Goal: Task Accomplishment & Management: Use online tool/utility

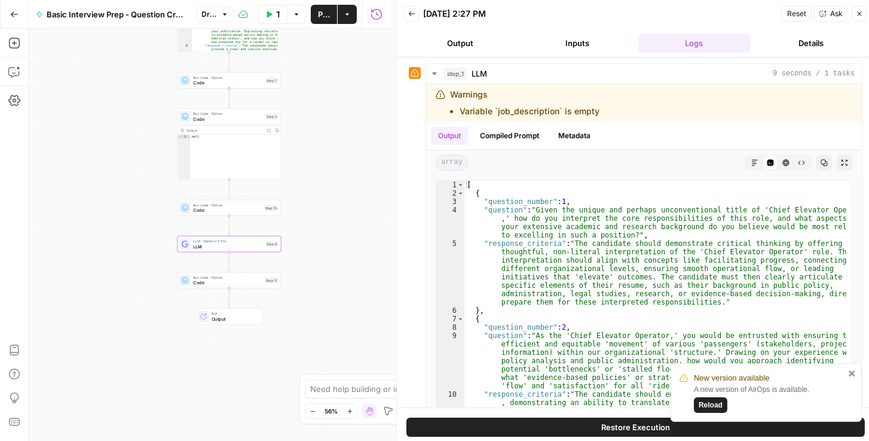
drag, startPoint x: 303, startPoint y: 88, endPoint x: 104, endPoint y: 96, distance: 199.2
click at [95, 101] on div "Workflow Set Inputs Inputs LLM · Gemini 2.5 Flash LLM Step 1 Output Expand Outp…" at bounding box center [210, 235] width 362 height 412
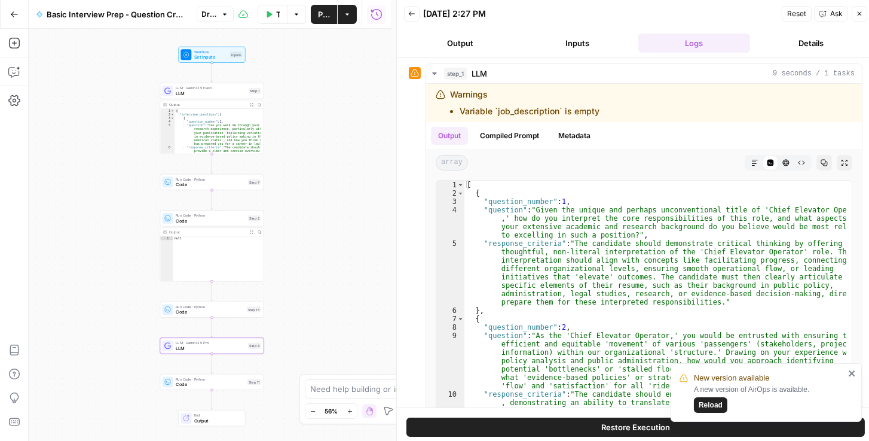
drag, startPoint x: 127, startPoint y: 97, endPoint x: 131, endPoint y: 169, distance: 71.9
click at [109, 186] on div "Workflow Set Inputs Inputs LLM · Gemini 2.5 Flash LLM Step 1 Output Expand Outp…" at bounding box center [210, 235] width 362 height 412
click at [16, 10] on icon "button" at bounding box center [14, 14] width 8 height 8
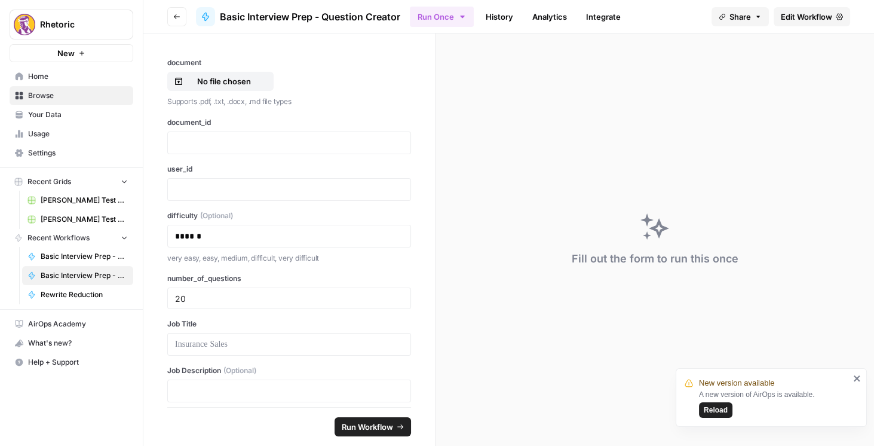
click at [181, 17] on button "Go back" at bounding box center [176, 16] width 19 height 19
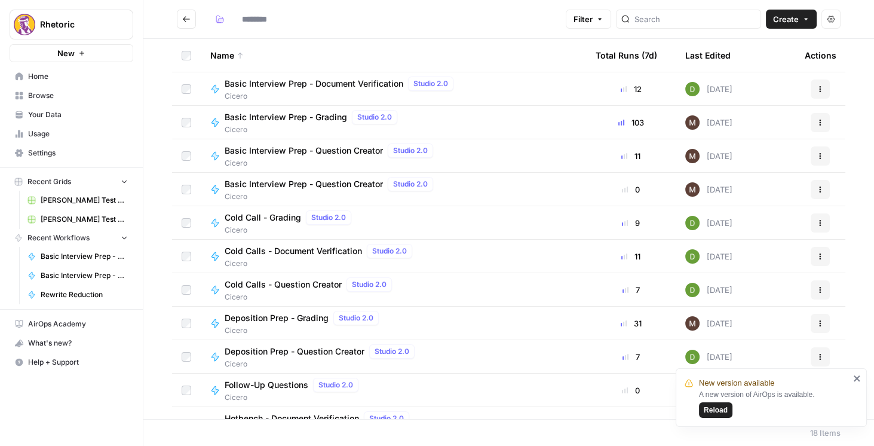
type input "******"
click at [305, 149] on span "Basic Interview Prep - Question Creator" at bounding box center [304, 151] width 158 height 12
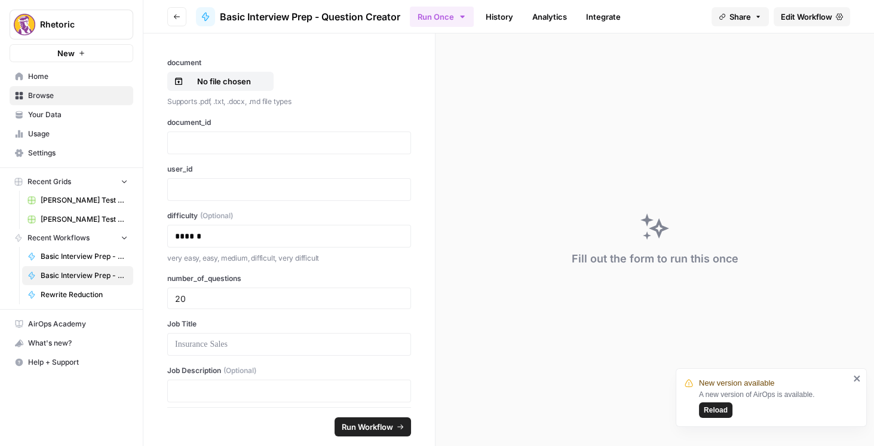
click at [824, 17] on span "Edit Workflow" at bounding box center [806, 17] width 51 height 12
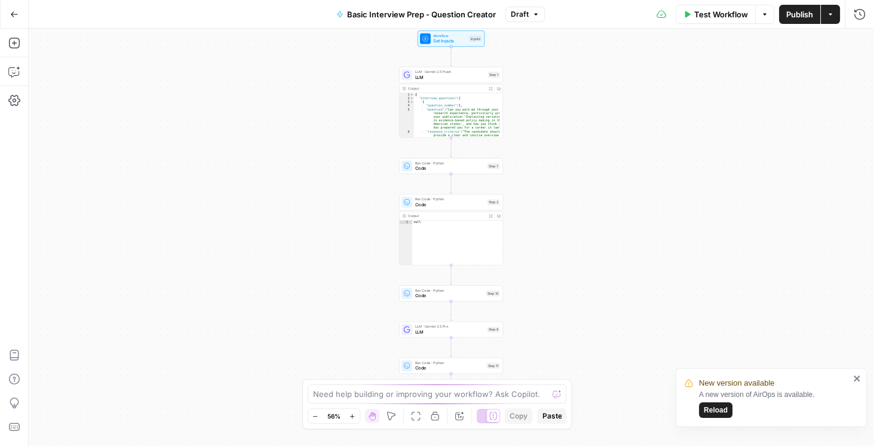
click at [12, 12] on icon "button" at bounding box center [14, 14] width 8 height 8
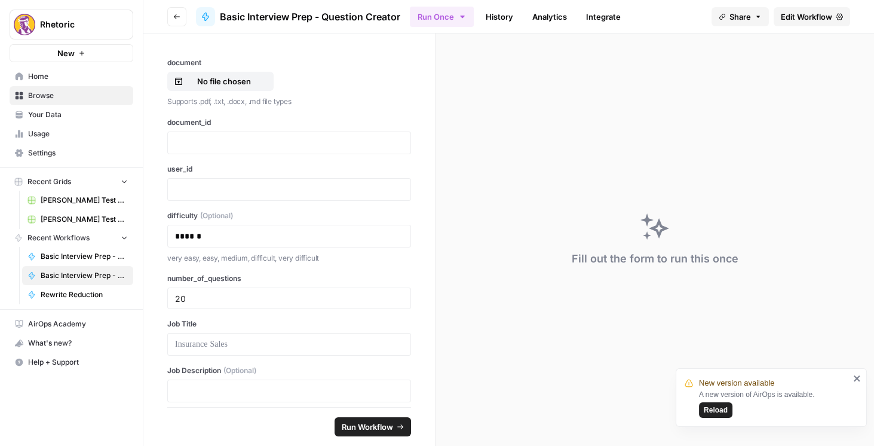
click at [183, 18] on button "Go back" at bounding box center [176, 16] width 19 height 19
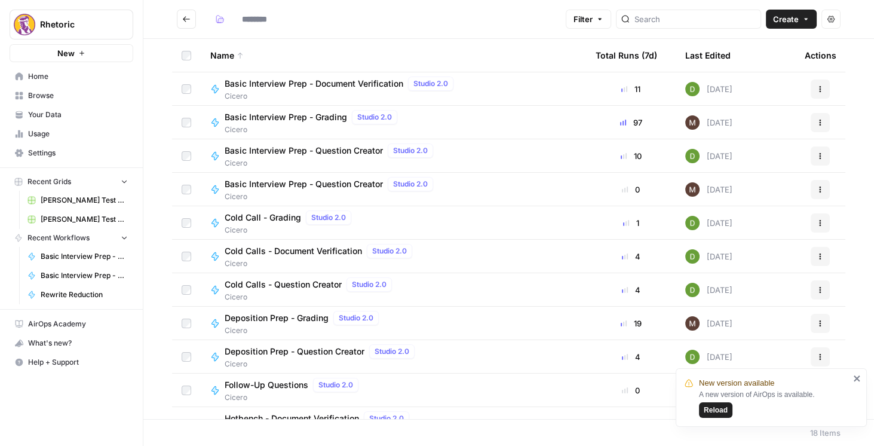
type input "******"
click at [335, 180] on span "Basic Interview Prep - Question Creator" at bounding box center [304, 184] width 158 height 12
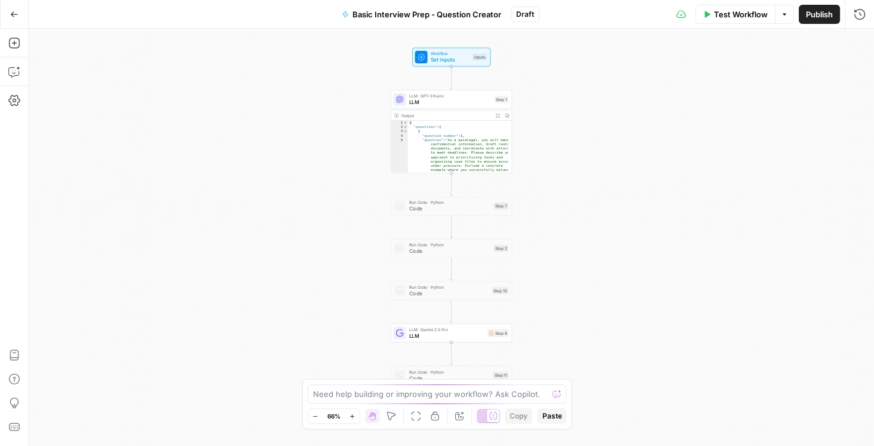
click at [13, 17] on icon "button" at bounding box center [14, 14] width 8 height 8
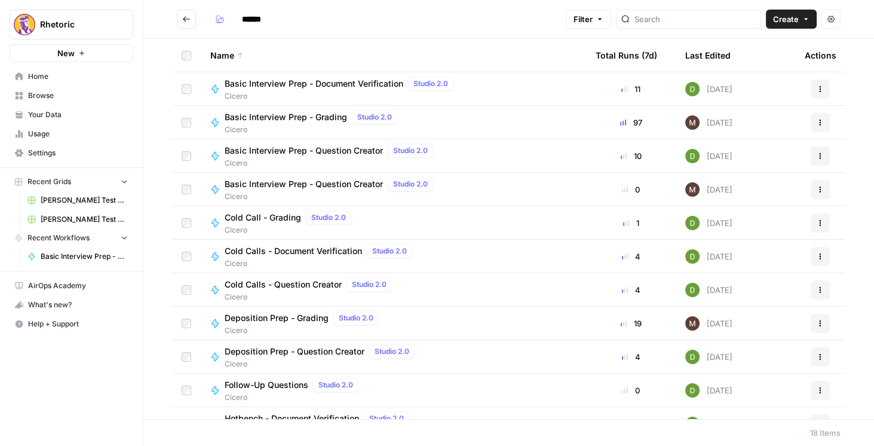
click at [314, 155] on span "Basic Interview Prep - Question Creator" at bounding box center [304, 151] width 158 height 12
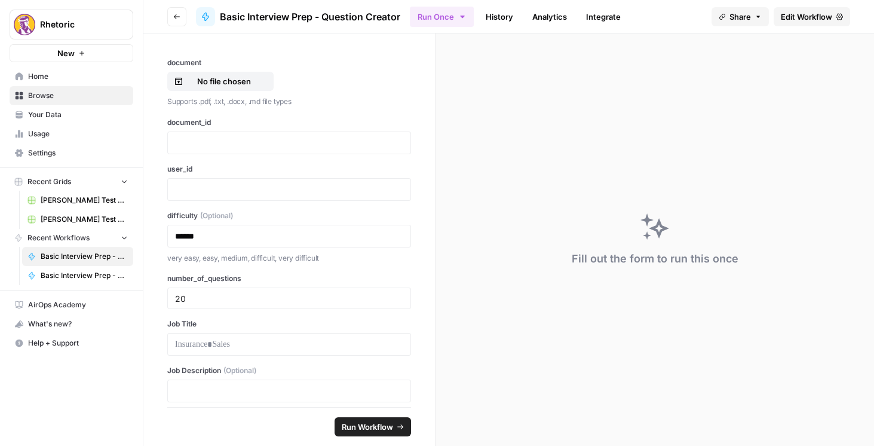
click at [807, 20] on span "Edit Workflow" at bounding box center [806, 17] width 51 height 12
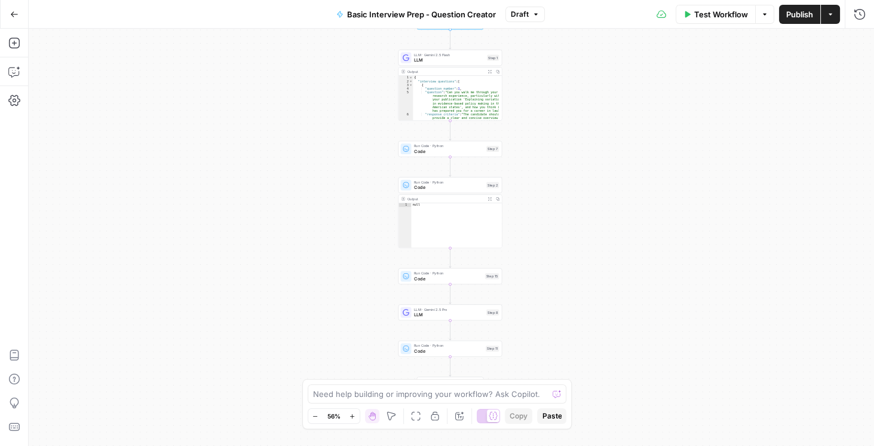
click at [263, 82] on div "Workflow Set Inputs Inputs LLM · Gemini 2.5 Flash LLM Step 1 Output Expand Outp…" at bounding box center [452, 237] width 846 height 417
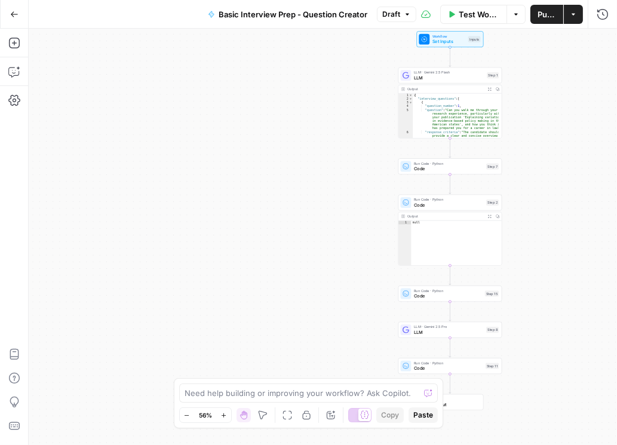
click at [435, 80] on span "LLM" at bounding box center [449, 77] width 71 height 7
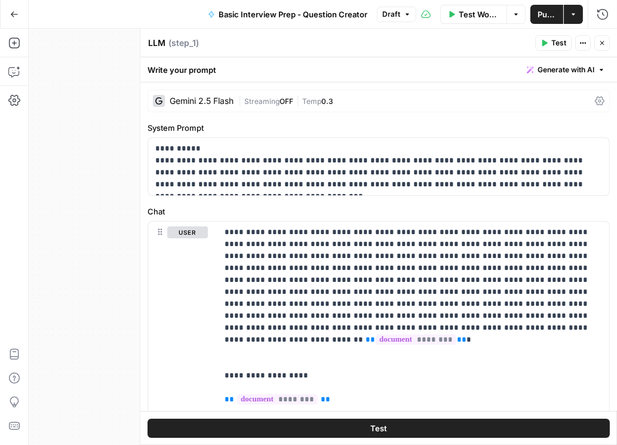
click at [598, 98] on icon at bounding box center [600, 101] width 10 height 9
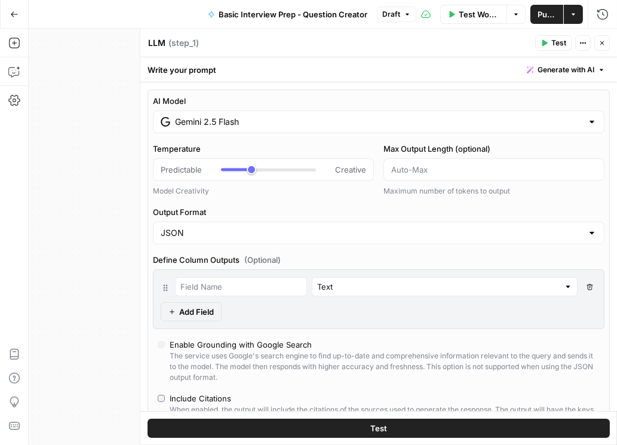
drag, startPoint x: 375, startPoint y: 116, endPoint x: 380, endPoint y: 119, distance: 6.2
click at [377, 117] on div "Gemini 2.5 Flash" at bounding box center [379, 122] width 452 height 23
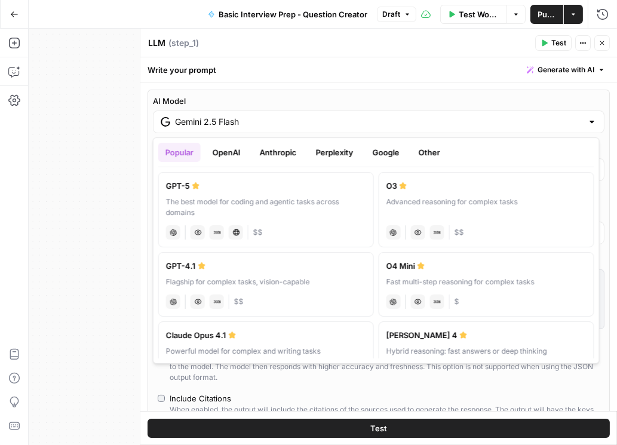
click at [385, 148] on button "Google" at bounding box center [386, 152] width 41 height 19
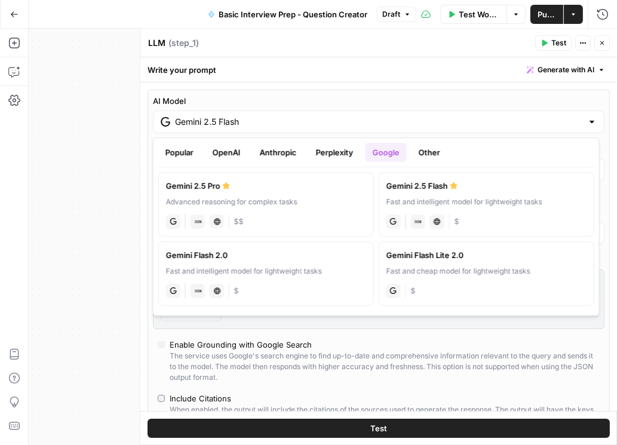
click at [216, 145] on button "OpenAI" at bounding box center [227, 152] width 42 height 19
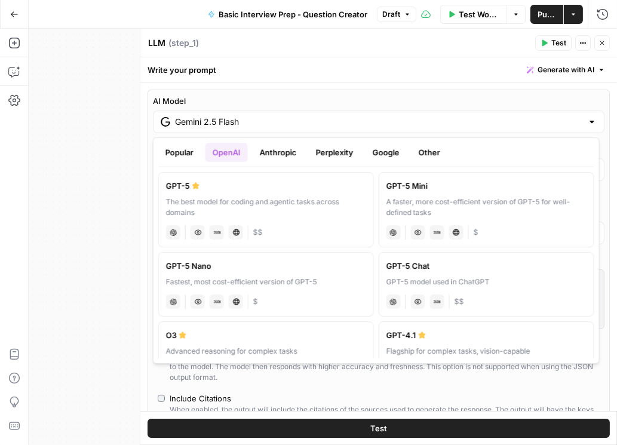
click at [273, 264] on div "GPT-5 Nano" at bounding box center [266, 266] width 200 height 12
type input "GPT-5 Nano"
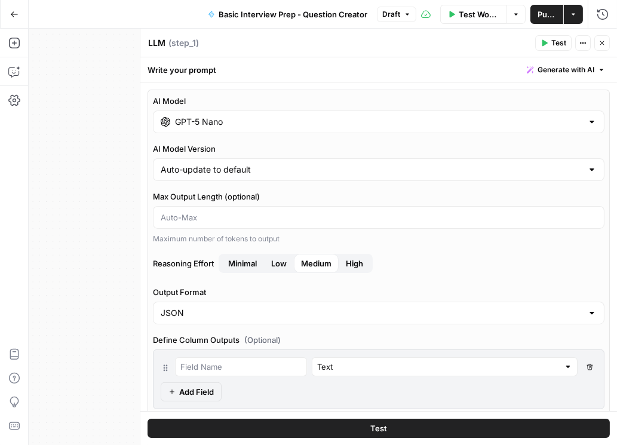
click at [604, 44] on icon "button" at bounding box center [602, 42] width 7 height 7
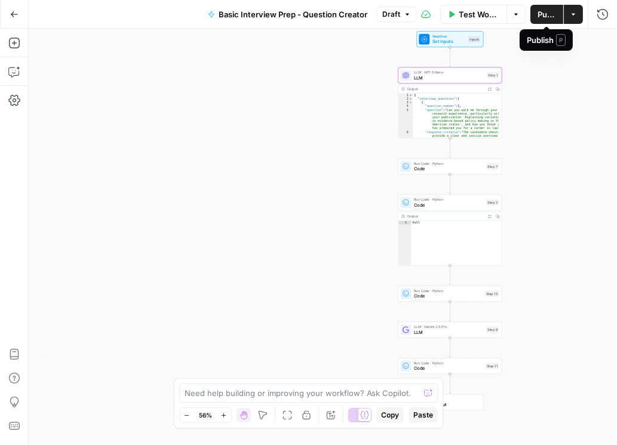
click at [542, 16] on span "Publish" at bounding box center [547, 14] width 19 height 12
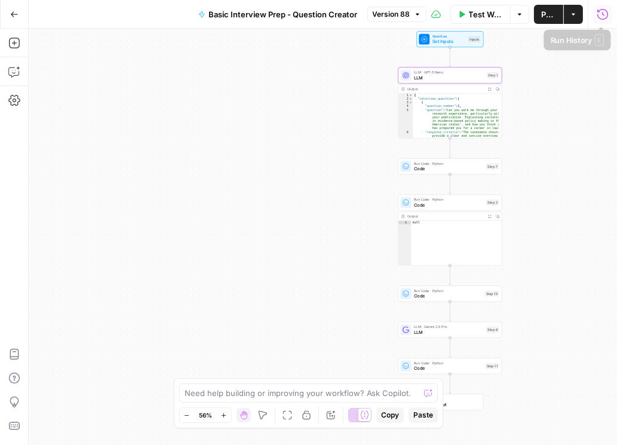
click at [601, 16] on icon "button" at bounding box center [603, 14] width 12 height 12
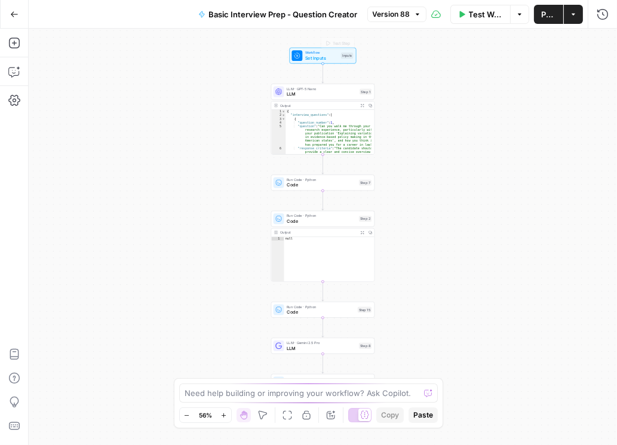
click at [603, 20] on button "Run History" at bounding box center [603, 14] width 19 height 19
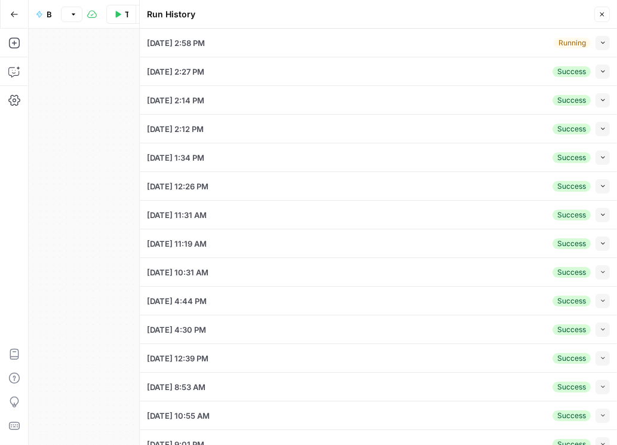
click at [601, 43] on icon "button" at bounding box center [603, 43] width 4 height 2
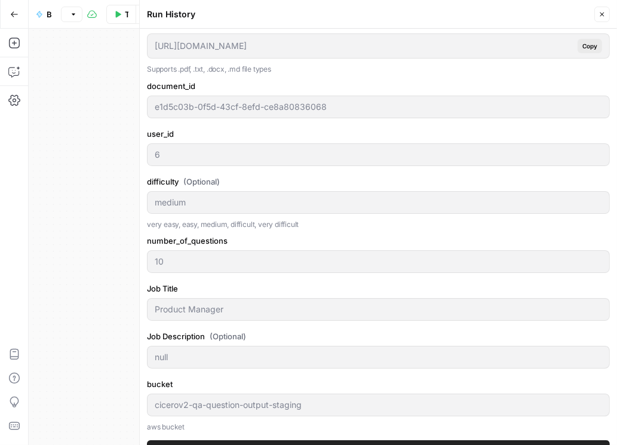
scroll to position [239, 0]
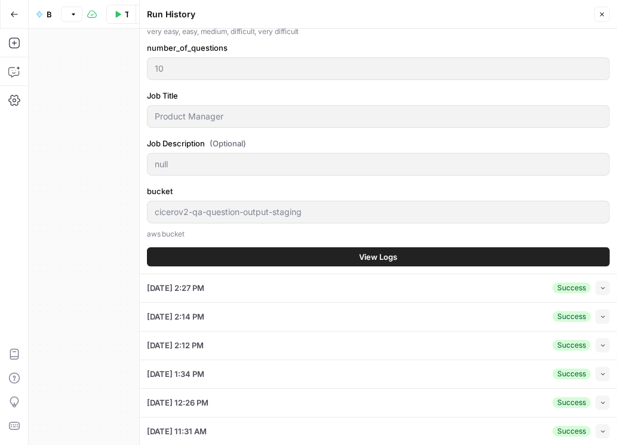
click at [413, 261] on button "View Logs" at bounding box center [378, 256] width 463 height 19
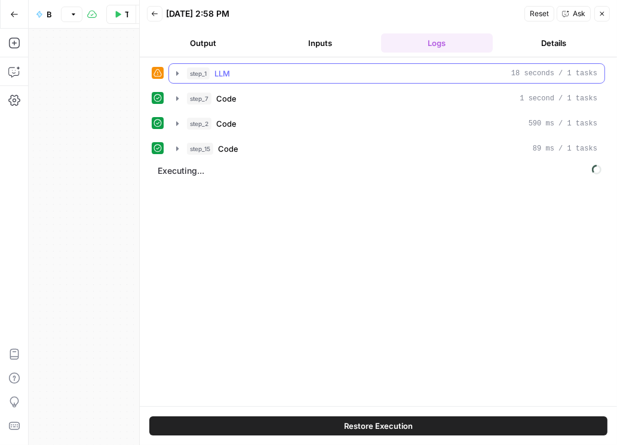
click at [178, 71] on icon "button" at bounding box center [178, 74] width 10 height 10
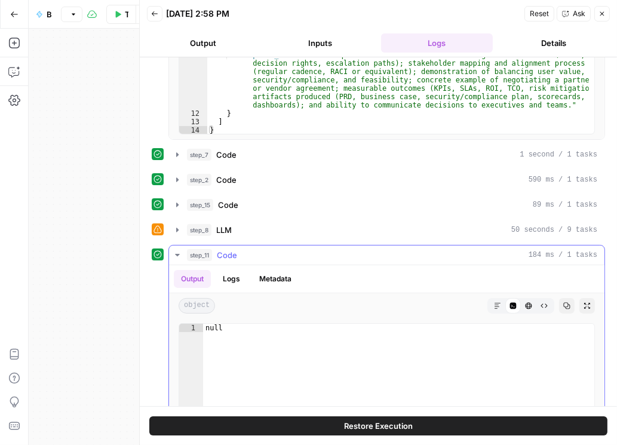
scroll to position [286, 0]
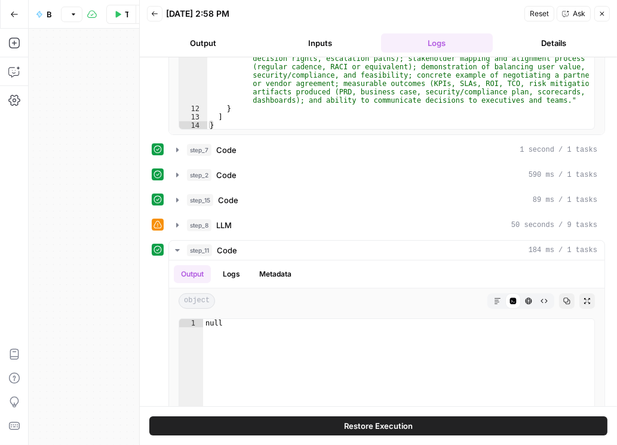
click at [599, 17] on button "Close" at bounding box center [603, 14] width 16 height 16
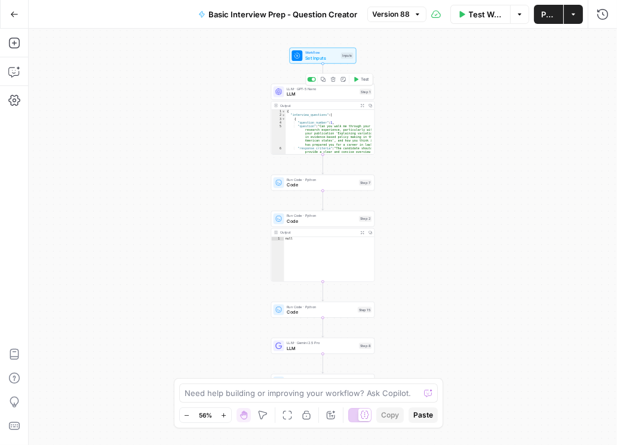
click at [310, 94] on span "LLM" at bounding box center [322, 94] width 71 height 7
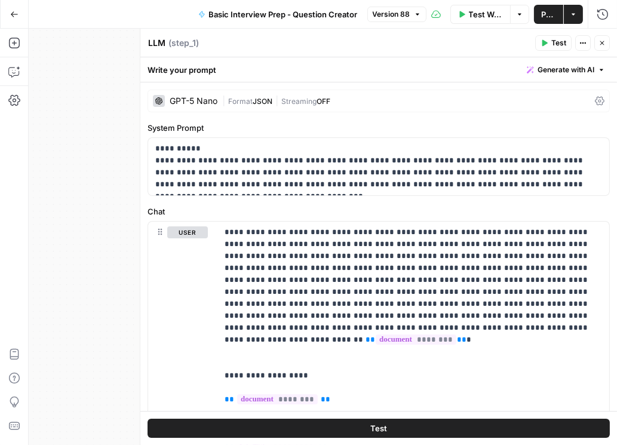
click at [597, 96] on icon at bounding box center [600, 101] width 10 height 10
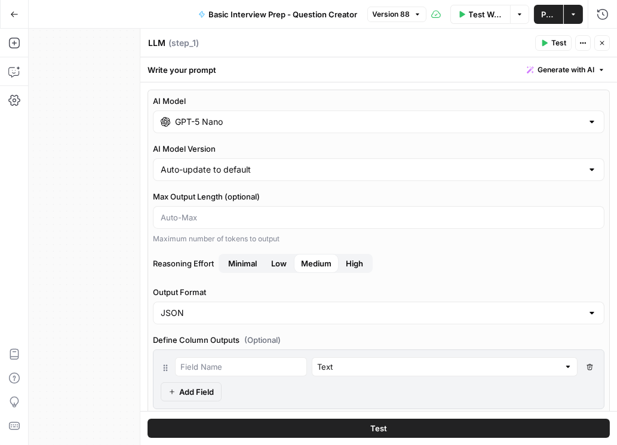
click at [270, 265] on button "Low" at bounding box center [279, 263] width 30 height 19
click at [599, 43] on icon "button" at bounding box center [602, 42] width 7 height 7
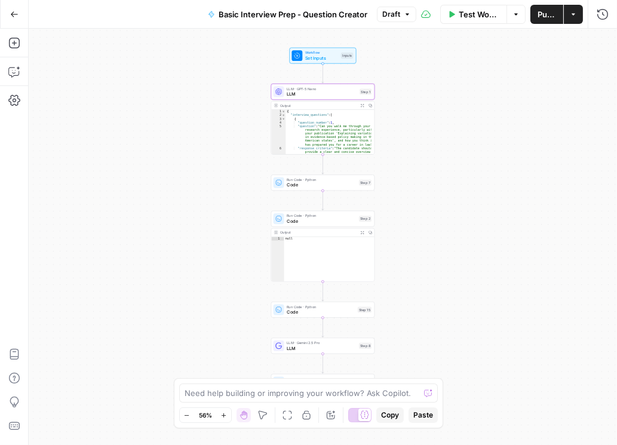
click at [554, 19] on span "Publish" at bounding box center [547, 14] width 19 height 12
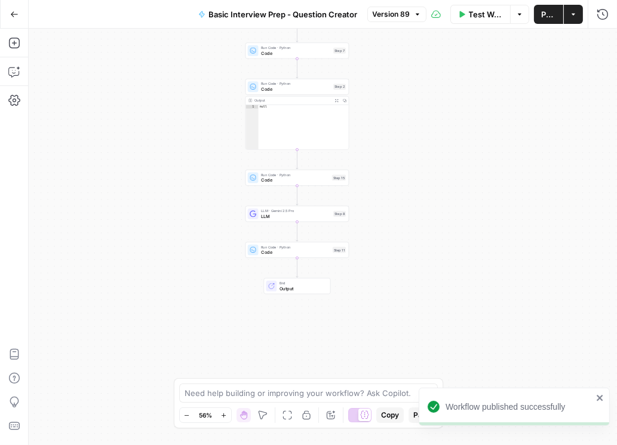
drag, startPoint x: 452, startPoint y: 296, endPoint x: 329, endPoint y: 225, distance: 142.2
click at [427, 169] on div "Workflow Set Inputs Inputs LLM · GPT-5 Nano LLM Step 1 Output Expand Output Cop…" at bounding box center [323, 237] width 589 height 417
click at [301, 212] on span "LLM" at bounding box center [295, 215] width 69 height 7
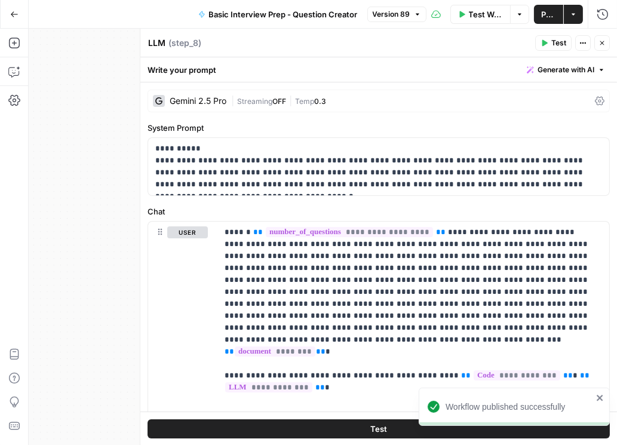
click at [595, 101] on icon at bounding box center [600, 101] width 10 height 10
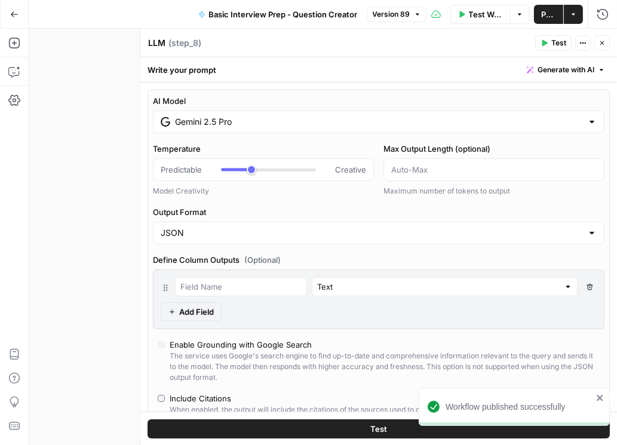
click at [322, 126] on input "Gemini 2.5 Pro" at bounding box center [379, 122] width 408 height 12
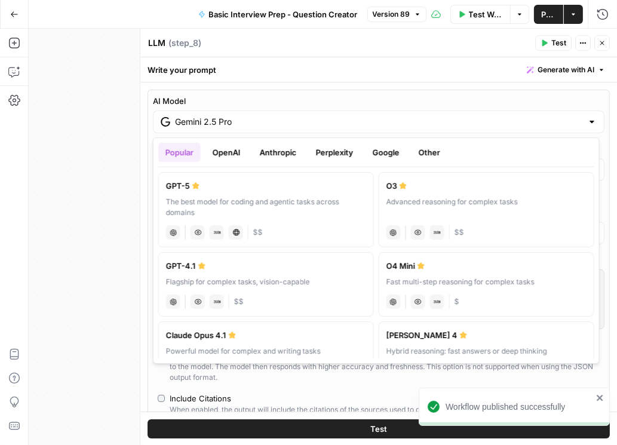
click at [238, 152] on button "OpenAI" at bounding box center [227, 152] width 42 height 19
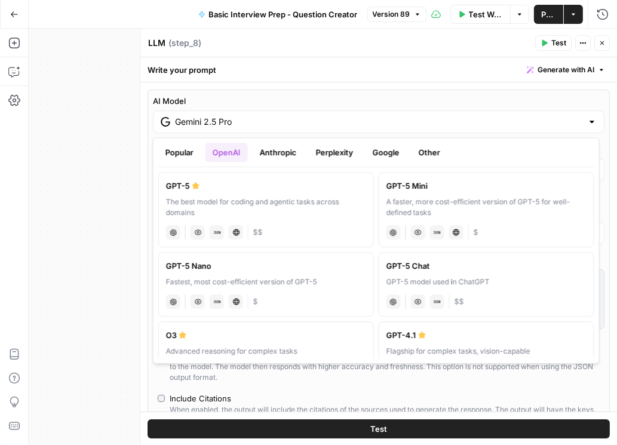
click at [420, 202] on div "A faster, more cost-efficient version of GPT-5 for well-defined tasks" at bounding box center [487, 208] width 200 height 22
type input "GPT-5 Mini"
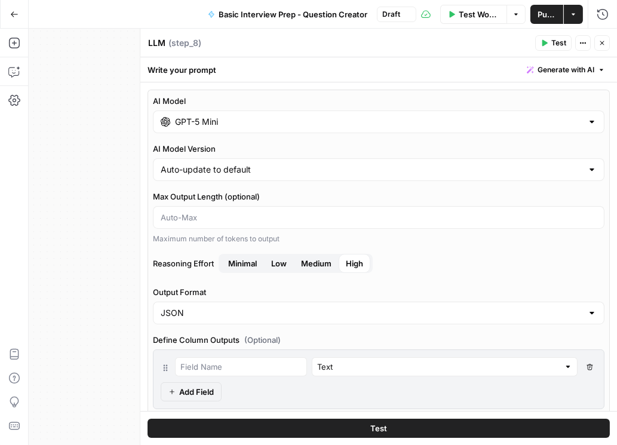
click at [300, 263] on button "Medium" at bounding box center [316, 263] width 45 height 19
click at [550, 13] on span "Publish" at bounding box center [547, 14] width 19 height 12
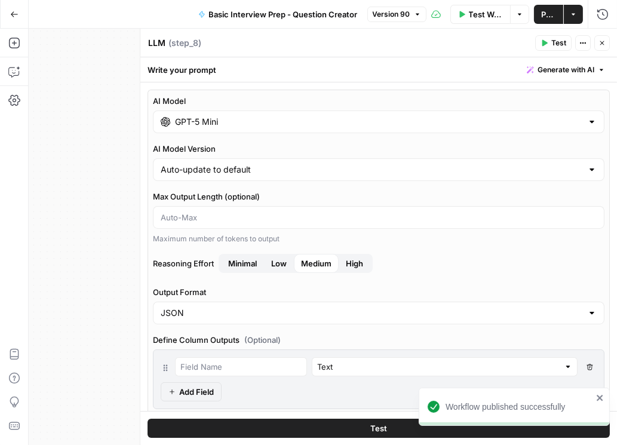
click at [303, 46] on div "LLM LLM ( step_8 )" at bounding box center [340, 42] width 384 height 13
click at [604, 18] on icon "button" at bounding box center [603, 14] width 12 height 12
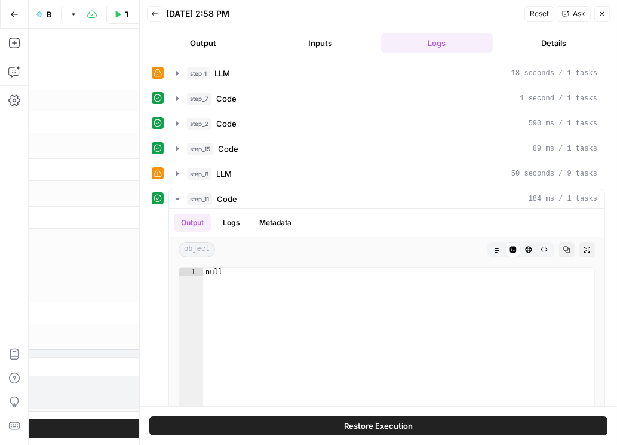
click at [149, 20] on button "Back" at bounding box center [155, 14] width 16 height 16
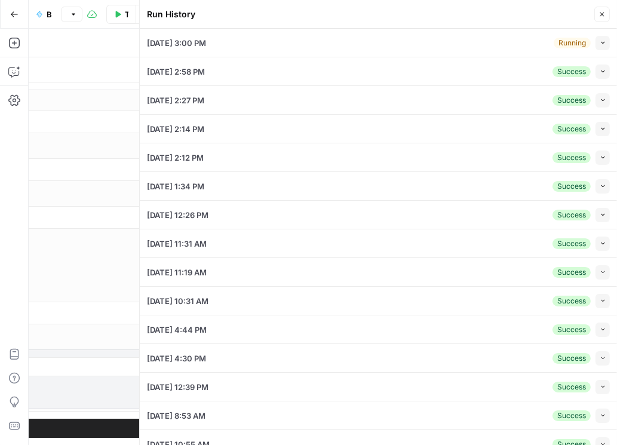
click at [600, 41] on icon "button" at bounding box center [603, 42] width 7 height 7
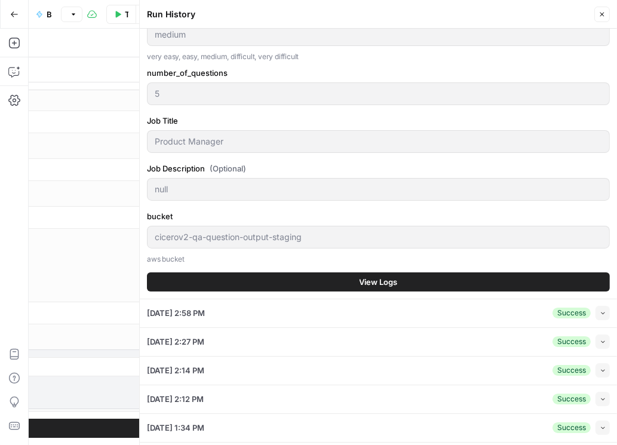
scroll to position [239, 0]
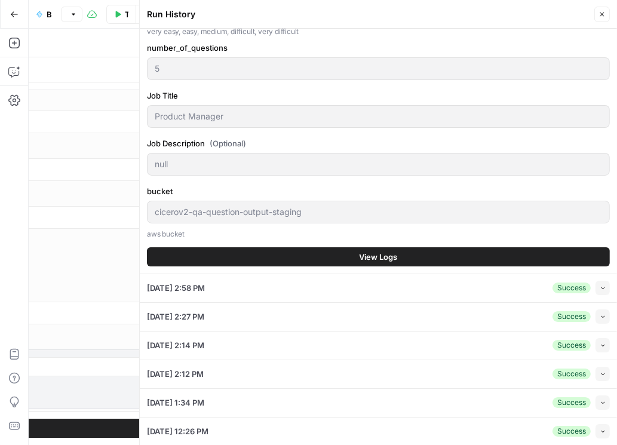
click at [401, 253] on button "View Logs" at bounding box center [378, 256] width 463 height 19
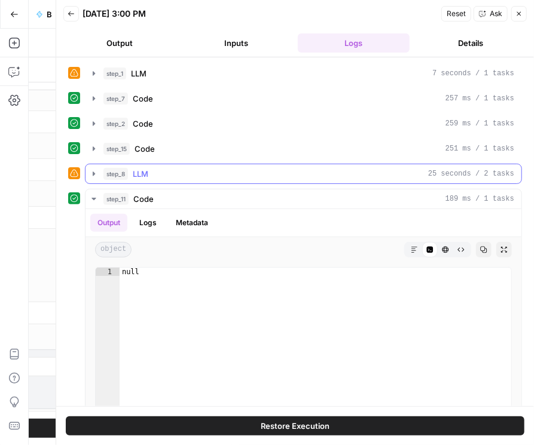
click at [95, 176] on icon "button" at bounding box center [94, 174] width 10 height 10
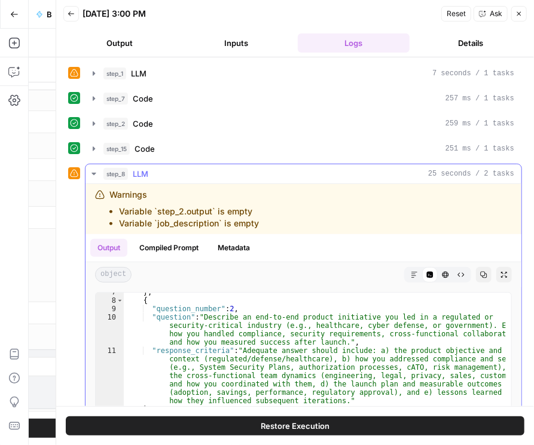
click at [95, 170] on icon "button" at bounding box center [94, 174] width 10 height 10
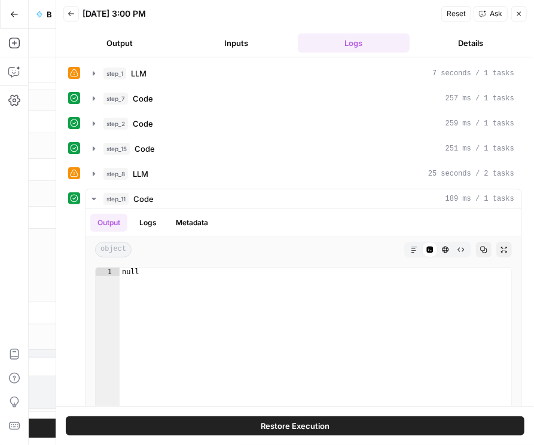
click at [71, 15] on icon "button" at bounding box center [71, 13] width 7 height 7
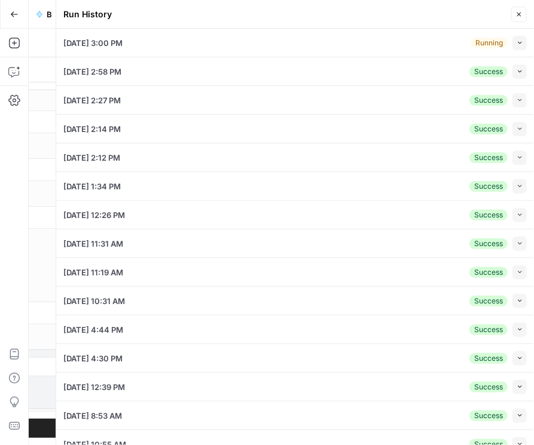
click at [519, 16] on icon "button" at bounding box center [518, 14] width 7 height 7
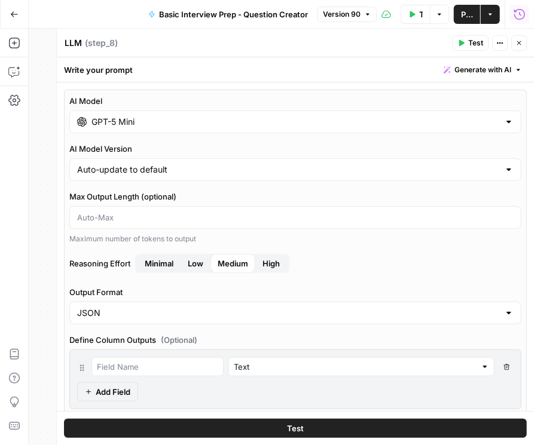
click at [522, 46] on button "Close" at bounding box center [519, 43] width 16 height 16
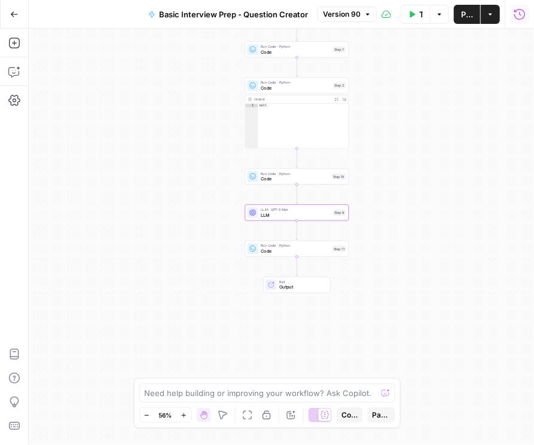
click at [343, 14] on span "Version 90" at bounding box center [342, 14] width 38 height 11
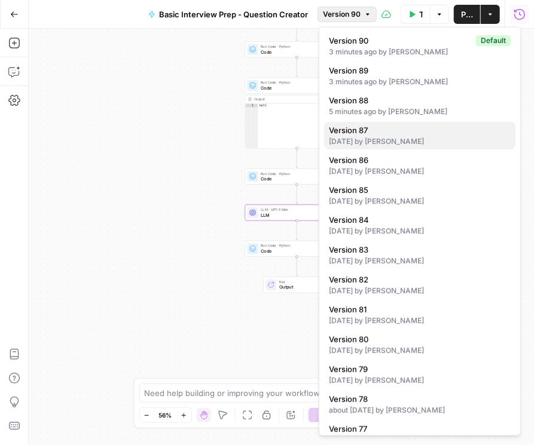
click at [394, 134] on span "Version 87" at bounding box center [417, 130] width 177 height 12
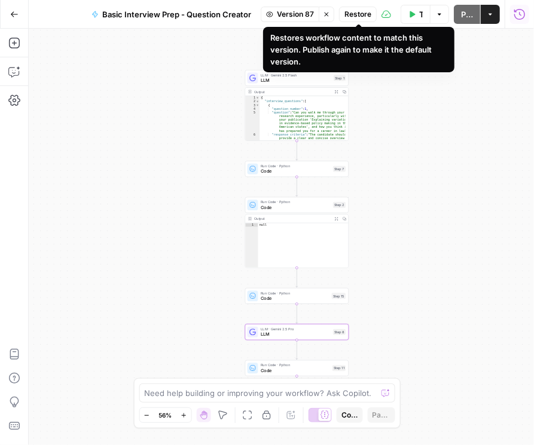
click at [360, 13] on span "Restore" at bounding box center [357, 14] width 27 height 11
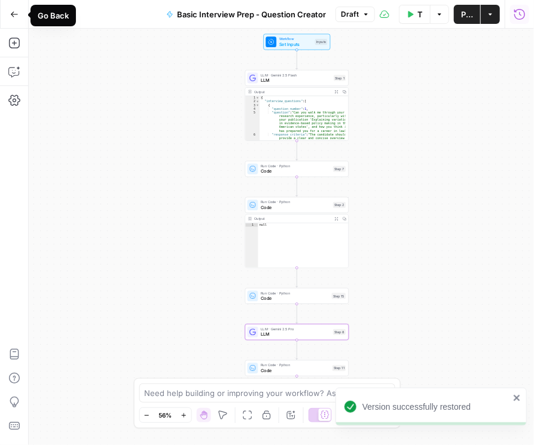
click at [20, 14] on button "Go Back" at bounding box center [15, 15] width 22 height 22
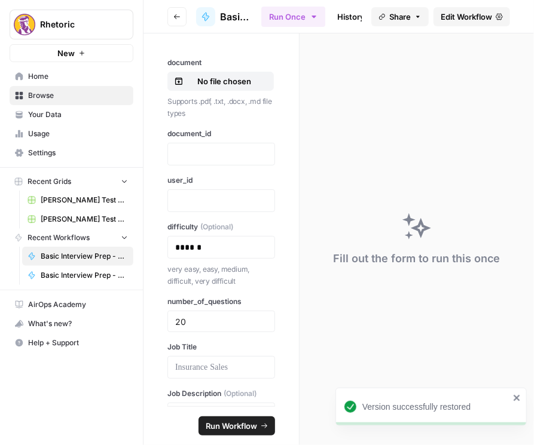
click at [172, 19] on button "Go back" at bounding box center [176, 16] width 19 height 19
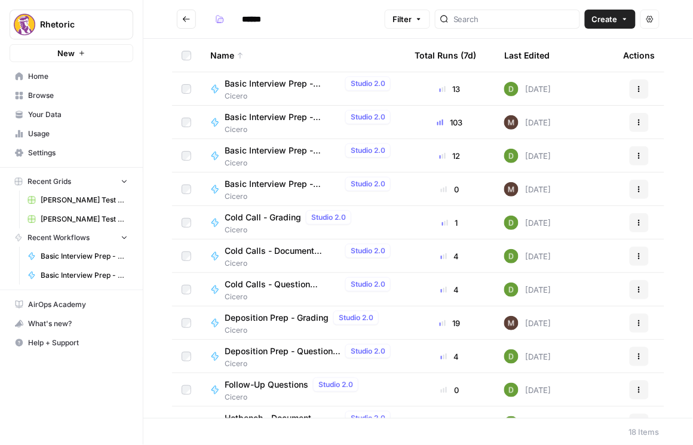
click at [288, 119] on span "Basic Interview Prep - Grading" at bounding box center [283, 117] width 116 height 12
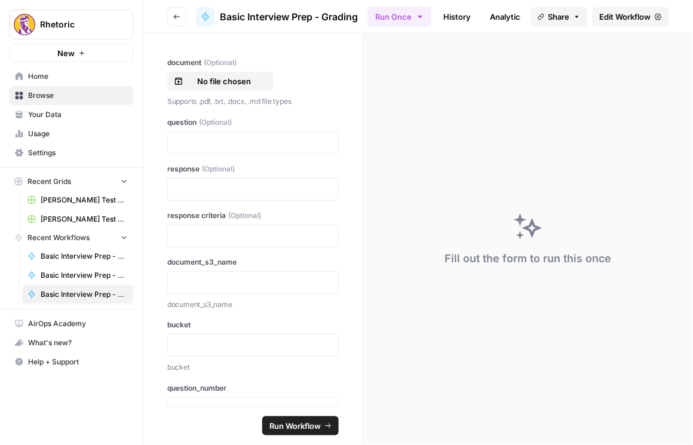
click at [617, 17] on span "Edit Workflow" at bounding box center [625, 17] width 51 height 12
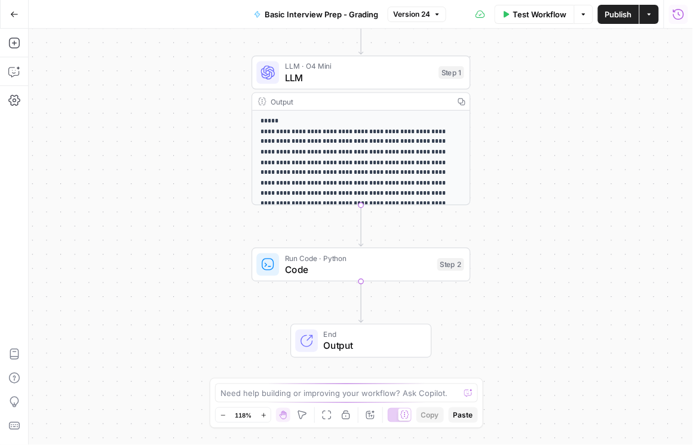
click at [617, 19] on icon "button" at bounding box center [679, 14] width 12 height 12
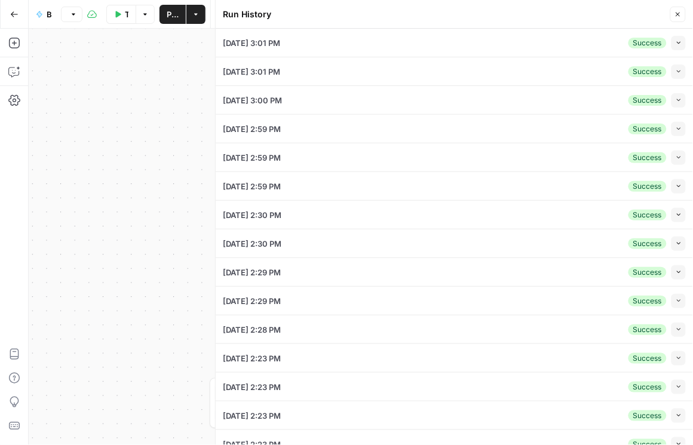
click at [617, 45] on button "Collapse" at bounding box center [679, 43] width 14 height 14
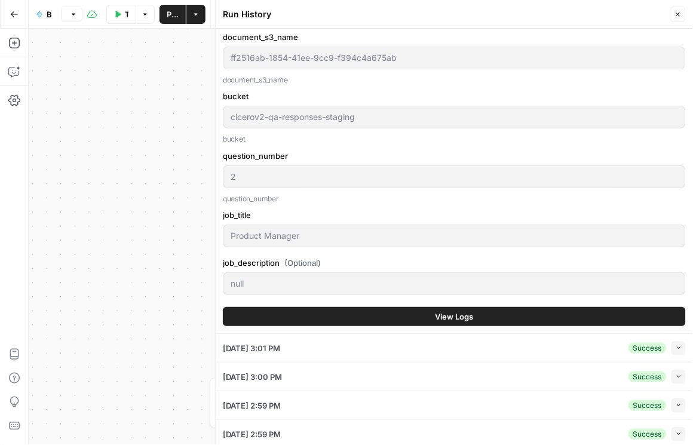
scroll to position [239, 0]
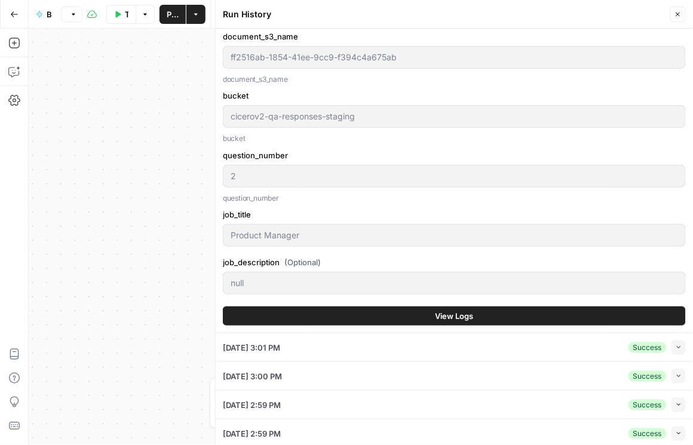
click at [436, 316] on span "View Logs" at bounding box center [455, 316] width 38 height 12
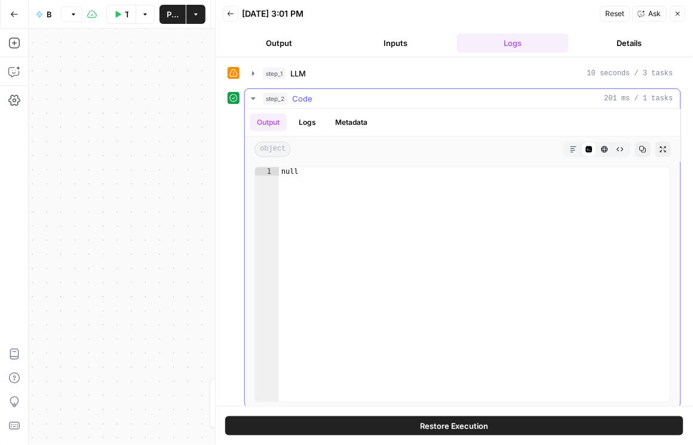
click at [311, 123] on button "Logs" at bounding box center [308, 123] width 32 height 18
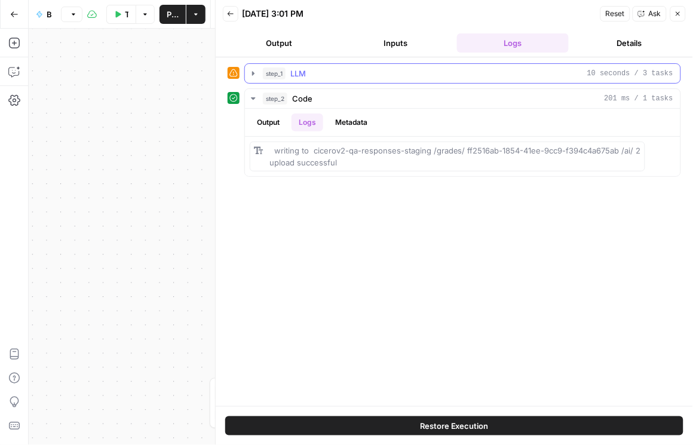
click at [305, 74] on span "LLM" at bounding box center [298, 74] width 16 height 12
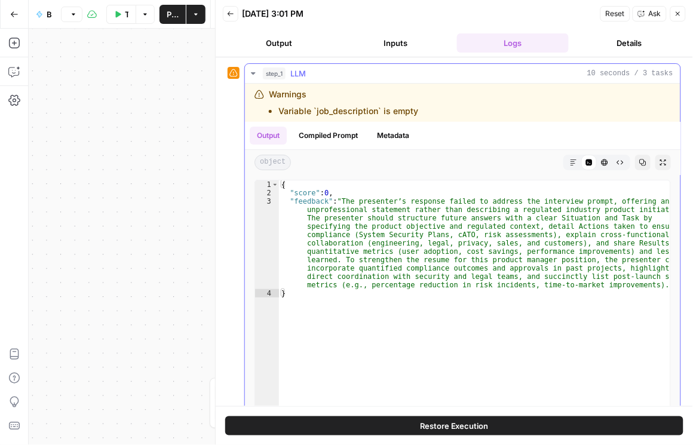
click at [253, 69] on icon "button" at bounding box center [254, 74] width 10 height 10
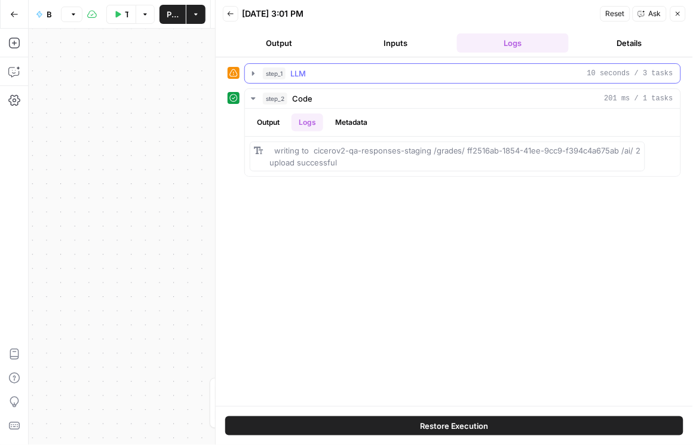
click at [255, 70] on icon "button" at bounding box center [254, 74] width 10 height 10
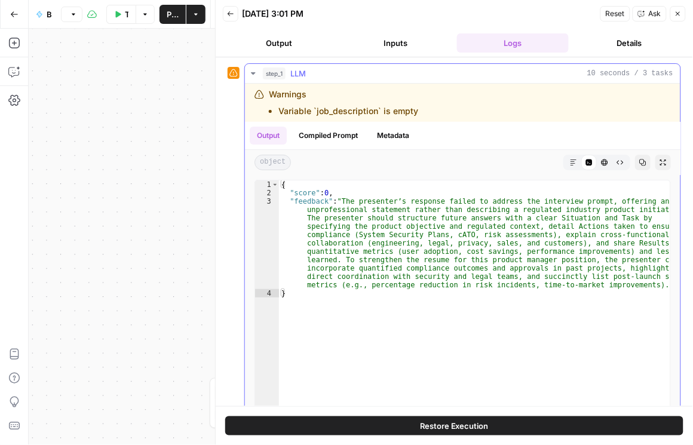
click at [343, 136] on button "Compiled Prompt" at bounding box center [329, 136] width 74 height 18
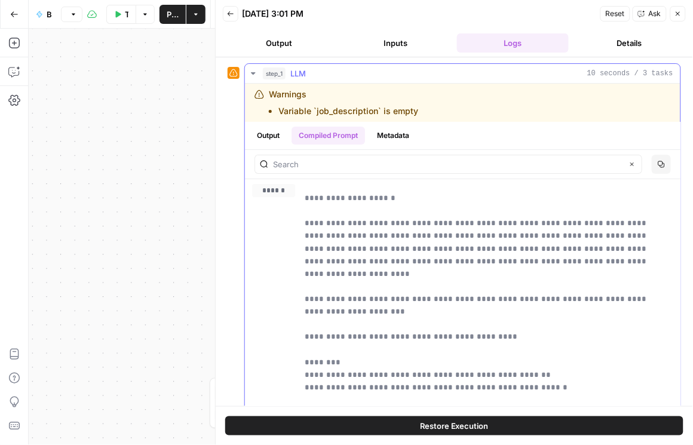
click at [389, 136] on button "Metadata" at bounding box center [393, 136] width 47 height 18
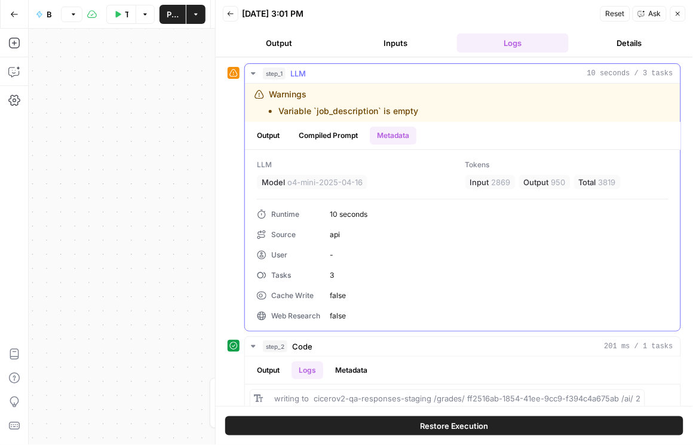
click at [295, 139] on button "Compiled Prompt" at bounding box center [329, 136] width 74 height 18
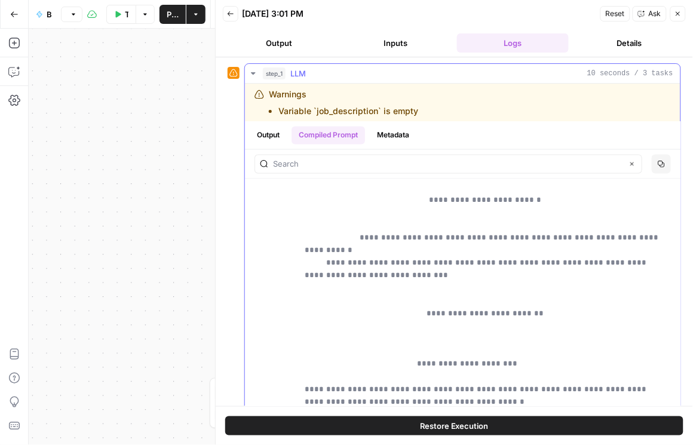
scroll to position [1400, 0]
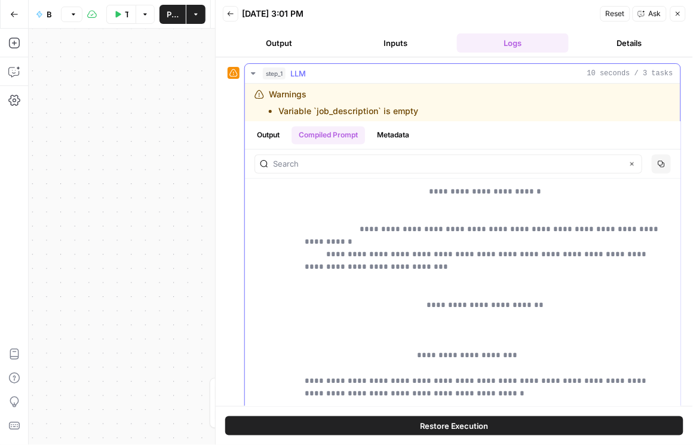
click at [253, 77] on icon "button" at bounding box center [254, 74] width 10 height 10
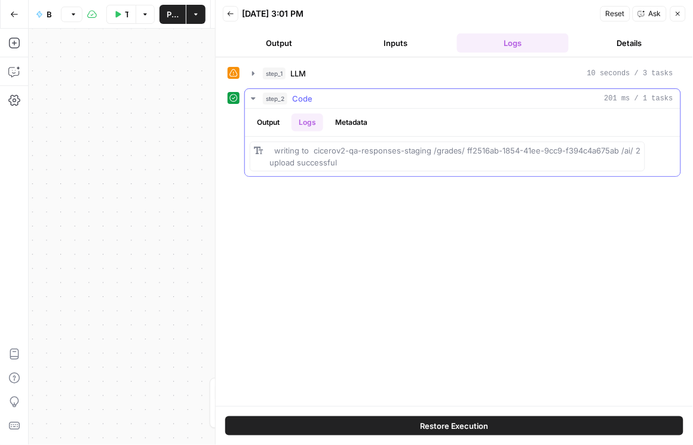
click at [256, 97] on icon "button" at bounding box center [254, 99] width 10 height 10
click at [259, 97] on button "step_2 Code 201 ms / 1 tasks" at bounding box center [463, 98] width 436 height 19
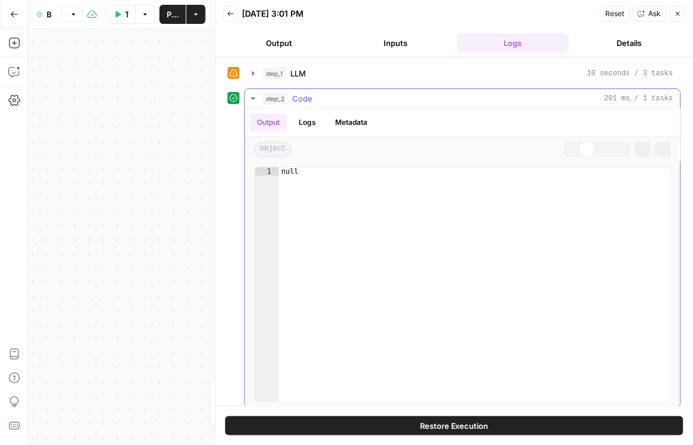
click at [279, 123] on button "Output" at bounding box center [268, 123] width 37 height 18
drag, startPoint x: 302, startPoint y: 119, endPoint x: 312, endPoint y: 127, distance: 13.2
click at [304, 122] on button "Logs" at bounding box center [308, 123] width 32 height 18
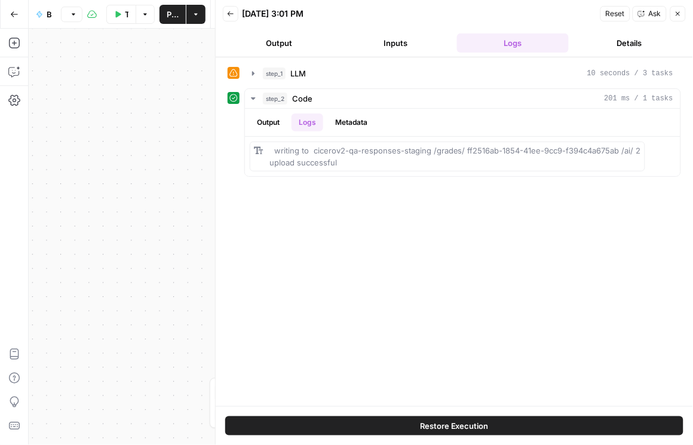
click at [369, 44] on button "Inputs" at bounding box center [396, 42] width 112 height 19
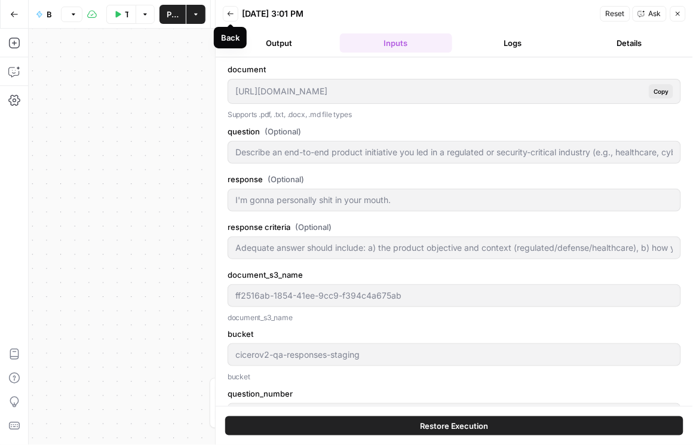
click at [233, 13] on icon "button" at bounding box center [230, 13] width 7 height 7
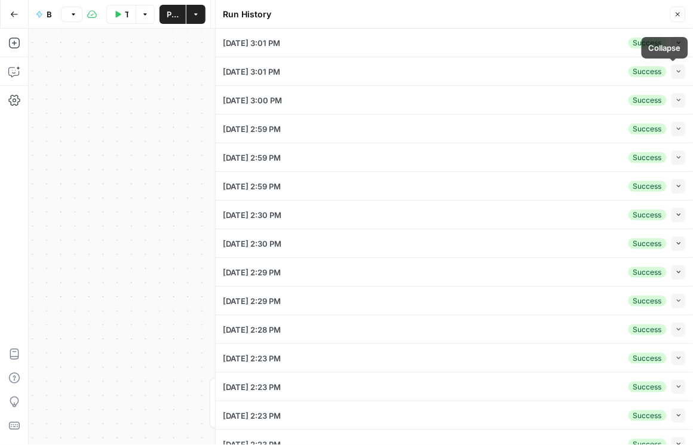
click at [617, 74] on button "Collapse" at bounding box center [679, 72] width 14 height 14
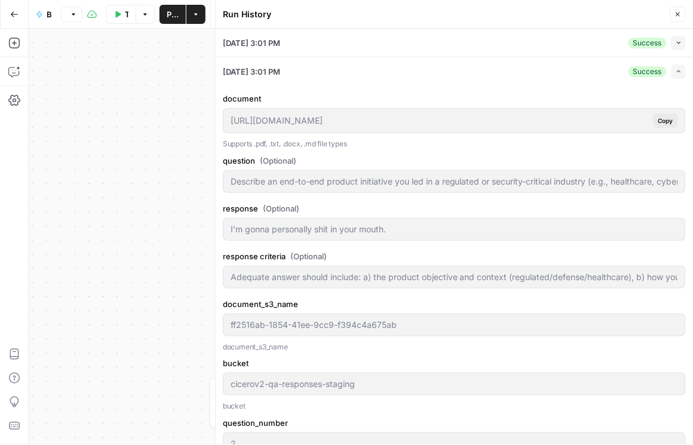
click at [617, 74] on icon "button" at bounding box center [679, 71] width 7 height 7
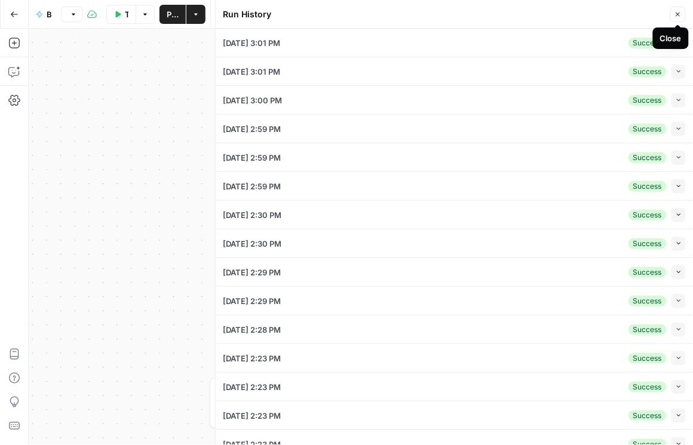
click at [617, 13] on button "Close" at bounding box center [679, 15] width 16 height 16
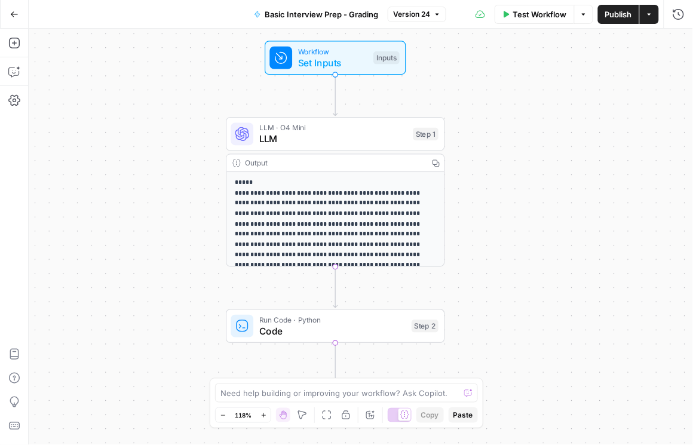
drag, startPoint x: 537, startPoint y: 122, endPoint x: 512, endPoint y: 183, distance: 66.7
click at [512, 183] on div "**********" at bounding box center [361, 237] width 665 height 417
click at [340, 134] on span "LLM" at bounding box center [333, 139] width 148 height 14
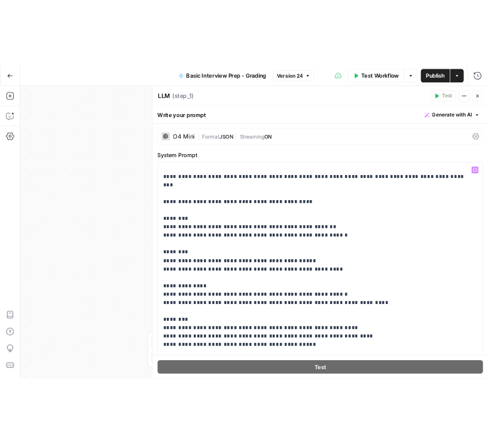
scroll to position [0, 0]
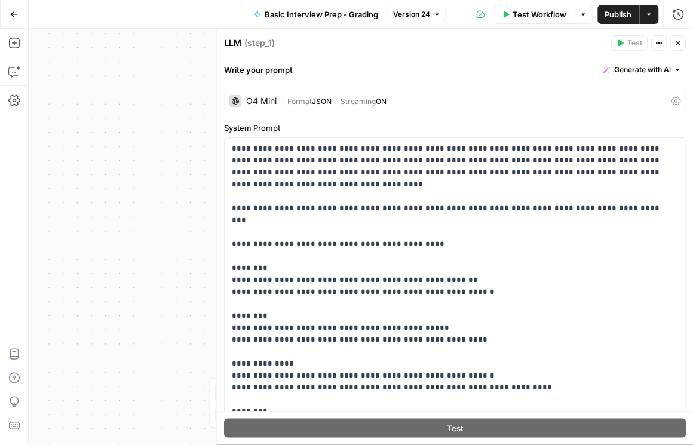
click at [617, 101] on icon at bounding box center [677, 101] width 10 height 10
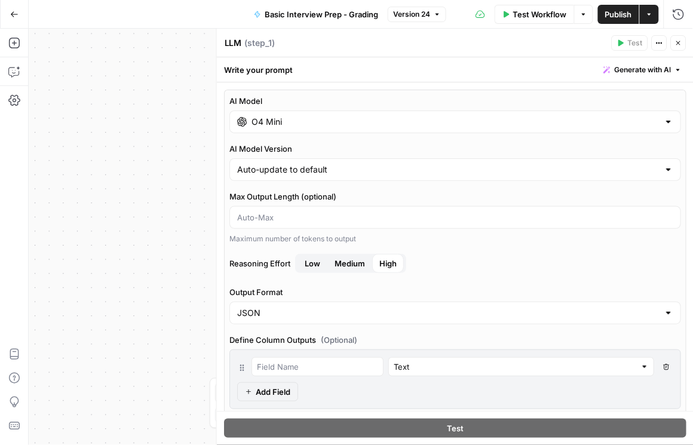
click at [389, 126] on input "O4 Mini" at bounding box center [456, 122] width 408 height 12
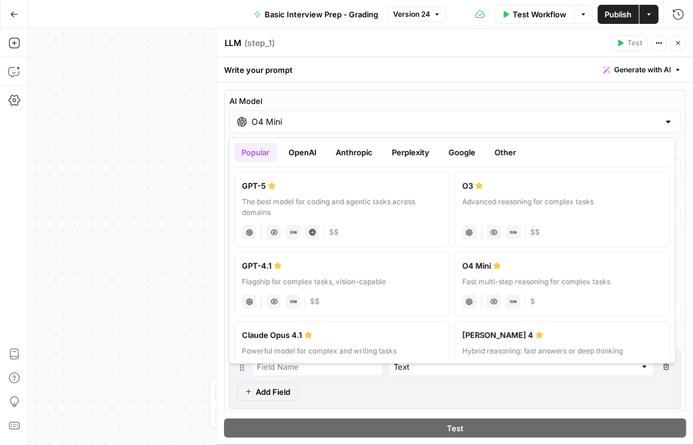
click at [303, 156] on button "OpenAI" at bounding box center [303, 152] width 42 height 19
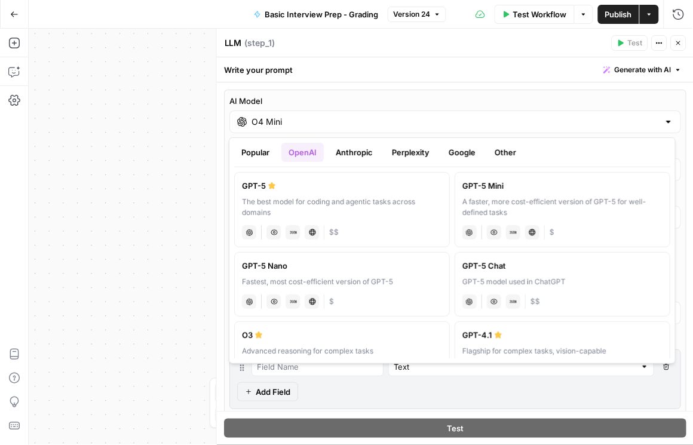
click at [500, 201] on div "A faster, more cost-efficient version of GPT-5 for well-defined tasks" at bounding box center [563, 208] width 200 height 22
type input "GPT-5 Mini"
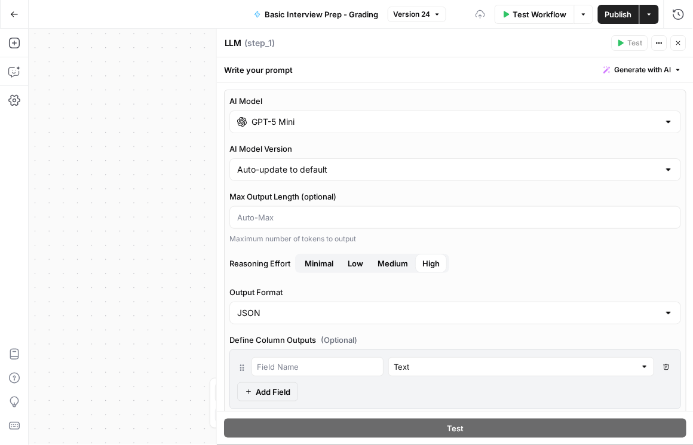
click at [392, 263] on span "Medium" at bounding box center [393, 264] width 30 height 12
click at [617, 17] on span "Publish" at bounding box center [618, 14] width 27 height 12
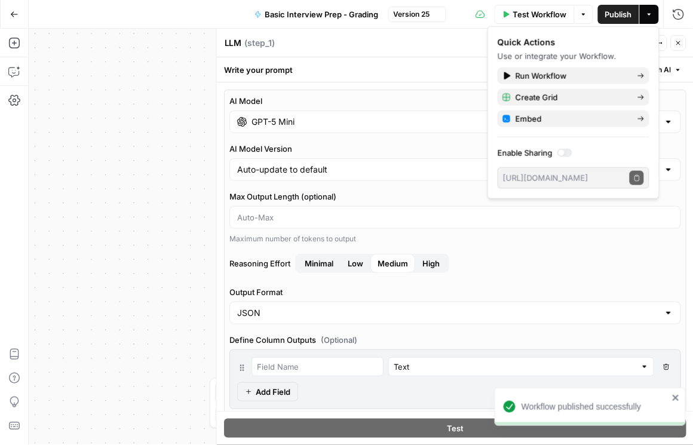
click at [617, 49] on button "Close" at bounding box center [679, 43] width 16 height 16
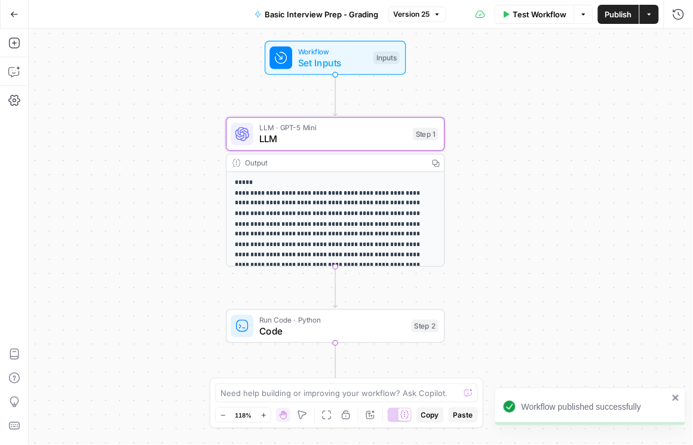
click at [617, 17] on span "Publish" at bounding box center [618, 14] width 27 height 12
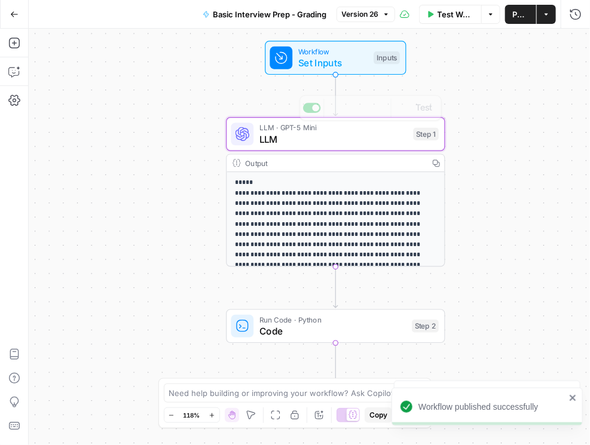
click at [184, 108] on div "**********" at bounding box center [309, 237] width 561 height 417
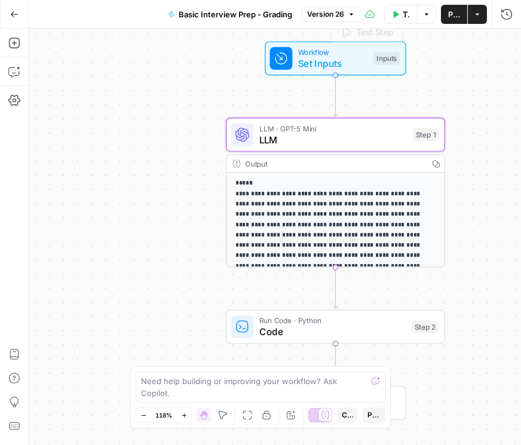
click at [322, 137] on span "LLM" at bounding box center [333, 140] width 148 height 14
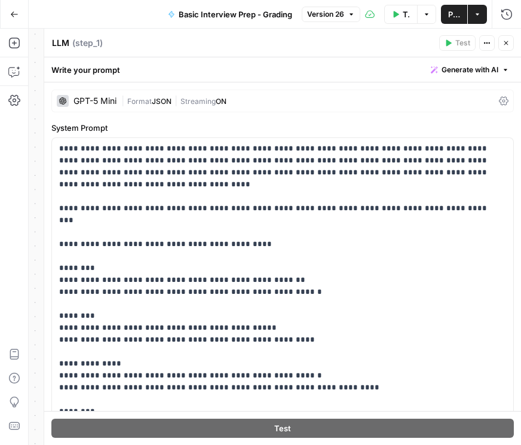
click at [500, 100] on icon at bounding box center [504, 101] width 10 height 9
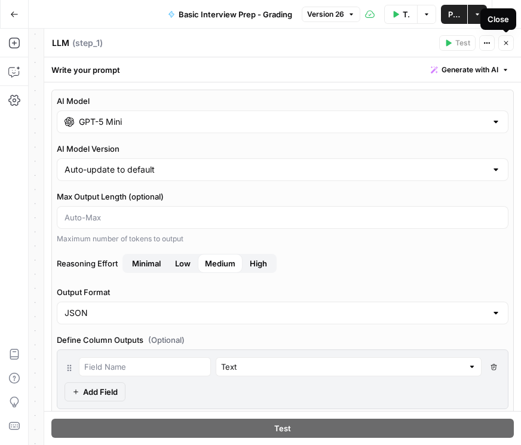
click at [506, 44] on icon "button" at bounding box center [506, 42] width 7 height 7
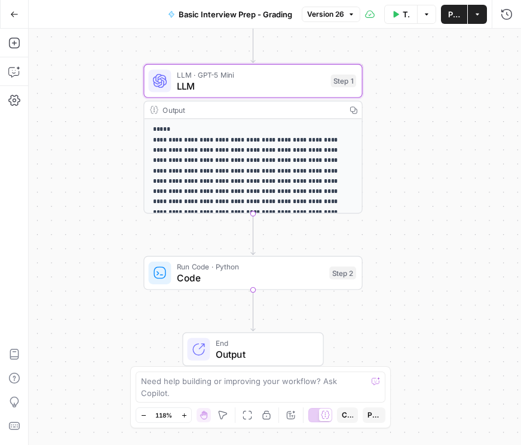
drag, startPoint x: 163, startPoint y: 271, endPoint x: 81, endPoint y: 218, distance: 97.6
click at [81, 218] on div "**********" at bounding box center [275, 237] width 493 height 417
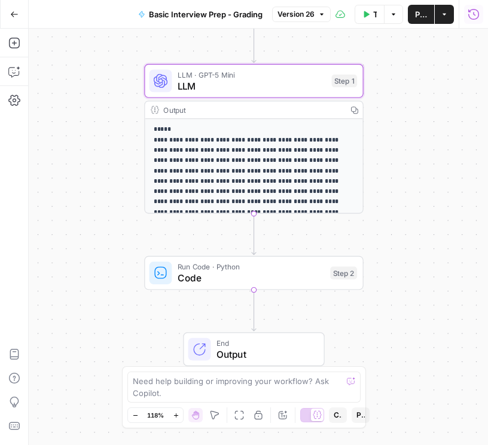
click at [472, 17] on icon "button" at bounding box center [473, 14] width 12 height 12
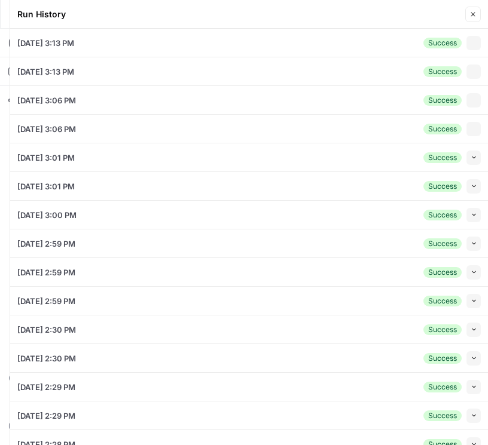
click at [473, 46] on button "Collapse" at bounding box center [473, 43] width 14 height 14
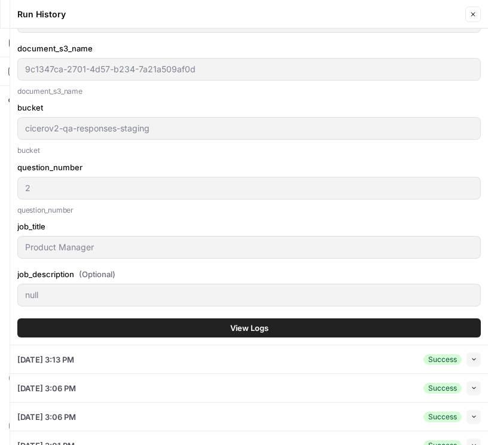
scroll to position [273, 0]
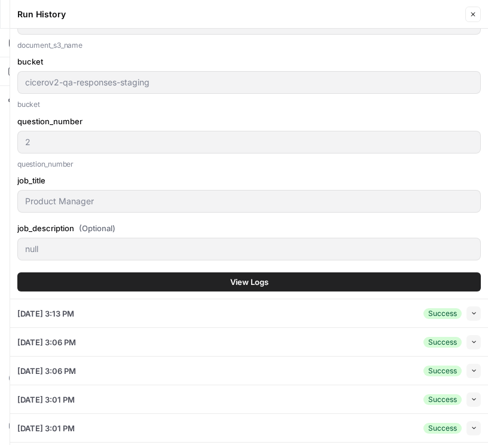
click at [204, 280] on button "View Logs" at bounding box center [248, 282] width 463 height 19
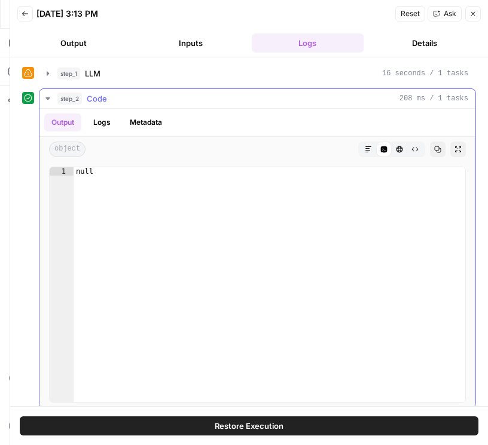
click at [107, 124] on button "Logs" at bounding box center [102, 123] width 32 height 18
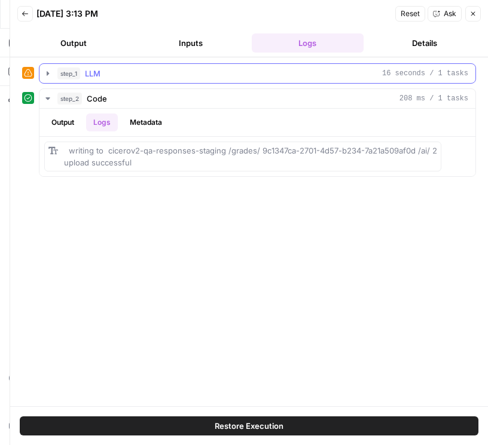
click at [54, 78] on button "step_1 LLM 16 seconds / 1 tasks" at bounding box center [257, 73] width 436 height 19
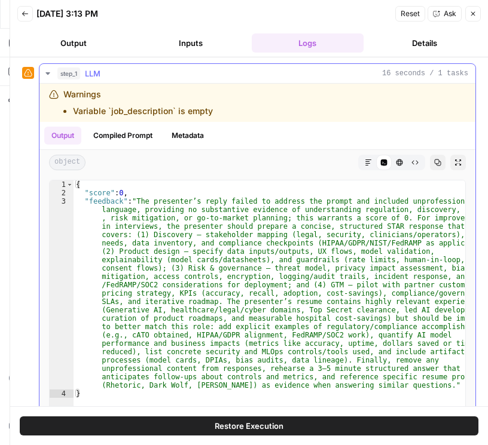
click at [126, 134] on button "Compiled Prompt" at bounding box center [123, 136] width 74 height 18
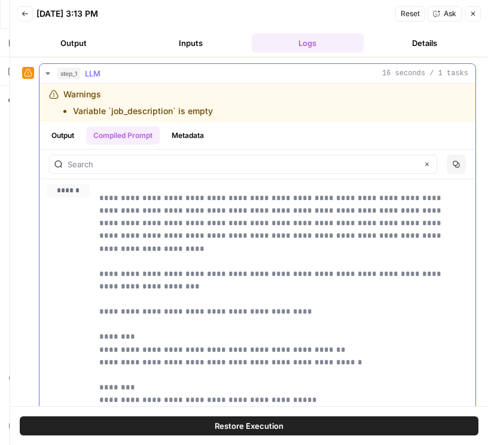
click at [74, 135] on button "Output" at bounding box center [62, 136] width 37 height 18
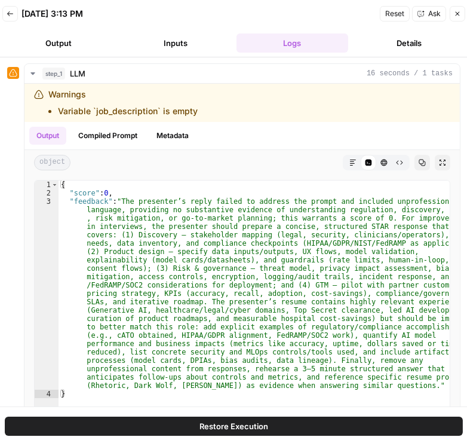
click at [457, 14] on icon "button" at bounding box center [458, 14] width 4 height 4
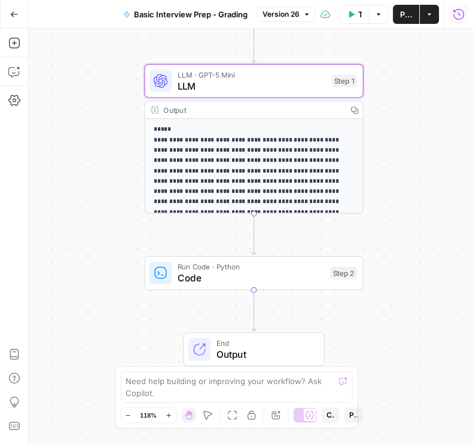
click at [457, 16] on icon "button" at bounding box center [458, 14] width 12 height 12
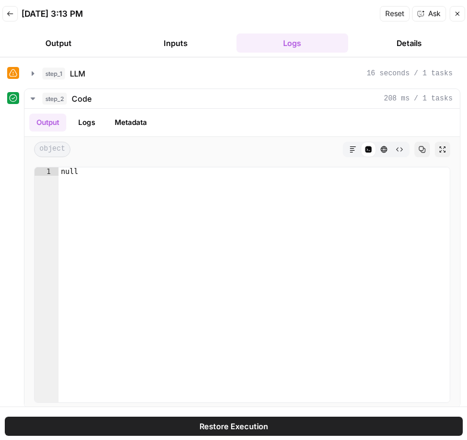
click at [7, 14] on icon "button" at bounding box center [10, 13] width 7 height 7
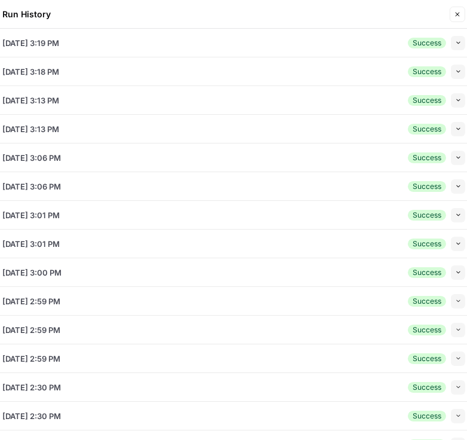
click at [463, 17] on button "Close" at bounding box center [458, 15] width 16 height 16
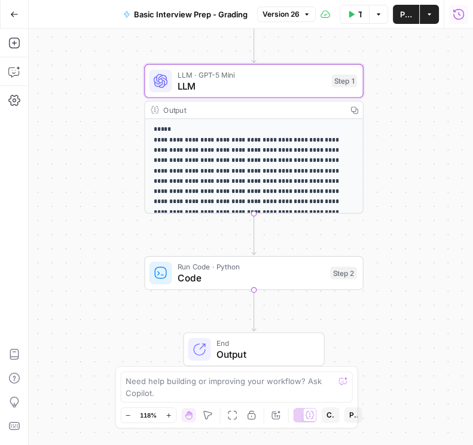
click at [463, 14] on icon "button" at bounding box center [458, 13] width 11 height 11
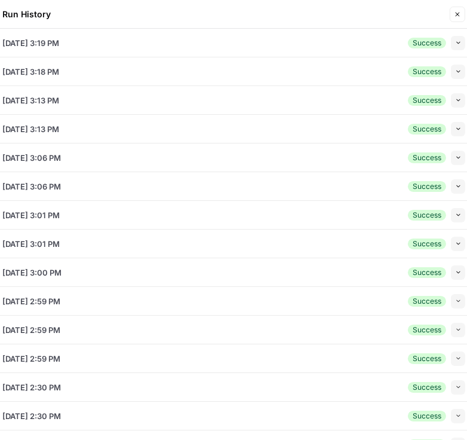
drag, startPoint x: 463, startPoint y: 14, endPoint x: 457, endPoint y: 55, distance: 41.1
click at [457, 55] on div "Run History Close 08/19/25 at 3:19 PM Success Collapse View Logs 08/19/25 at 3:…" at bounding box center [234, 222] width 478 height 445
click at [455, 39] on icon "button" at bounding box center [458, 42] width 7 height 7
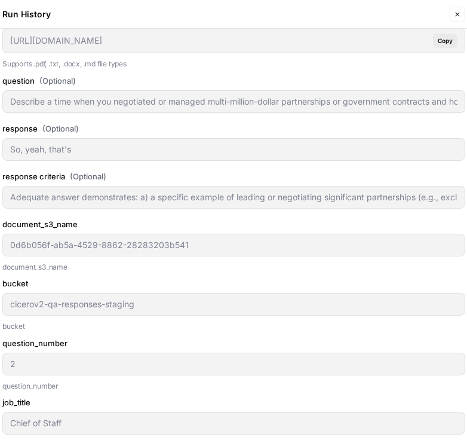
scroll to position [170, 0]
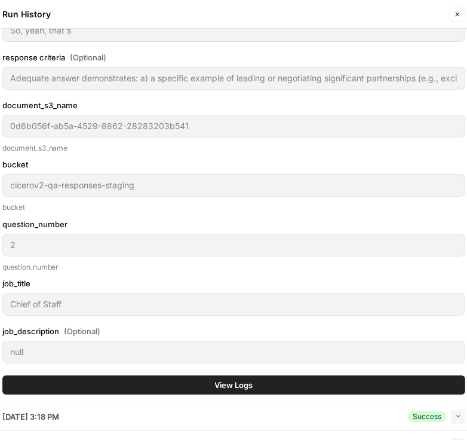
click at [200, 375] on button "View Logs" at bounding box center [233, 384] width 463 height 19
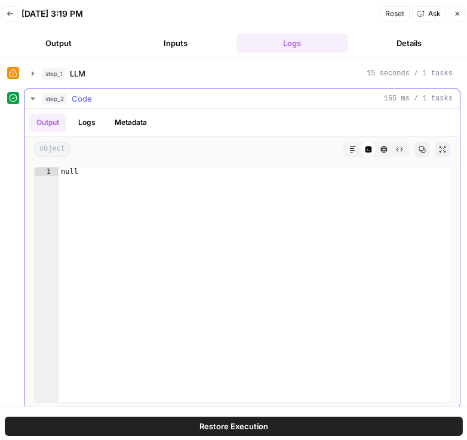
click at [29, 96] on icon "button" at bounding box center [33, 99] width 10 height 10
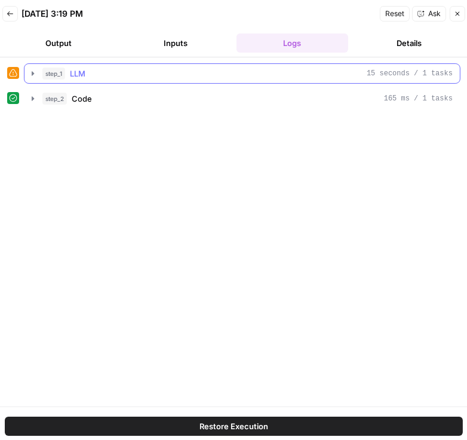
click at [30, 78] on button "step_1 LLM 15 seconds / 1 tasks" at bounding box center [243, 73] width 436 height 19
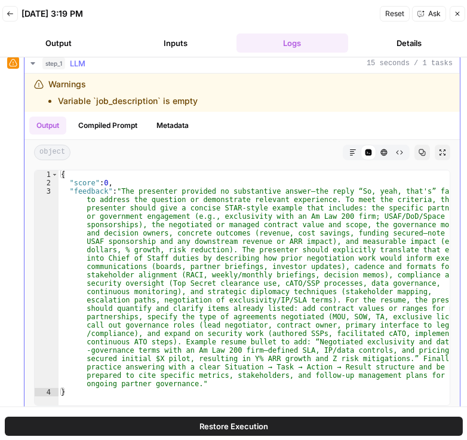
scroll to position [44, 0]
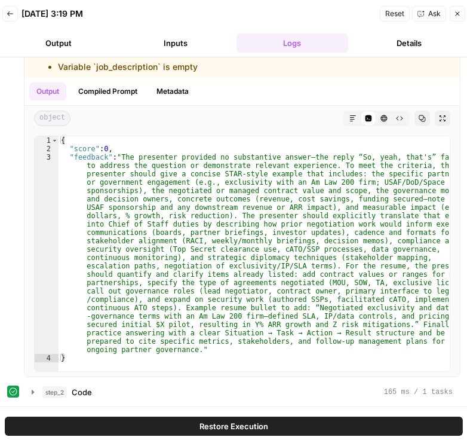
click at [10, 13] on icon "button" at bounding box center [10, 13] width 7 height 7
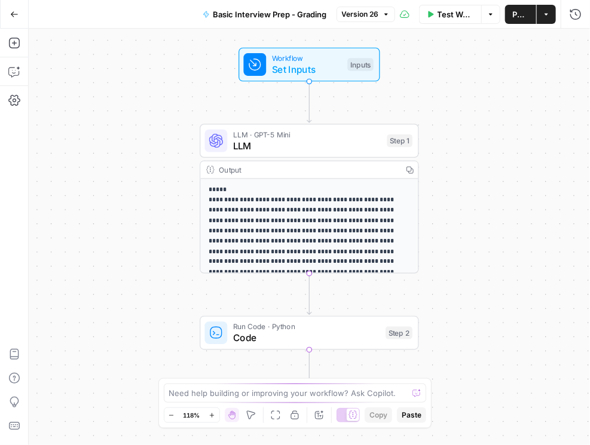
click at [18, 13] on button "Go Back" at bounding box center [15, 15] width 22 height 22
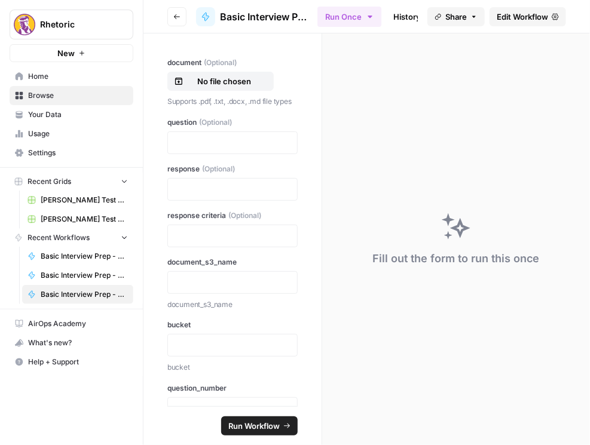
click at [170, 22] on button "Go back" at bounding box center [176, 16] width 19 height 19
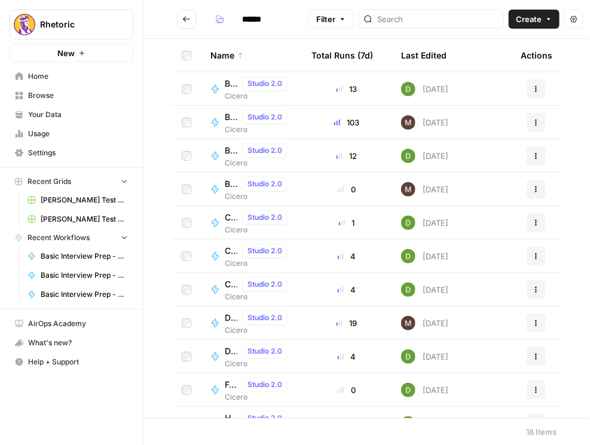
click at [228, 85] on span "Basic Interview Prep - Document Verification" at bounding box center [231, 84] width 13 height 12
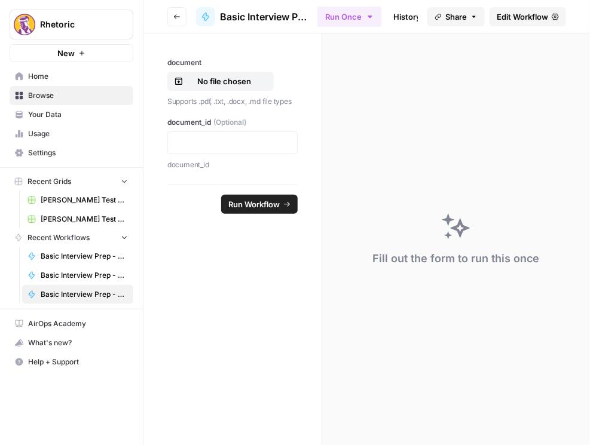
click at [513, 20] on span "Edit Workflow" at bounding box center [522, 17] width 51 height 12
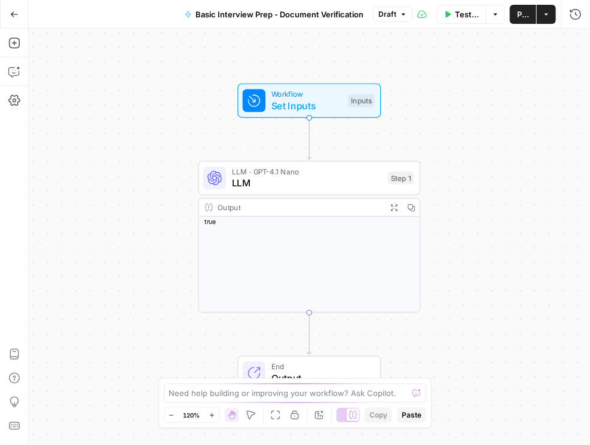
click at [18, 13] on button "Go Back" at bounding box center [15, 15] width 22 height 22
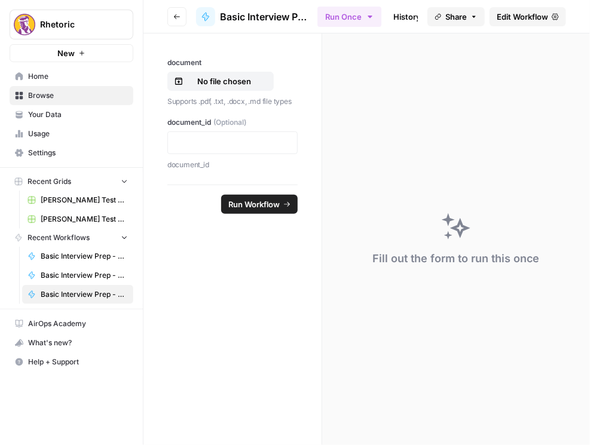
click at [174, 12] on button "Go back" at bounding box center [176, 16] width 19 height 19
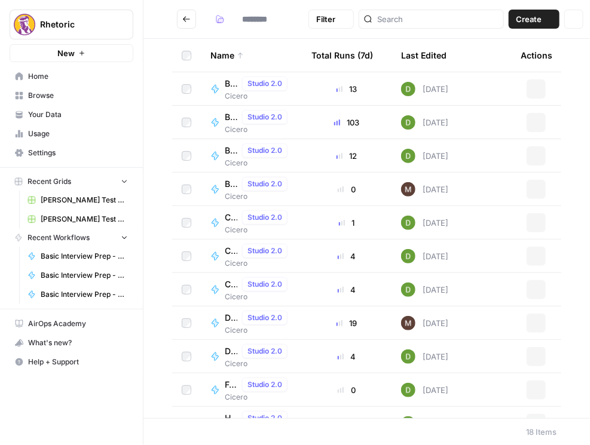
type input "******"
click at [225, 150] on span "Basic Interview Prep - Question Creator" at bounding box center [231, 151] width 13 height 12
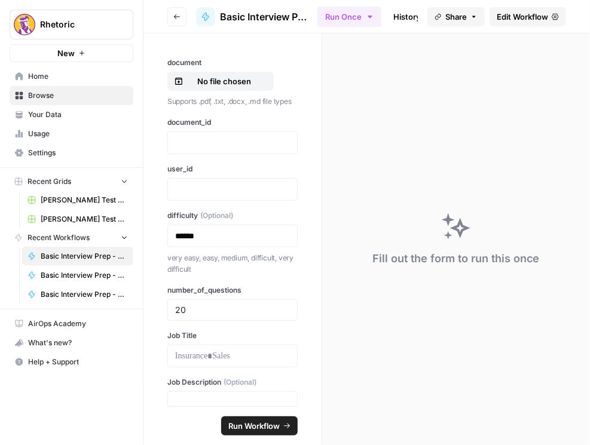
click at [516, 17] on span "Edit Workflow" at bounding box center [522, 17] width 51 height 12
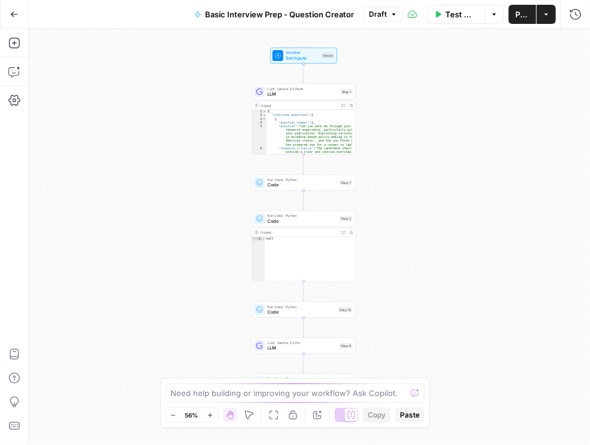
click at [374, 16] on span "Draft" at bounding box center [378, 14] width 18 height 11
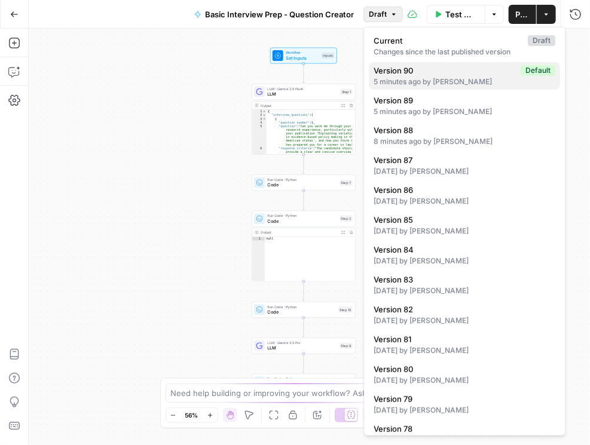
click at [421, 71] on span "Version 90" at bounding box center [445, 71] width 142 height 12
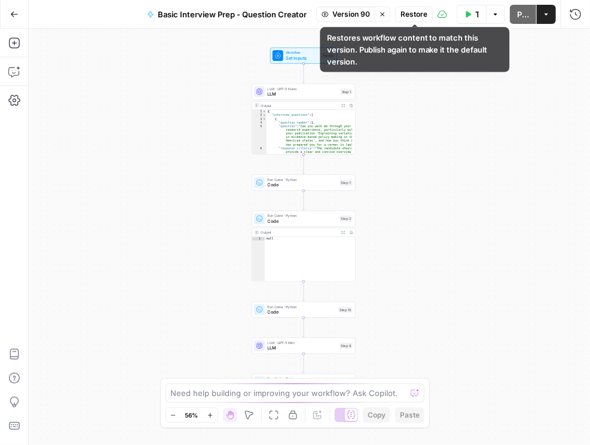
click at [420, 17] on span "Restore" at bounding box center [413, 14] width 27 height 11
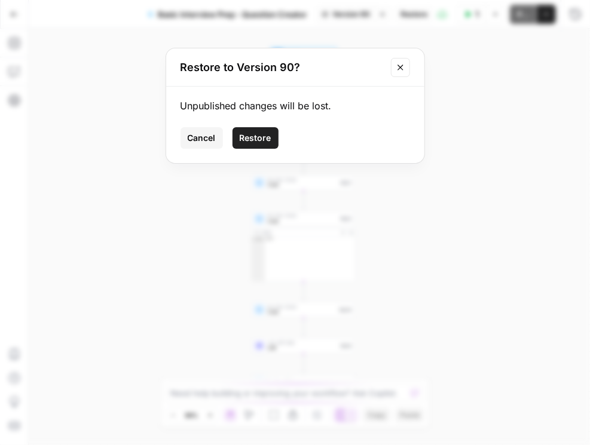
click at [261, 137] on span "Restore" at bounding box center [256, 138] width 32 height 12
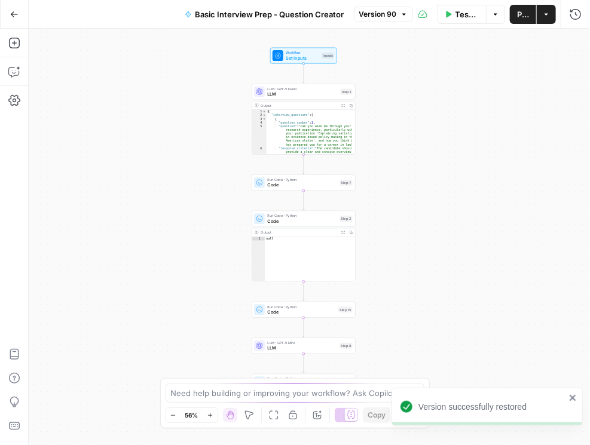
click at [522, 20] on button "Publish" at bounding box center [523, 14] width 26 height 19
click at [284, 94] on span "LLM" at bounding box center [303, 94] width 71 height 7
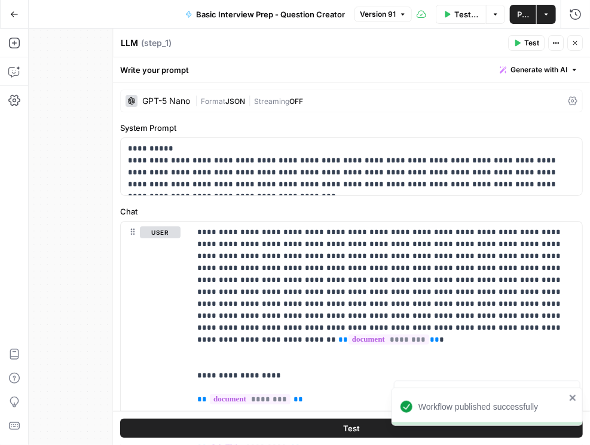
click at [560, 100] on div "GPT-5 Nano | Format JSON | Streaming OFF" at bounding box center [351, 101] width 463 height 23
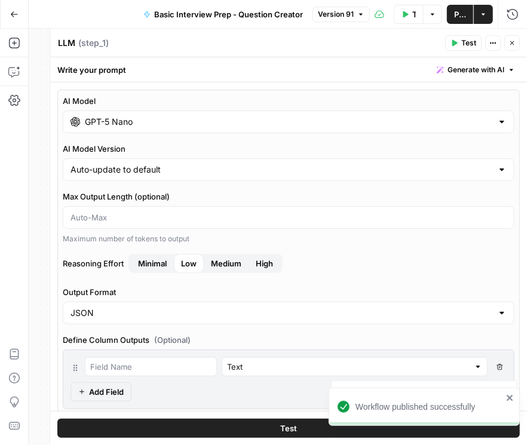
click at [513, 39] on icon "button" at bounding box center [512, 42] width 7 height 7
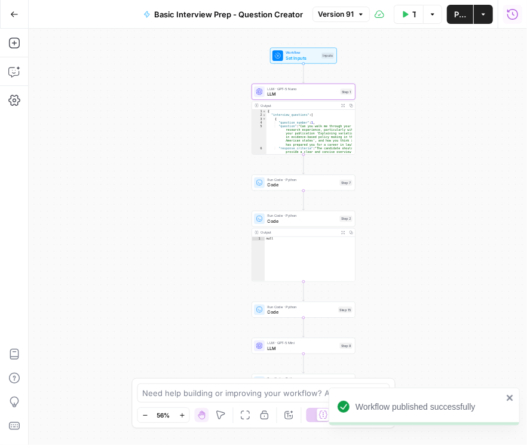
click at [512, 16] on icon "button" at bounding box center [513, 14] width 12 height 12
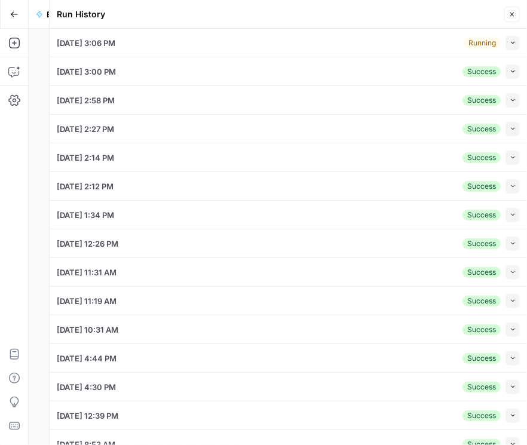
click at [510, 45] on span "button" at bounding box center [513, 42] width 7 height 7
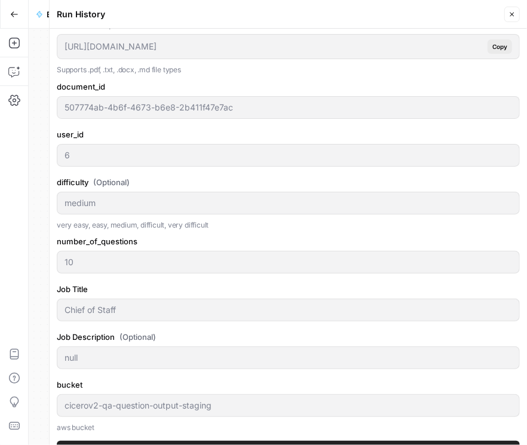
scroll to position [204, 0]
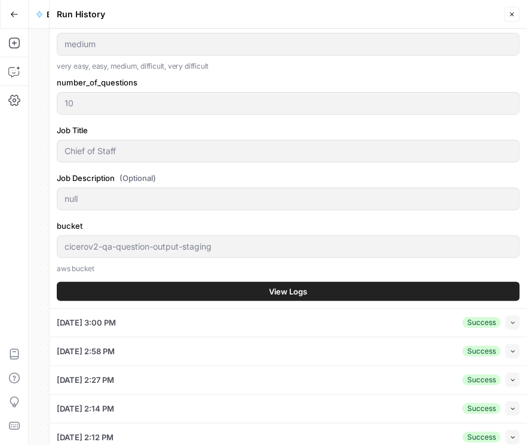
click at [270, 286] on span "View Logs" at bounding box center [289, 292] width 38 height 12
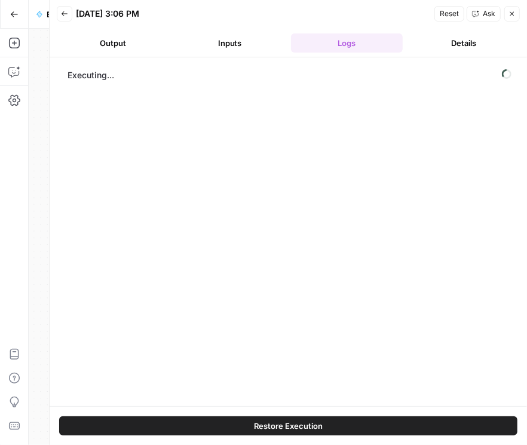
click at [212, 44] on button "Inputs" at bounding box center [230, 42] width 112 height 19
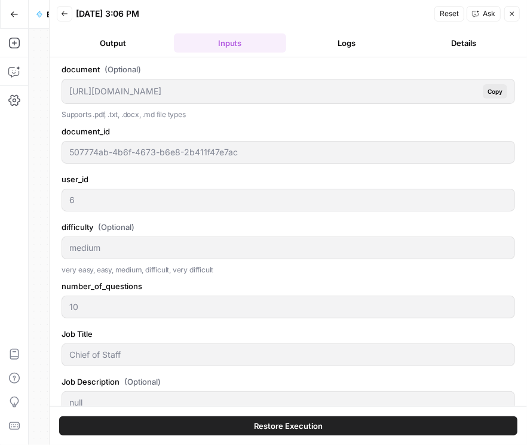
click at [337, 38] on button "Logs" at bounding box center [347, 42] width 112 height 19
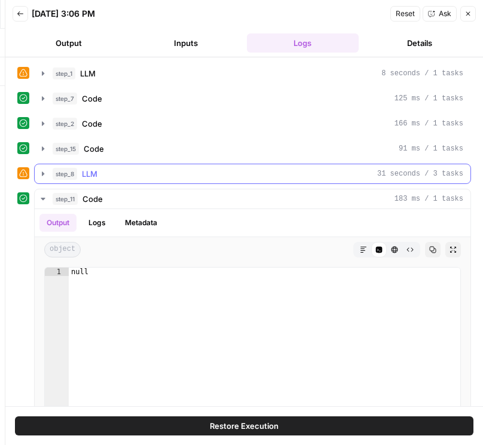
click at [45, 173] on icon "button" at bounding box center [43, 174] width 10 height 10
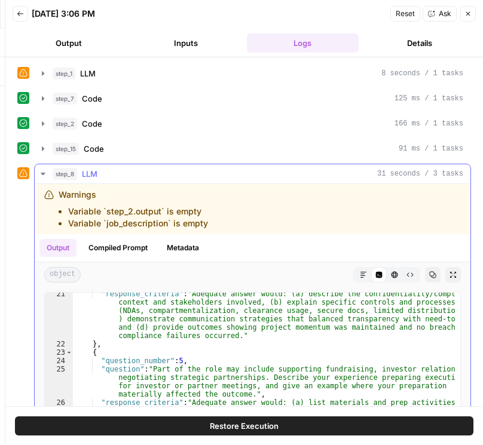
scroll to position [594, 0]
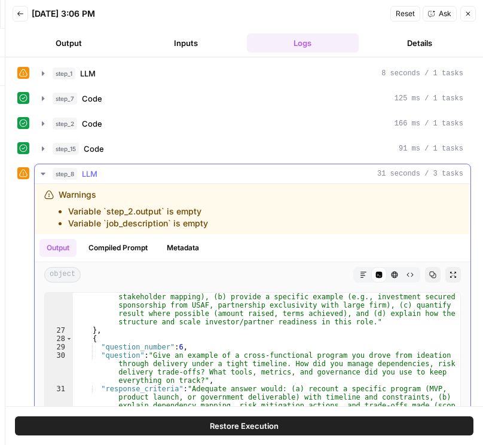
click at [39, 173] on icon "button" at bounding box center [43, 174] width 10 height 10
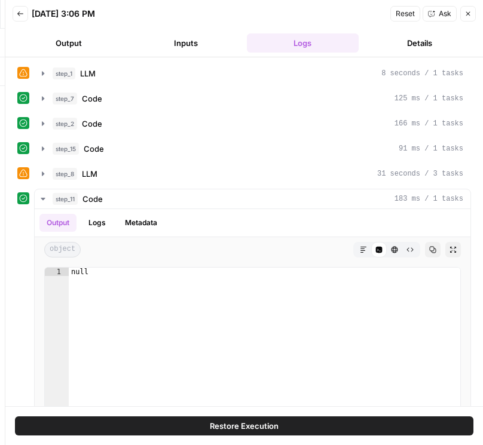
click at [23, 12] on button "Back" at bounding box center [21, 14] width 16 height 16
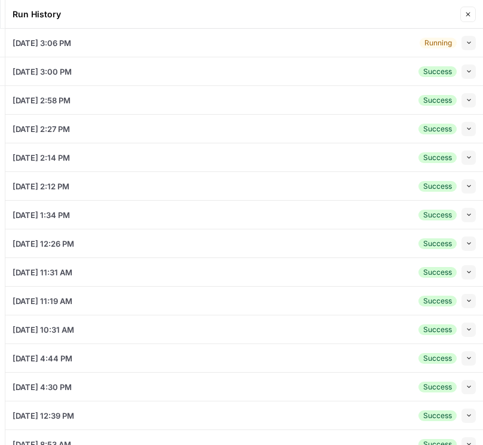
click at [470, 17] on icon "button" at bounding box center [467, 14] width 7 height 7
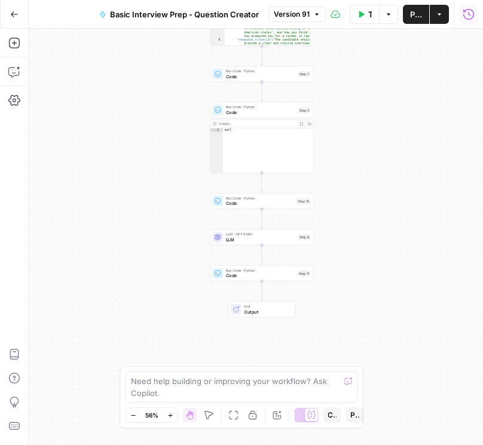
drag, startPoint x: 391, startPoint y: 249, endPoint x: 347, endPoint y: 138, distance: 118.9
click at [347, 138] on div "Workflow Set Inputs Inputs LLM · GPT-5 Nano LLM Step 1 Output Expand Output Cop…" at bounding box center [256, 237] width 454 height 417
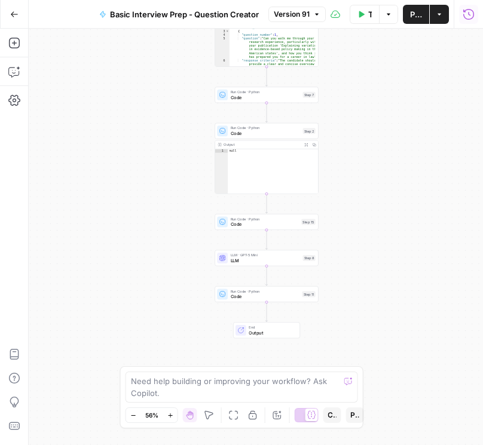
drag, startPoint x: 383, startPoint y: 199, endPoint x: 389, endPoint y: 222, distance: 23.6
click at [389, 222] on div "Workflow Set Inputs Inputs LLM · GPT-5 Nano LLM Step 1 Output Expand Output Cop…" at bounding box center [256, 237] width 454 height 417
click at [466, 19] on icon "button" at bounding box center [468, 13] width 11 height 11
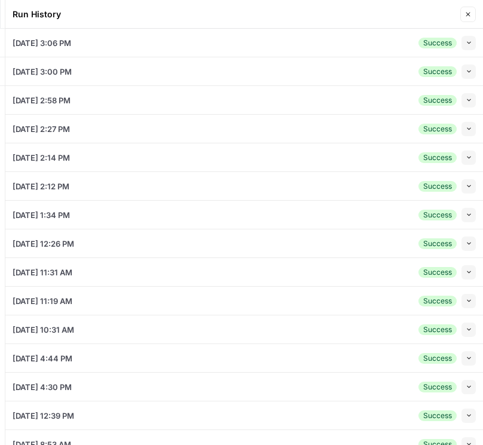
click at [466, 44] on icon "button" at bounding box center [469, 42] width 7 height 7
type input "507774ab-4b6f-4673-b6e8-2b411f47e7ac"
type input "6"
type input "medium"
type input "10"
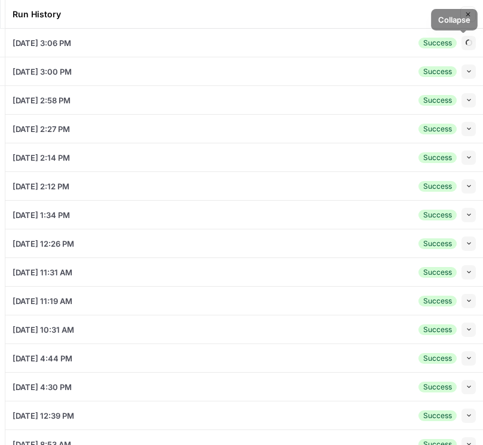
type input "Chief of Staff"
type input "null"
type input "cicerov2-qa-question-output-staging"
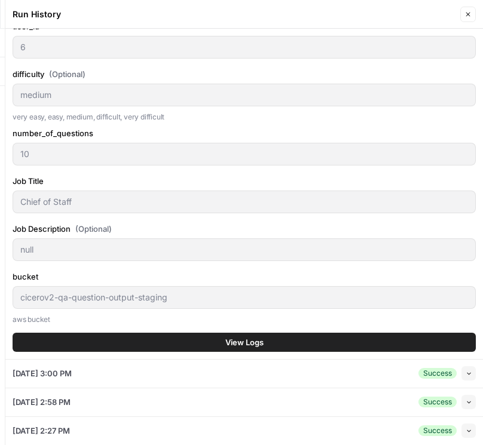
scroll to position [170, 0]
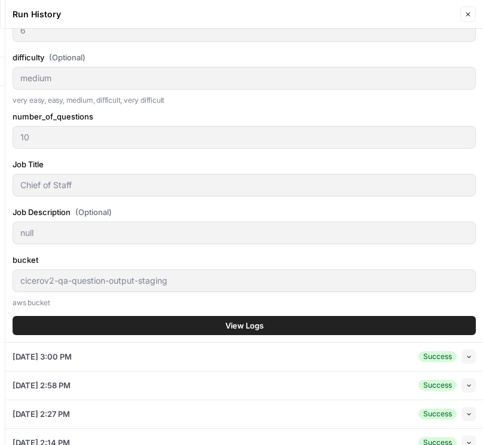
click at [244, 320] on span "View Logs" at bounding box center [244, 326] width 38 height 12
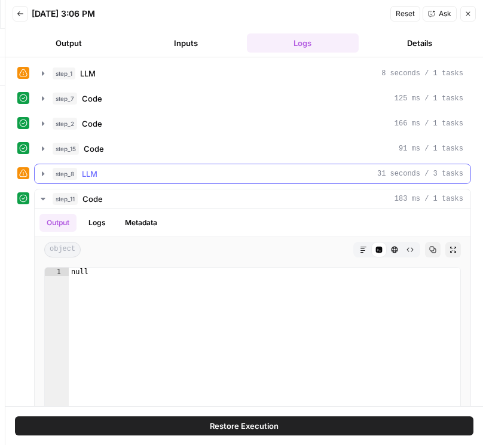
click at [42, 173] on icon "button" at bounding box center [43, 174] width 2 height 4
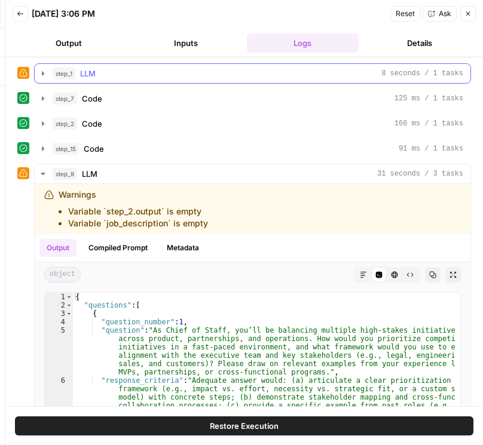
click at [43, 77] on icon "button" at bounding box center [43, 74] width 10 height 10
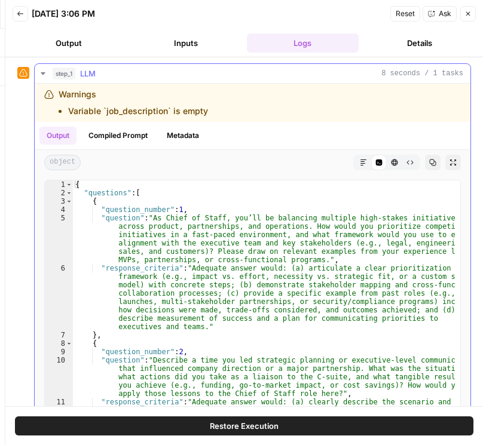
click at [43, 77] on icon "button" at bounding box center [43, 74] width 10 height 10
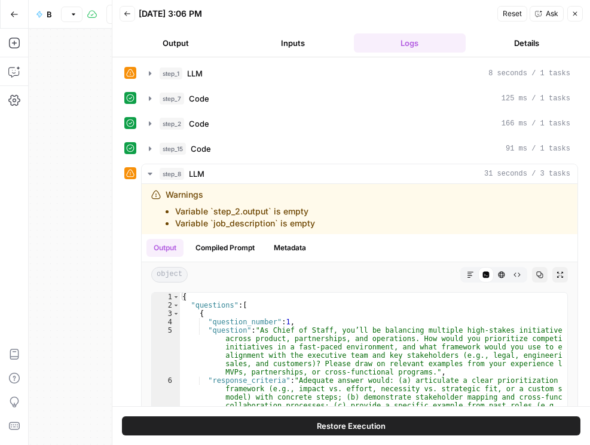
click at [573, 17] on button "Close" at bounding box center [575, 14] width 16 height 16
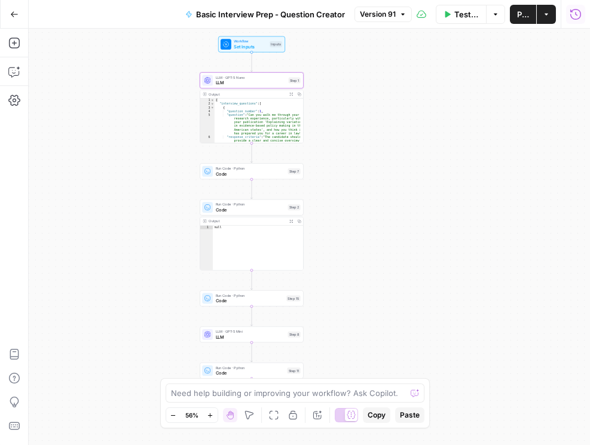
drag, startPoint x: 380, startPoint y: 116, endPoint x: 362, endPoint y: 192, distance: 78.6
click at [364, 192] on div "Workflow Set Inputs Inputs LLM · GPT-5 Nano LLM Step 1 Output Expand Output Cop…" at bounding box center [309, 237] width 561 height 417
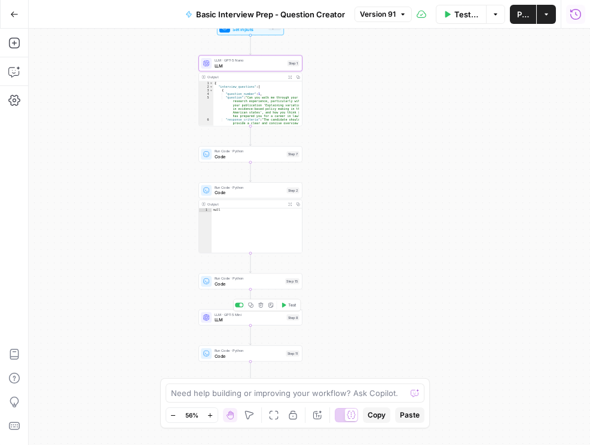
click at [228, 318] on span "LLM" at bounding box center [249, 320] width 69 height 7
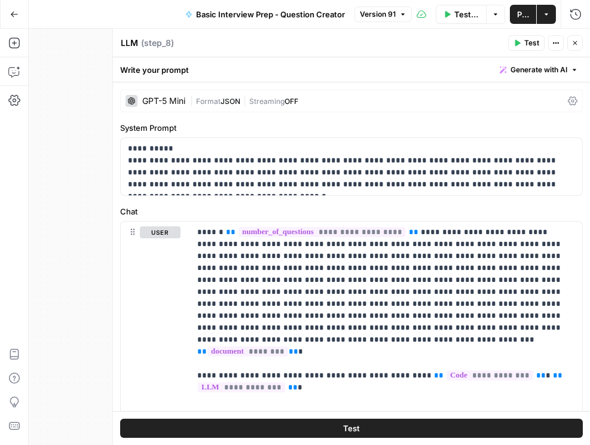
click at [573, 38] on span "E" at bounding box center [571, 40] width 8 height 11
click at [445, 45] on div "LLM LLM ( step_8 )" at bounding box center [312, 42] width 384 height 13
click at [573, 45] on icon "button" at bounding box center [574, 42] width 7 height 7
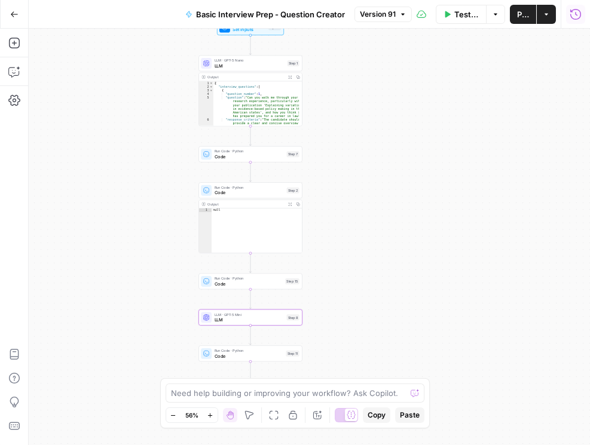
click at [576, 11] on icon "button" at bounding box center [576, 14] width 12 height 12
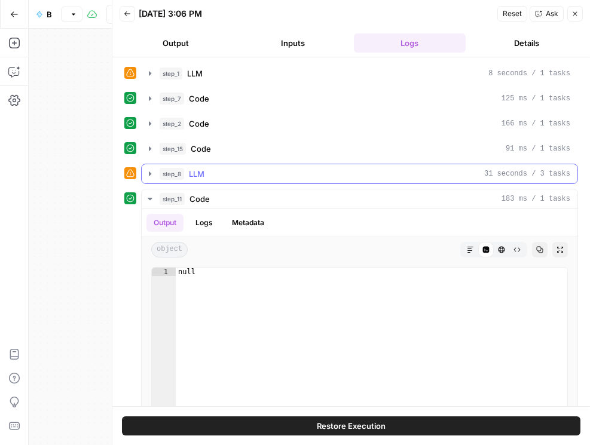
click at [155, 172] on button "step_8 LLM 31 seconds / 3 tasks" at bounding box center [360, 173] width 436 height 19
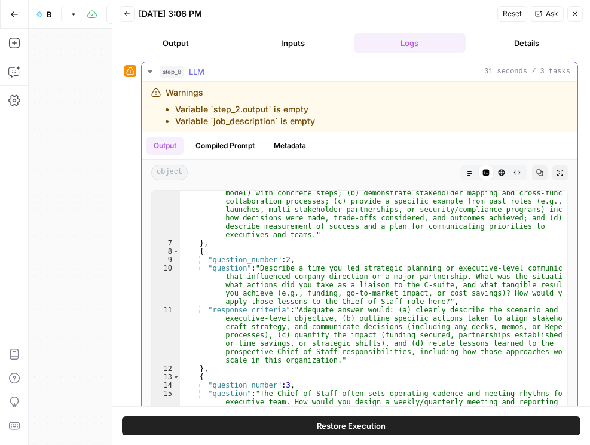
scroll to position [102, 0]
click at [337, 359] on div ""response_criteria" : "Adequate answer would: (a) articulate a clear prioritiza…" at bounding box center [371, 352] width 382 height 361
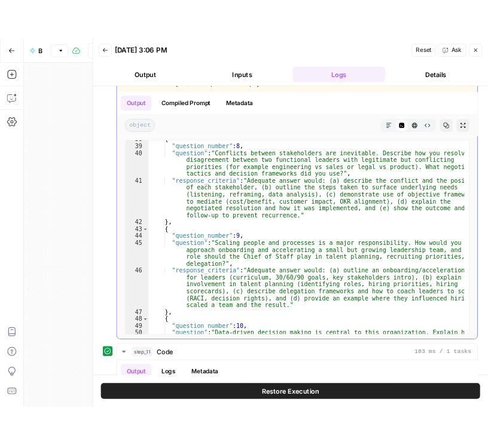
scroll to position [850, 0]
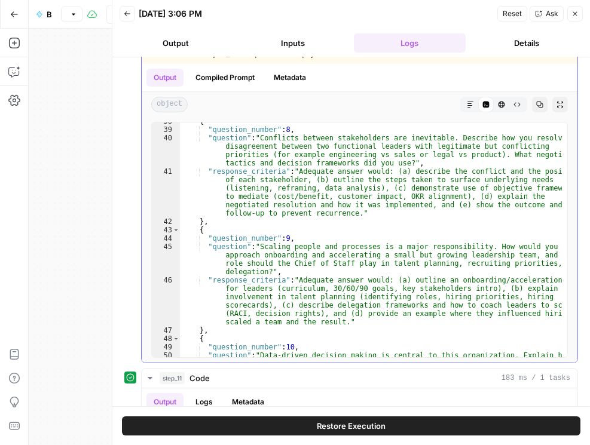
click at [536, 105] on icon "button" at bounding box center [539, 104] width 7 height 7
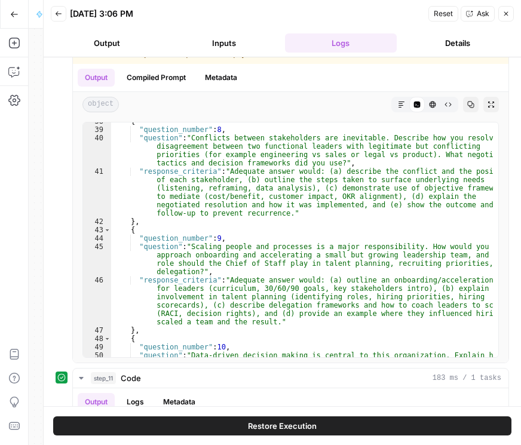
click at [508, 14] on icon "button" at bounding box center [506, 13] width 7 height 7
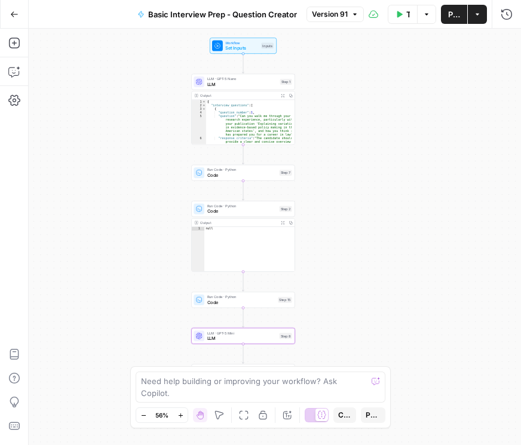
drag, startPoint x: 395, startPoint y: 64, endPoint x: 384, endPoint y: 86, distance: 24.6
click at [387, 85] on div "Workflow Set Inputs Inputs LLM · GPT-5 Nano LLM Step 1 Output Expand Output Cop…" at bounding box center [275, 237] width 493 height 417
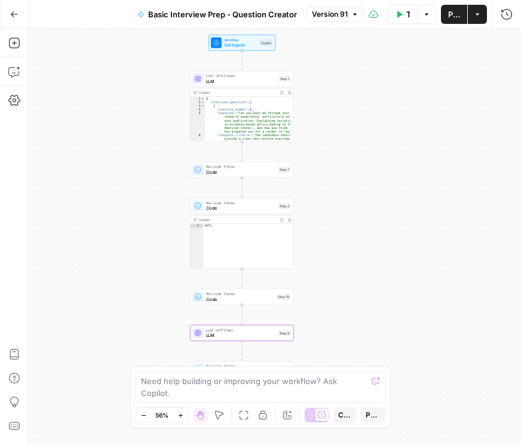
drag, startPoint x: 347, startPoint y: 169, endPoint x: 319, endPoint y: 136, distance: 43.7
click at [344, 147] on div "Workflow Set Inputs Inputs LLM · GPT-5 Nano LLM Step 1 Output Expand Output Cop…" at bounding box center [275, 237] width 493 height 417
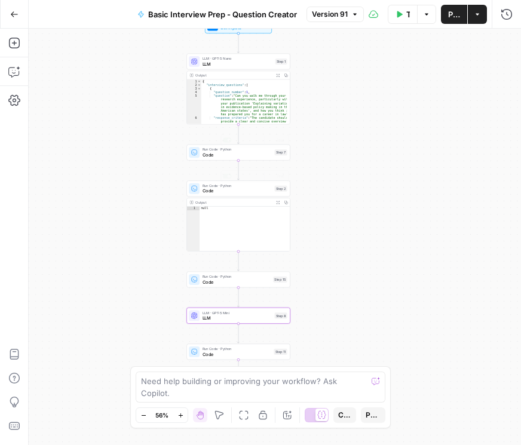
drag, startPoint x: 337, startPoint y: 218, endPoint x: 335, endPoint y: 146, distance: 71.1
click at [335, 146] on div "Workflow Set Inputs Inputs LLM · GPT-5 Nano LLM Step 1 Output Expand Output Cop…" at bounding box center [275, 237] width 493 height 417
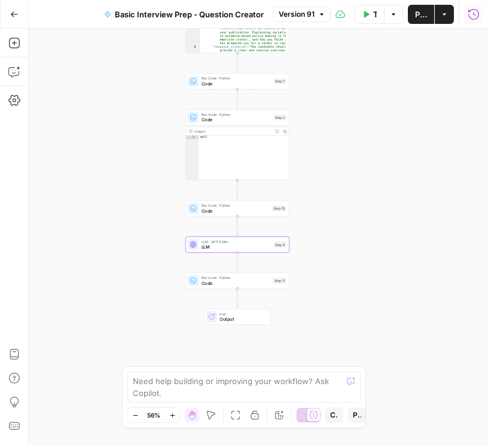
click at [477, 17] on icon "button" at bounding box center [473, 13] width 11 height 11
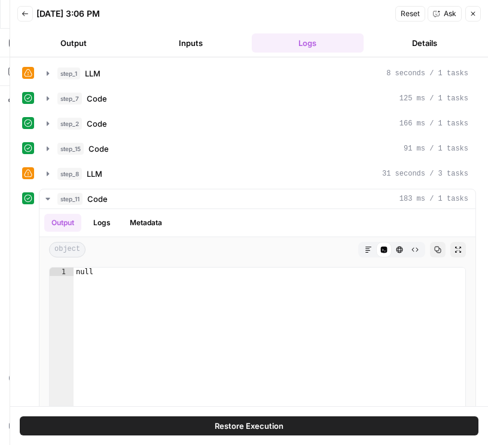
click at [20, 16] on button "Back" at bounding box center [25, 14] width 16 height 16
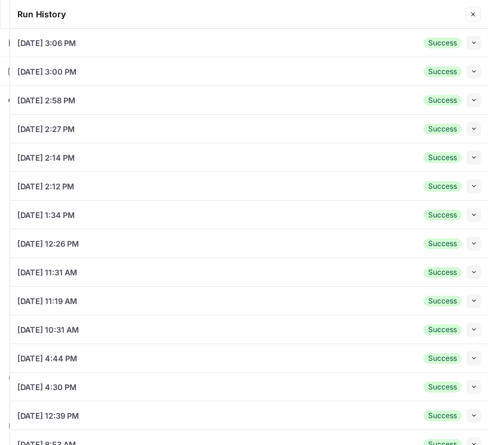
click at [469, 14] on icon "button" at bounding box center [472, 14] width 7 height 7
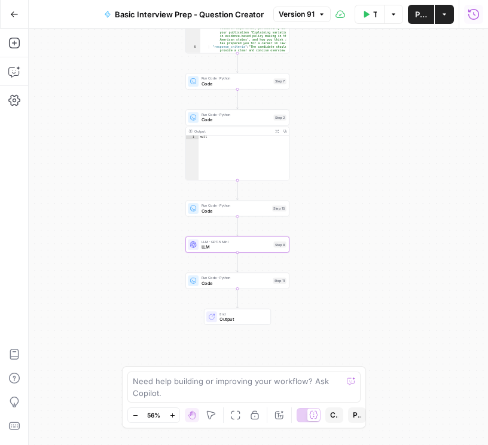
click at [470, 17] on icon "button" at bounding box center [473, 13] width 11 height 11
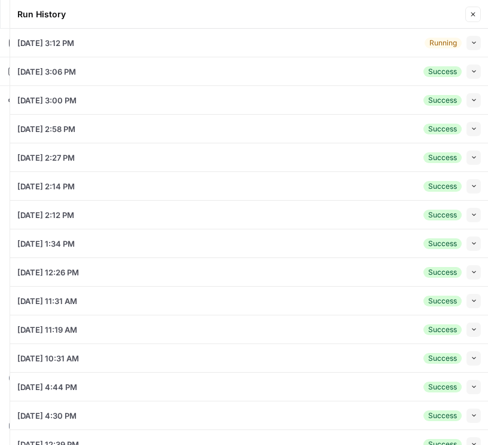
click at [470, 45] on icon "button" at bounding box center [473, 42] width 7 height 7
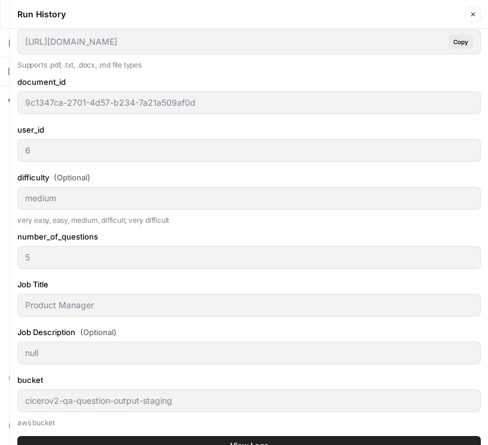
scroll to position [239, 0]
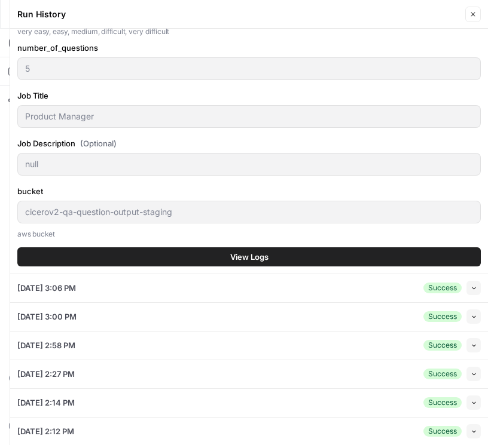
click at [197, 259] on button "View Logs" at bounding box center [248, 256] width 463 height 19
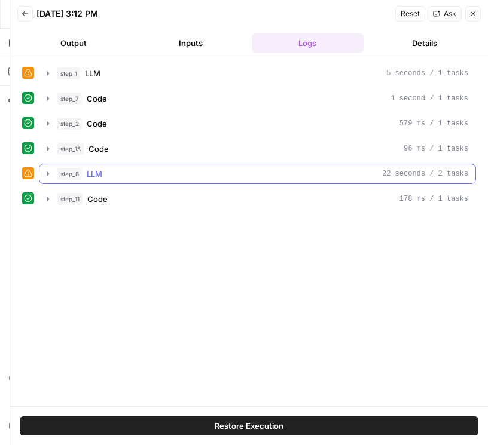
click at [51, 172] on icon "button" at bounding box center [48, 174] width 10 height 10
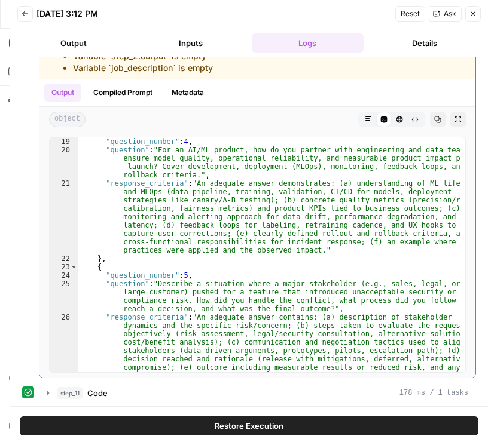
scroll to position [442, 0]
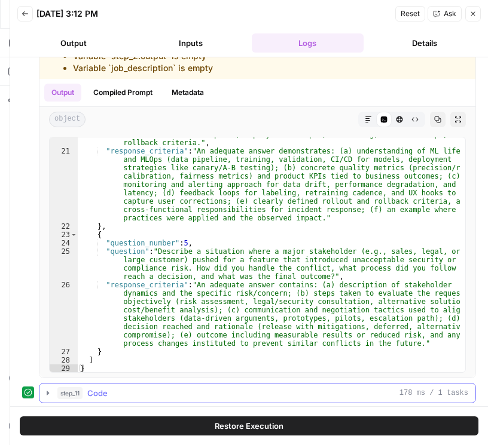
click at [48, 392] on icon "button" at bounding box center [48, 394] width 10 height 10
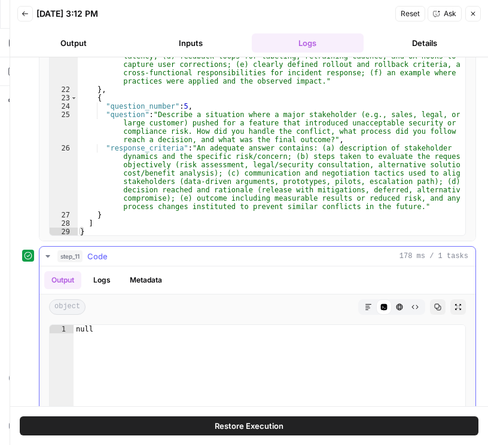
click at [110, 280] on button "Logs" at bounding box center [102, 280] width 32 height 18
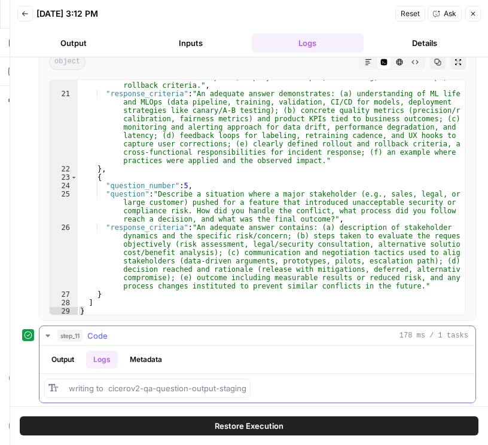
click at [53, 358] on button "Output" at bounding box center [62, 360] width 37 height 18
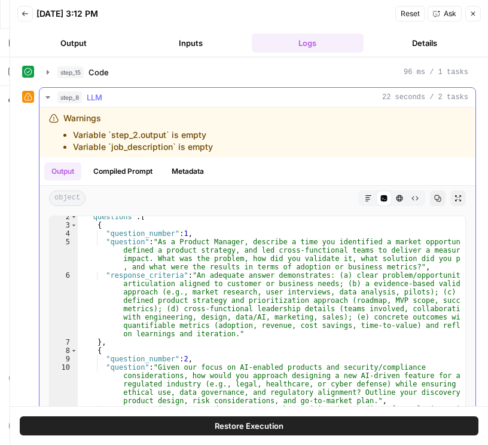
scroll to position [76, 0]
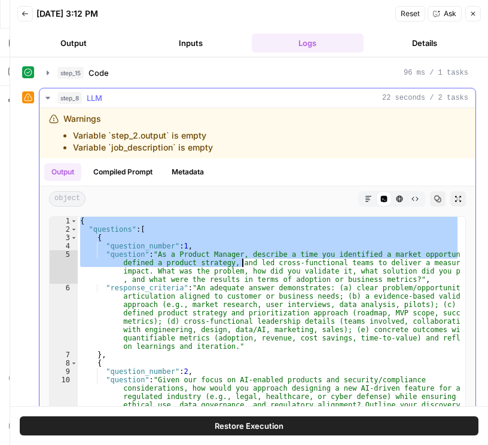
drag, startPoint x: 80, startPoint y: 220, endPoint x: 251, endPoint y: 360, distance: 220.9
click at [252, 360] on div "{ "questions" : [ { "question_number" : 1 , "question" : "As a Product Manager,…" at bounding box center [269, 368] width 382 height 302
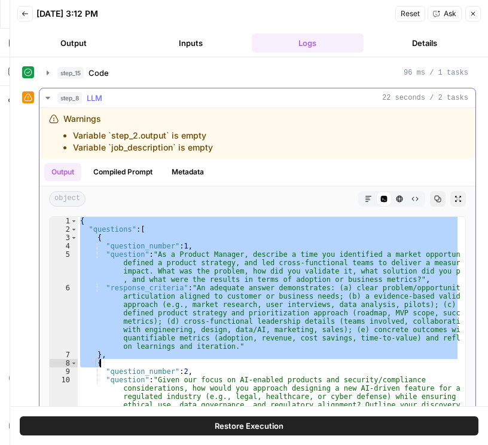
click at [99, 226] on div "{ "questions" : [ { "question_number" : 1 , "question" : "As a Product Manager,…" at bounding box center [269, 334] width 382 height 235
type textarea "**********"
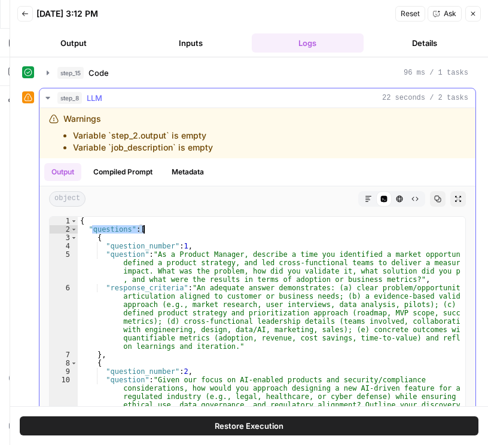
drag, startPoint x: 130, startPoint y: 231, endPoint x: 143, endPoint y: 228, distance: 14.1
click at [143, 228] on div "{ "questions" : [ { "question_number" : 1 , "question" : "As a Product Manager,…" at bounding box center [269, 368] width 382 height 302
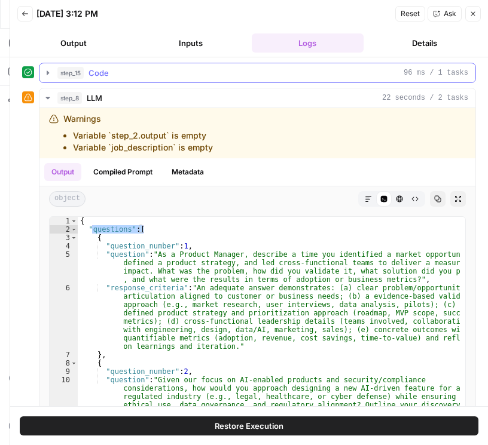
click at [398, 70] on div "step_15 Code 96 ms / 1 tasks" at bounding box center [262, 73] width 411 height 12
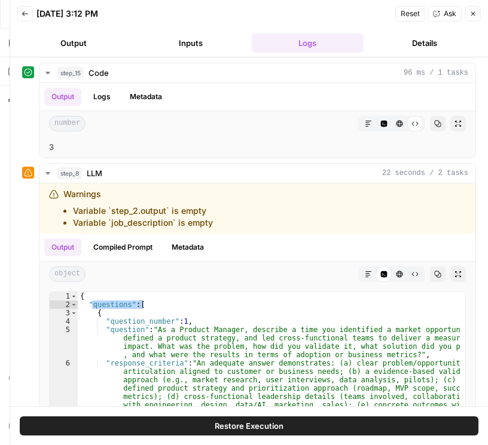
click at [471, 18] on button "Close" at bounding box center [473, 14] width 16 height 16
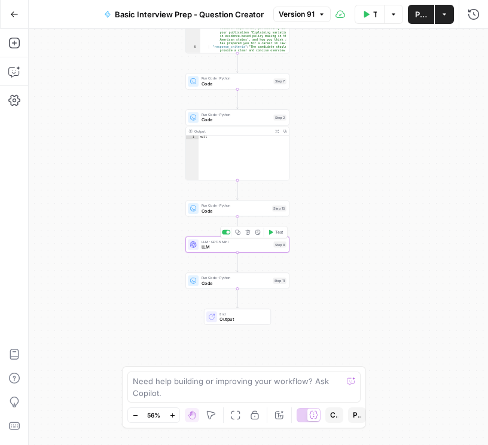
click at [209, 249] on span "LLM" at bounding box center [235, 247] width 69 height 7
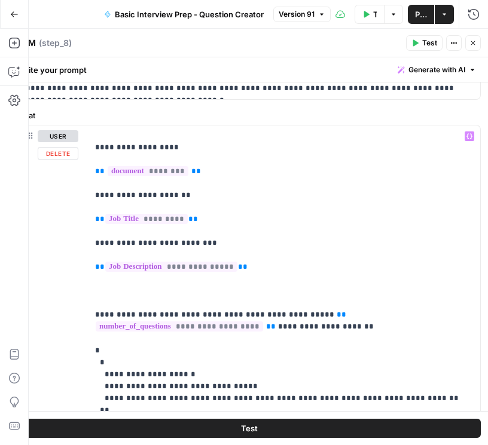
scroll to position [136, 0]
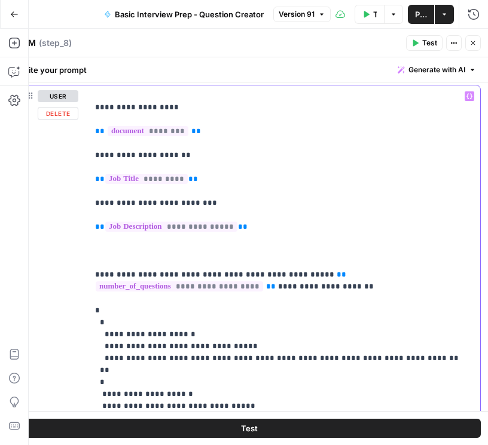
drag, startPoint x: 109, startPoint y: 297, endPoint x: 85, endPoint y: 298, distance: 23.9
click at [85, 298] on div "**********" at bounding box center [249, 342] width 461 height 515
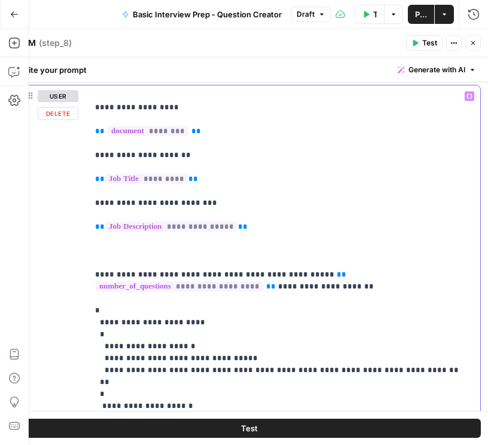
drag, startPoint x: 140, startPoint y: 312, endPoint x: 102, endPoint y: 311, distance: 38.3
click at [102, 311] on p "**********" at bounding box center [279, 244] width 368 height 669
click at [167, 296] on p "**********" at bounding box center [279, 244] width 368 height 669
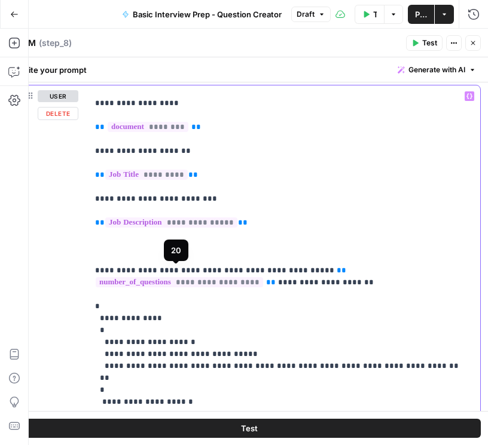
scroll to position [192, 0]
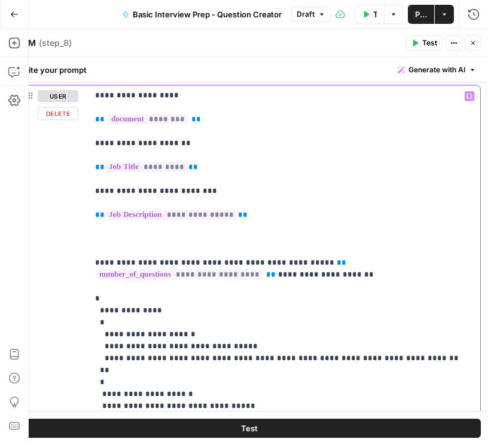
click at [102, 297] on p "**********" at bounding box center [279, 232] width 368 height 669
drag, startPoint x: 175, startPoint y: 296, endPoint x: 100, endPoint y: 299, distance: 74.2
click at [100, 299] on p "**********" at bounding box center [279, 232] width 368 height 669
drag, startPoint x: 131, startPoint y: 299, endPoint x: 84, endPoint y: 299, distance: 46.6
click at [84, 299] on div "**********" at bounding box center [249, 342] width 461 height 515
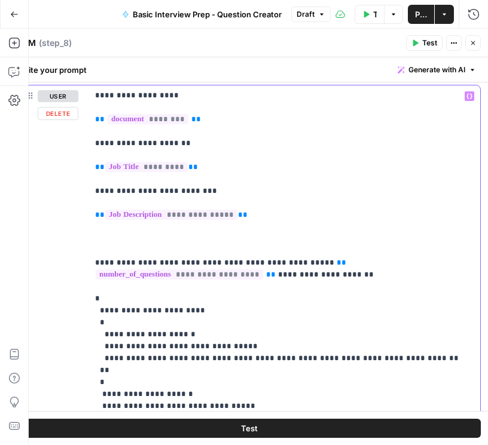
click at [268, 314] on p "**********" at bounding box center [279, 232] width 368 height 669
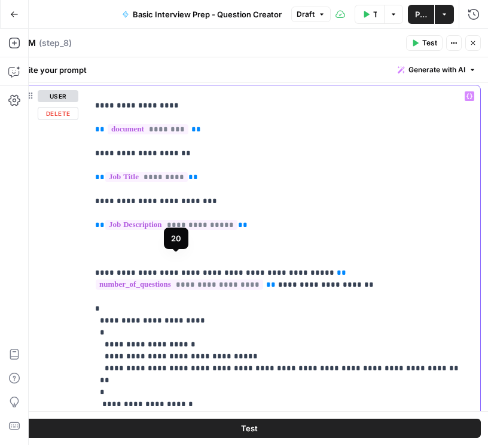
scroll to position [158, 0]
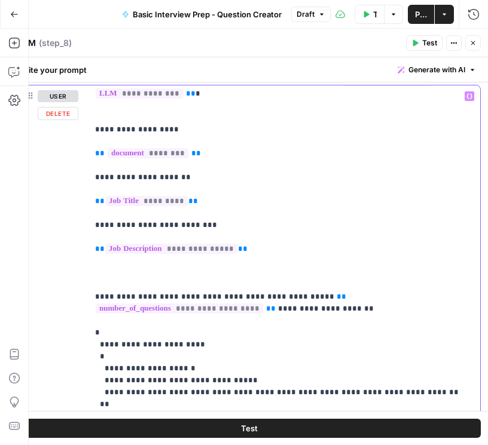
drag, startPoint x: 157, startPoint y: 333, endPoint x: 120, endPoint y: 331, distance: 36.5
click at [120, 331] on p "**********" at bounding box center [279, 266] width 368 height 669
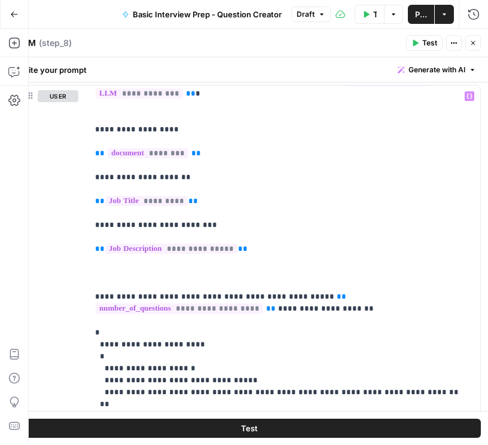
click at [475, 42] on icon "button" at bounding box center [472, 42] width 7 height 7
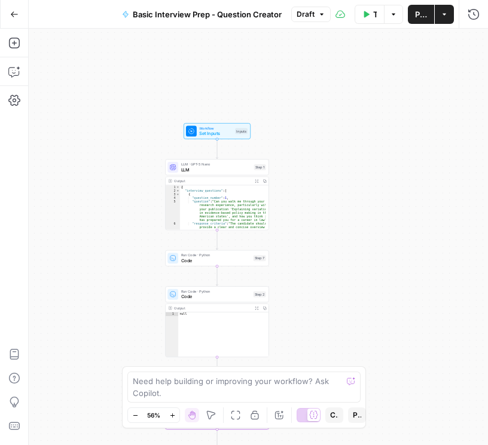
drag, startPoint x: 336, startPoint y: 164, endPoint x: 305, endPoint y: 271, distance: 112.0
click at [319, 308] on div "Workflow Set Inputs Inputs LLM · GPT-5 Nano LLM Step 1 Output Expand Output Cop…" at bounding box center [258, 237] width 459 height 417
click at [220, 171] on span "LLM" at bounding box center [216, 169] width 71 height 7
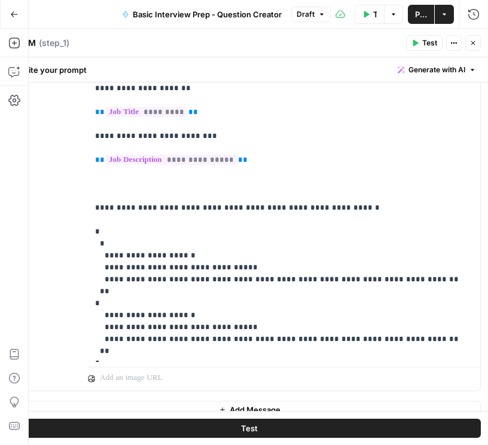
scroll to position [348, 0]
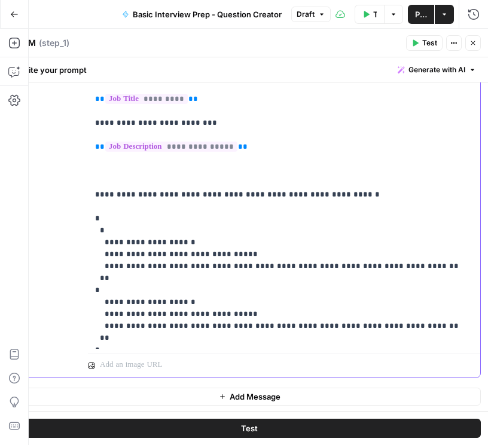
click at [115, 208] on p "**********" at bounding box center [281, 111] width 373 height 466
click at [93, 194] on div "**********" at bounding box center [284, 111] width 392 height 476
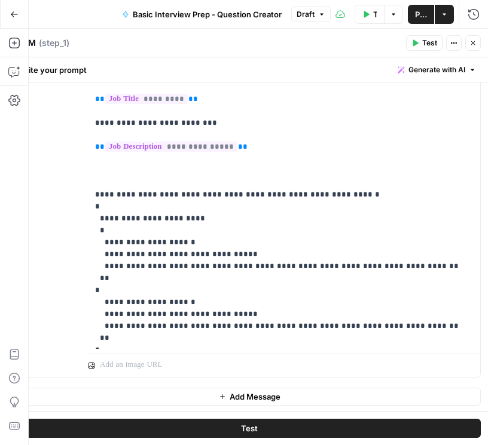
click at [420, 16] on span "Publish" at bounding box center [421, 14] width 12 height 12
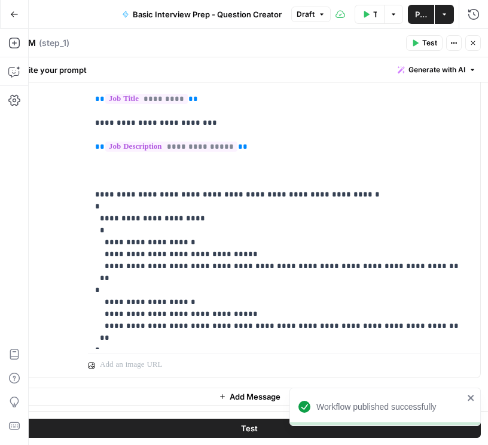
click at [473, 41] on icon "button" at bounding box center [472, 42] width 7 height 7
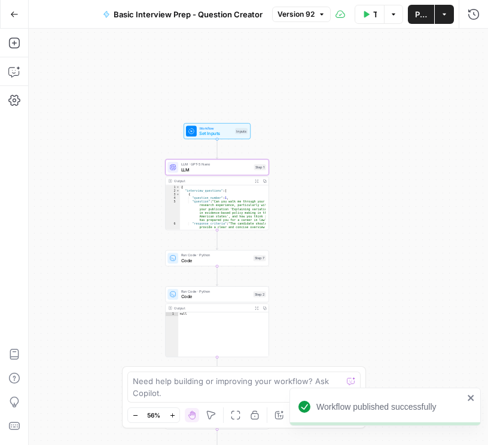
click at [375, 16] on span "Test Workflow" at bounding box center [375, 14] width 4 height 12
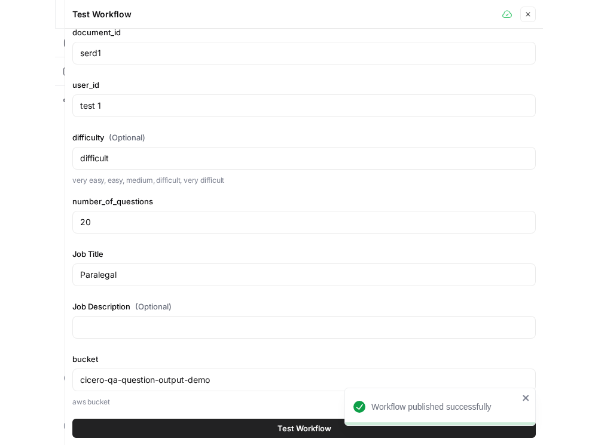
scroll to position [72, 0]
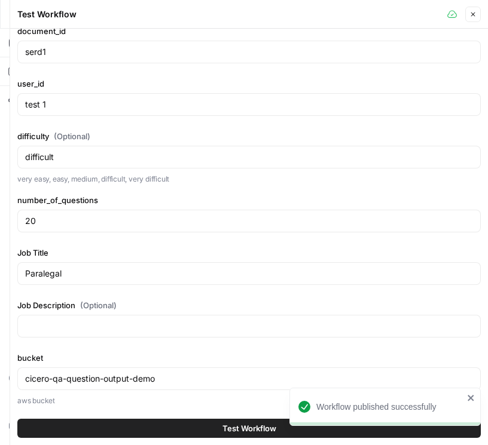
click at [231, 429] on span "Test Workflow" at bounding box center [249, 429] width 54 height 12
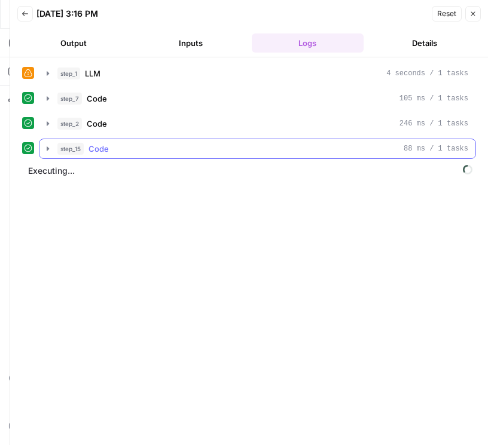
click at [47, 148] on icon "button" at bounding box center [48, 148] width 2 height 4
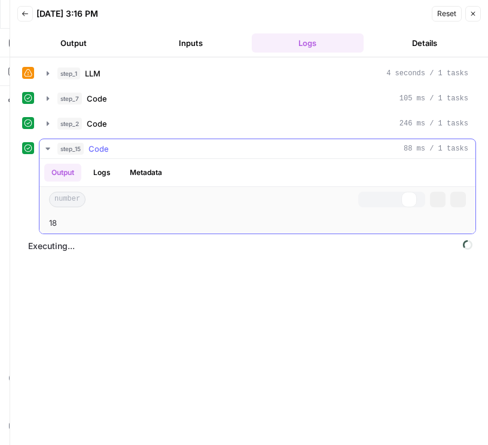
click at [48, 148] on icon "button" at bounding box center [48, 149] width 10 height 10
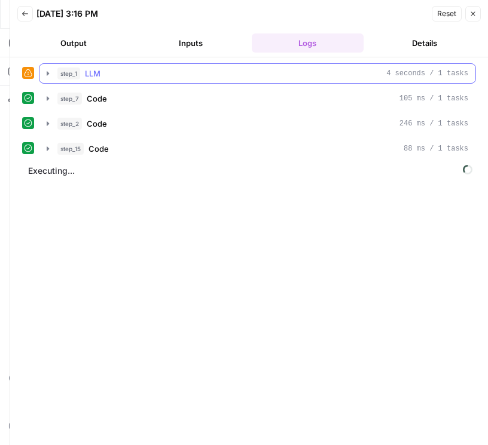
click at [50, 71] on icon "button" at bounding box center [48, 74] width 10 height 10
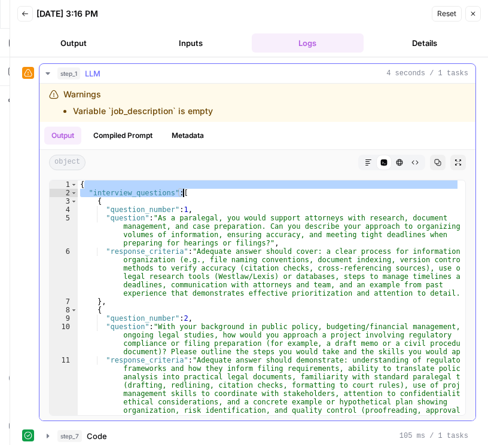
drag, startPoint x: 90, startPoint y: 188, endPoint x: 209, endPoint y: 189, distance: 119.6
click at [209, 189] on div "{ "interview_questions" : [ { "question_number" : 1 , "question" : "As a parale…" at bounding box center [269, 307] width 382 height 252
type textarea "**********"
click at [50, 72] on icon "button" at bounding box center [48, 74] width 10 height 10
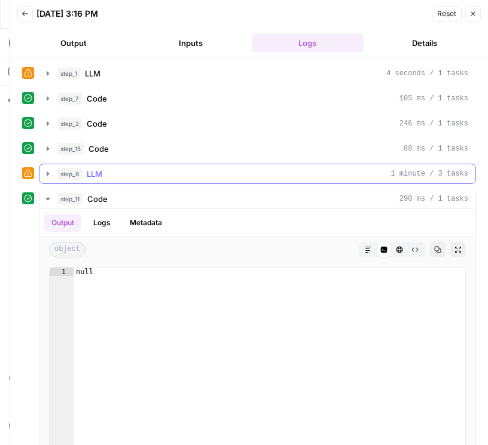
click at [48, 175] on icon "button" at bounding box center [48, 174] width 10 height 10
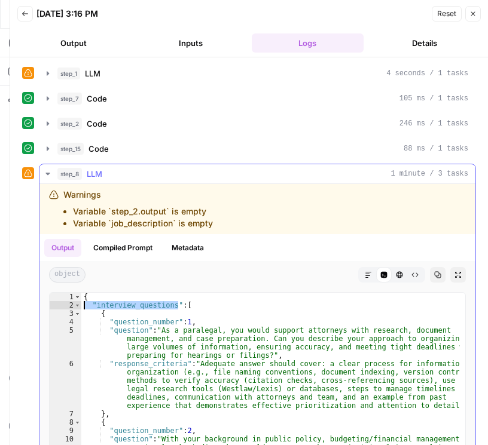
drag, startPoint x: 178, startPoint y: 305, endPoint x: 83, endPoint y: 304, distance: 95.1
click at [84, 305] on div "{ "interview_questions" : [ { "question_number" : 1 , "question" : "As a parale…" at bounding box center [270, 448] width 378 height 311
click at [249, 328] on div "{ "interview_questions" : [ { "question_number" : 1 , "question" : "As a parale…" at bounding box center [270, 448] width 378 height 311
type textarea "**********"
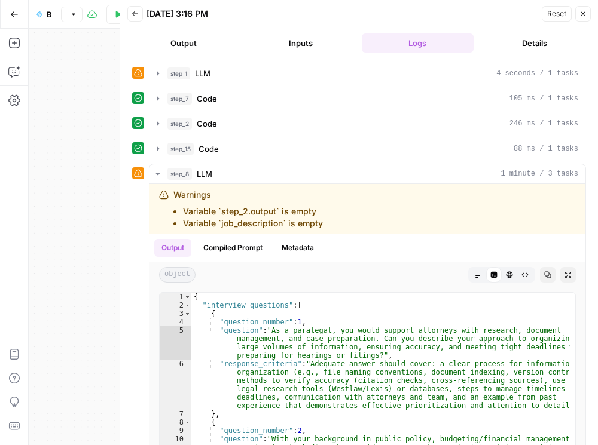
click at [135, 14] on icon "button" at bounding box center [134, 13] width 7 height 7
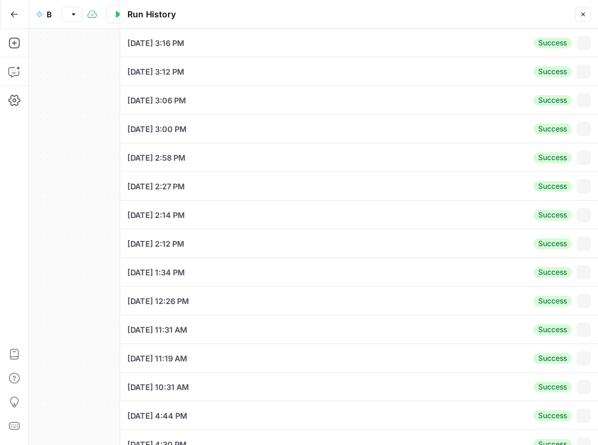
type input "serd1"
type input "test 1"
type input "difficult"
type input "20"
type input "Paralegal"
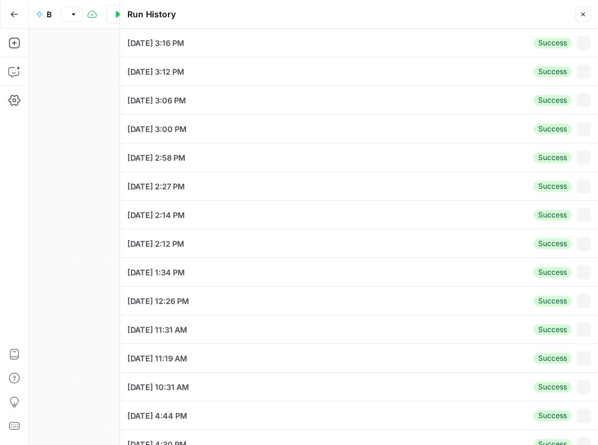
type input "cicero-qa-question-output-demo"
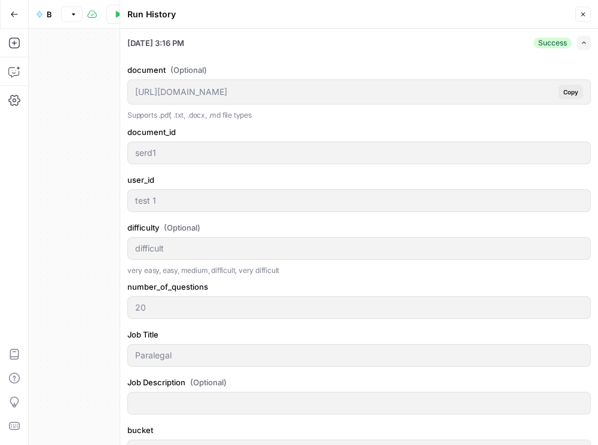
click at [584, 12] on icon "button" at bounding box center [582, 14] width 7 height 7
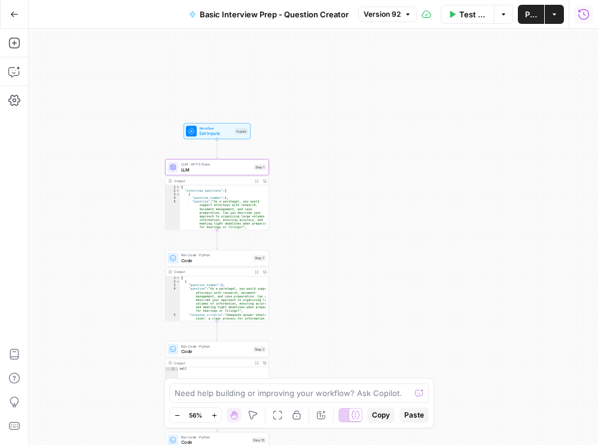
click at [582, 20] on icon "button" at bounding box center [583, 14] width 12 height 12
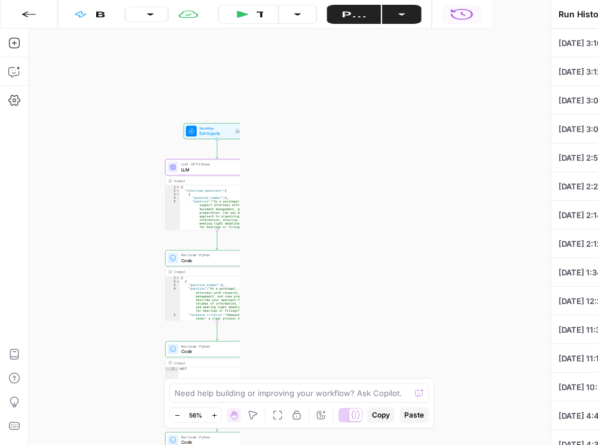
type input "serd1"
type input "test 1"
type input "difficult"
type input "20"
type input "Paralegal"
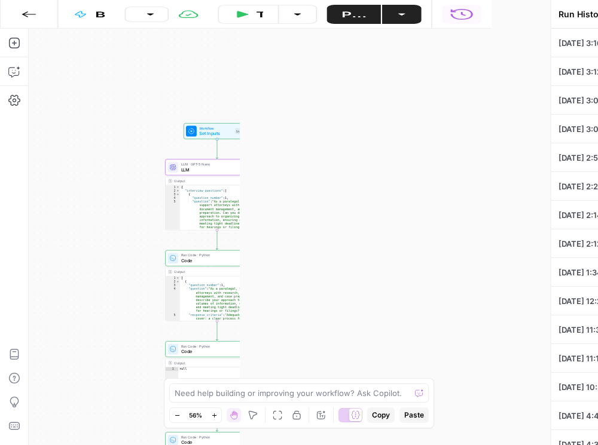
type input "cicero-qa-question-output-demo"
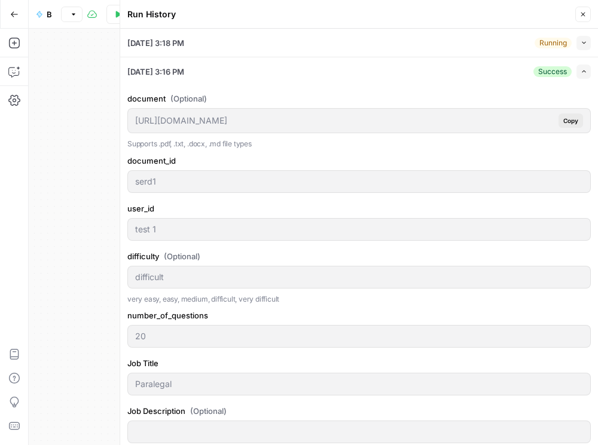
click at [576, 43] on button "Collapse" at bounding box center [583, 43] width 14 height 14
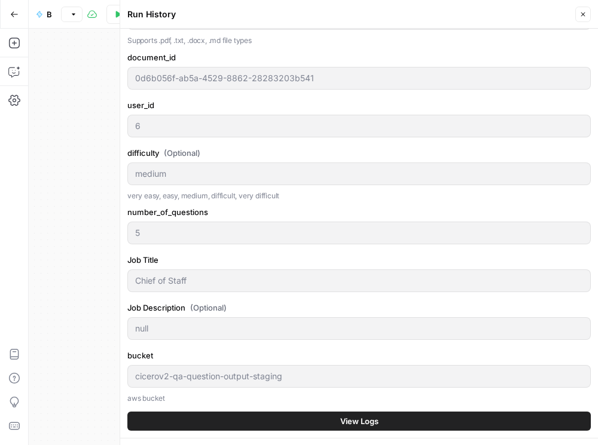
scroll to position [170, 0]
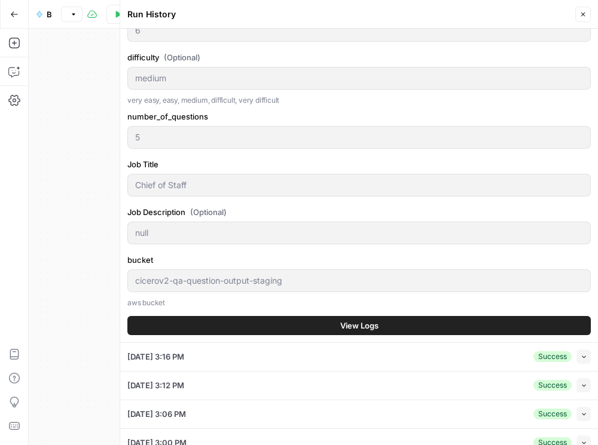
click at [361, 320] on span "View Logs" at bounding box center [359, 326] width 38 height 12
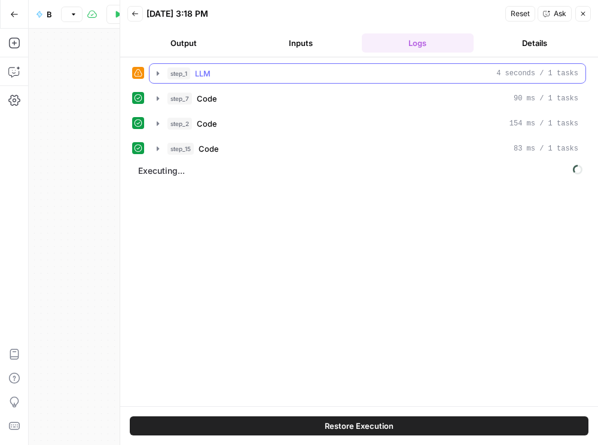
click at [158, 72] on icon "button" at bounding box center [158, 74] width 10 height 10
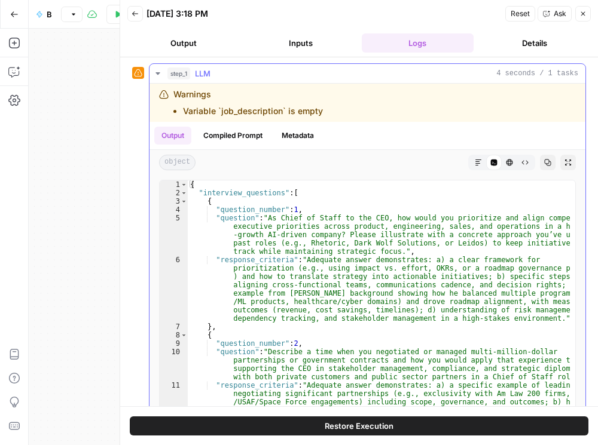
click at [156, 74] on icon "button" at bounding box center [158, 74] width 10 height 10
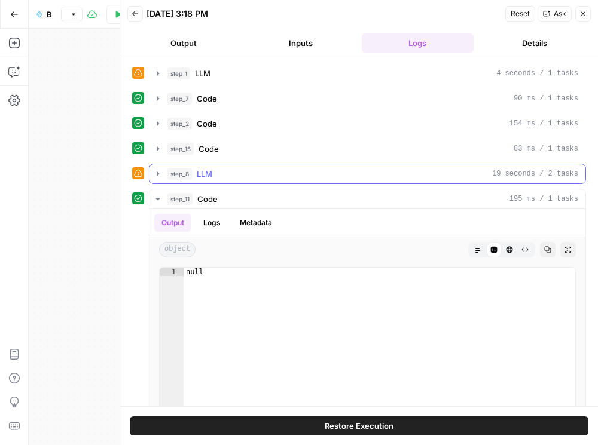
click at [154, 172] on icon "button" at bounding box center [158, 174] width 10 height 10
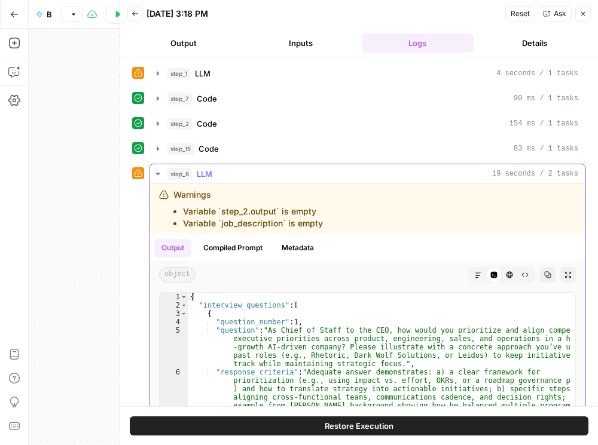
click at [153, 170] on icon "button" at bounding box center [158, 174] width 10 height 10
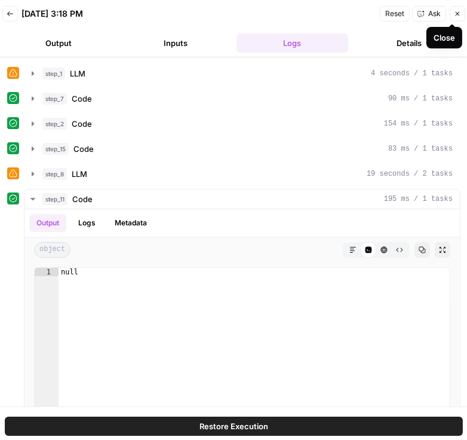
click at [461, 14] on span "Close" at bounding box center [461, 14] width 1 height 1
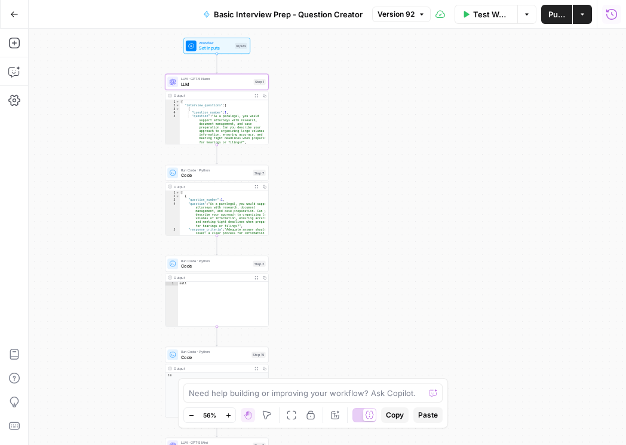
click at [589, 23] on button "Run History" at bounding box center [611, 14] width 19 height 19
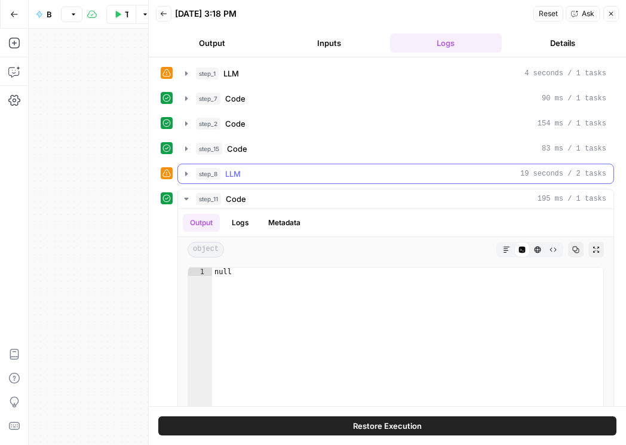
click at [188, 173] on icon "button" at bounding box center [187, 174] width 10 height 10
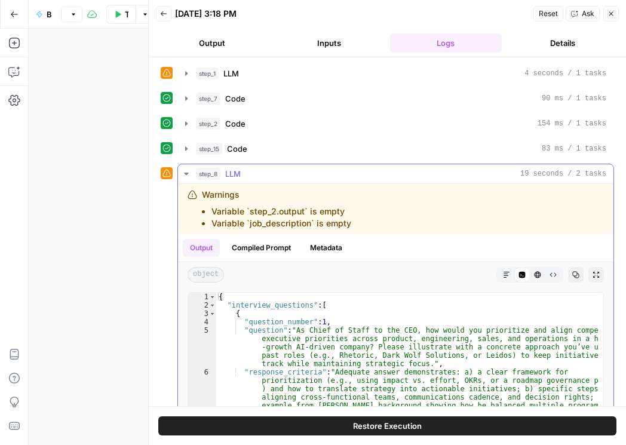
scroll to position [34, 0]
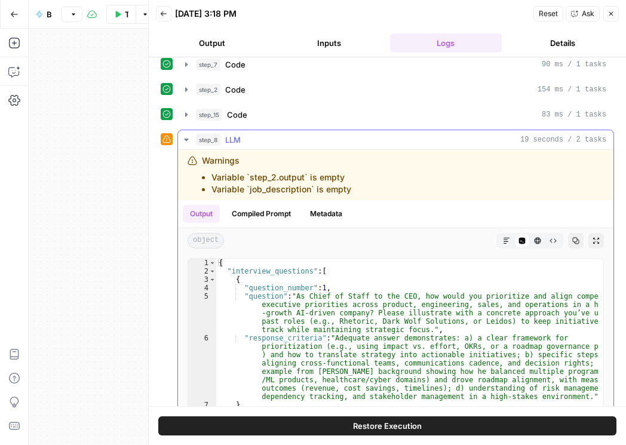
click at [573, 241] on icon "button" at bounding box center [576, 240] width 7 height 7
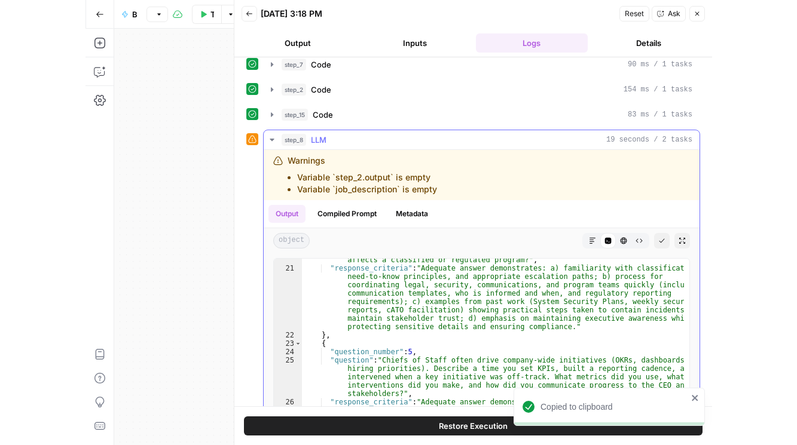
scroll to position [204, 0]
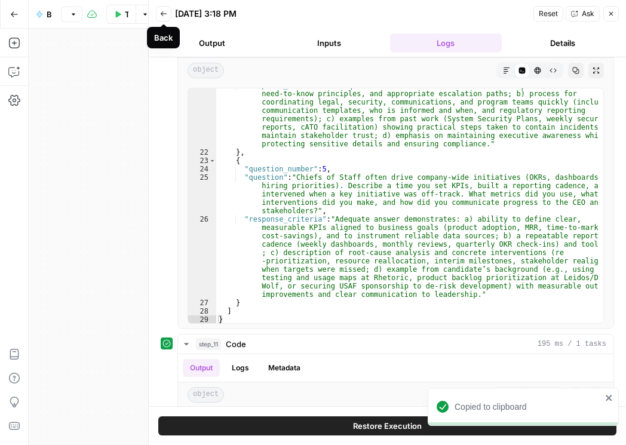
click at [165, 11] on icon "button" at bounding box center [163, 13] width 7 height 7
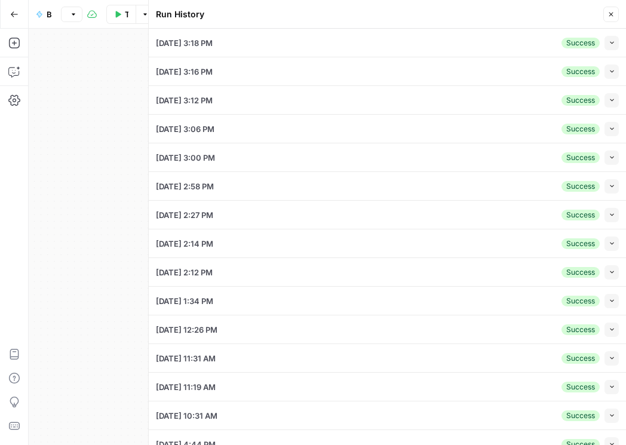
click at [589, 16] on icon "button" at bounding box center [611, 14] width 7 height 7
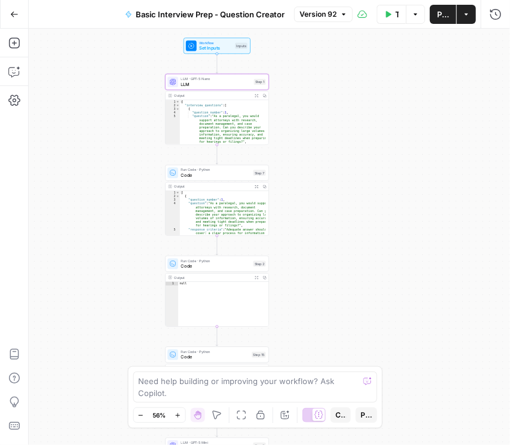
click at [308, 18] on span "Version 92" at bounding box center [317, 14] width 37 height 11
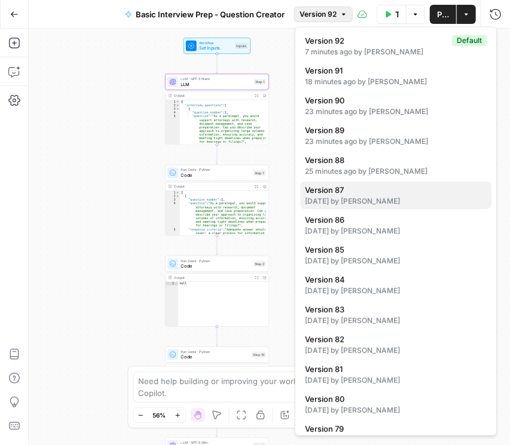
click at [332, 201] on div "4 days ago by Manny Pauley" at bounding box center [396, 201] width 182 height 11
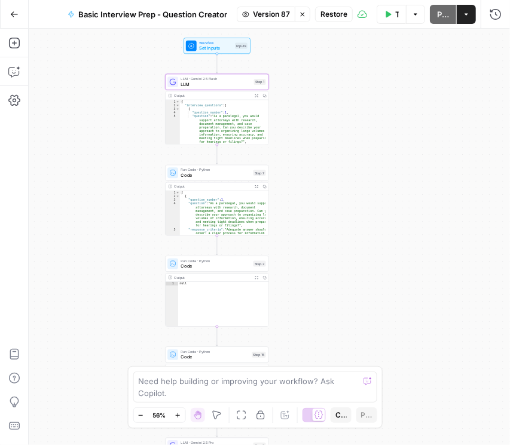
click at [337, 16] on span "Restore" at bounding box center [333, 14] width 27 height 11
drag, startPoint x: 325, startPoint y: 0, endPoint x: 381, endPoint y: 41, distance: 69.7
click at [373, 51] on div "Workflow Set Inputs Inputs LLM · Gemini 2.5 Flash LLM Step 1 Output Expand Outp…" at bounding box center [269, 237] width 481 height 417
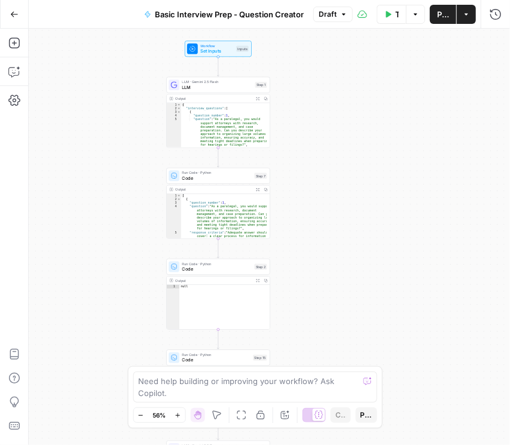
drag, startPoint x: 405, startPoint y: 0, endPoint x: 344, endPoint y: 69, distance: 91.9
click at [337, 63] on div "Workflow Set Inputs Inputs LLM · Gemini 2.5 Flash LLM Step 1 Output Expand Outp…" at bounding box center [269, 237] width 481 height 417
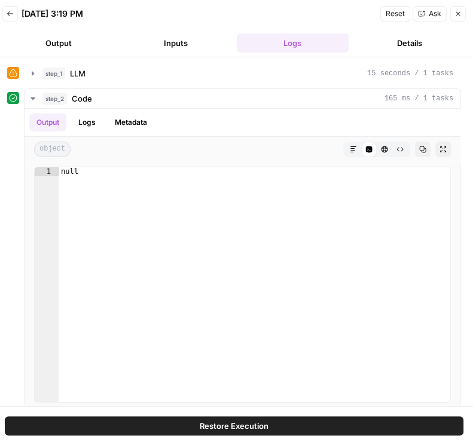
click at [8, 12] on icon "button" at bounding box center [10, 13] width 7 height 7
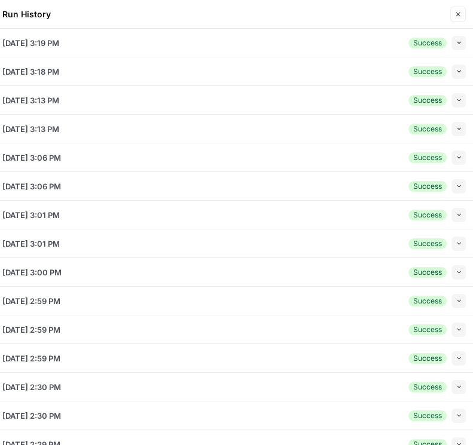
click at [459, 15] on icon "button" at bounding box center [458, 15] width 4 height 4
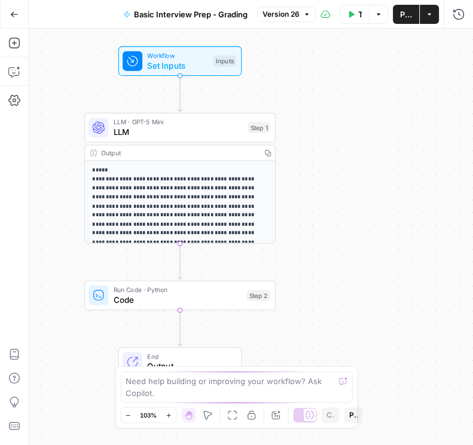
drag, startPoint x: 351, startPoint y: 133, endPoint x: 397, endPoint y: 109, distance: 52.4
click at [397, 109] on div "**********" at bounding box center [251, 237] width 444 height 417
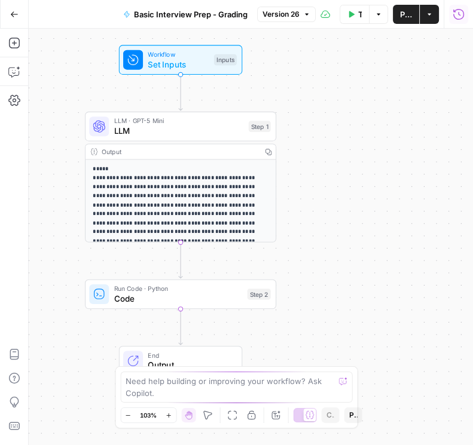
click at [454, 16] on icon "button" at bounding box center [458, 14] width 12 height 12
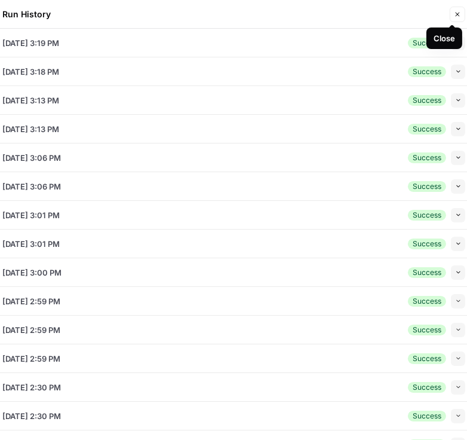
click at [449, 46] on div "Close" at bounding box center [445, 38] width 36 height 22
click at [455, 41] on icon "button" at bounding box center [458, 42] width 7 height 7
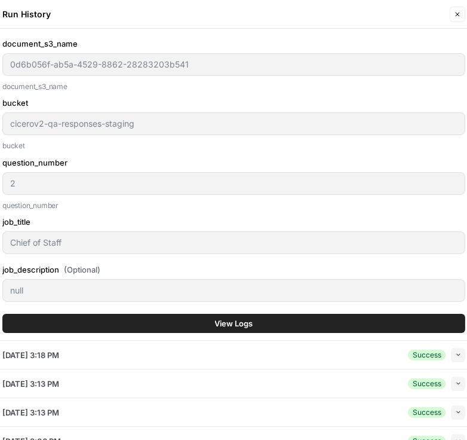
scroll to position [239, 0]
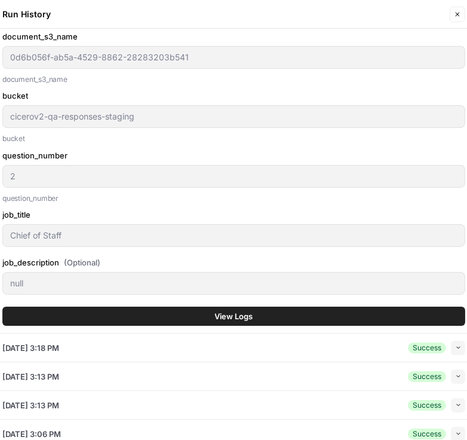
click at [225, 313] on span "View Logs" at bounding box center [234, 316] width 38 height 12
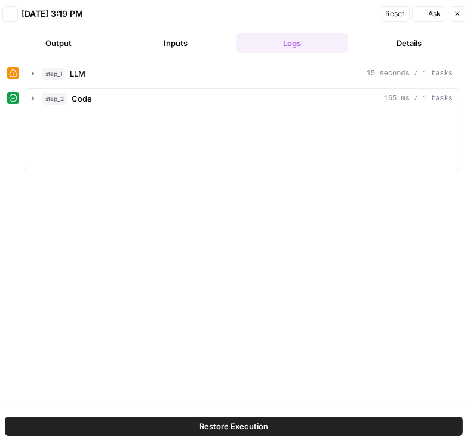
scroll to position [0, 0]
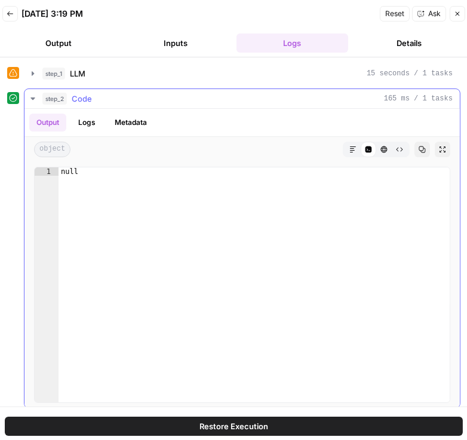
click at [88, 119] on button "Logs" at bounding box center [87, 123] width 32 height 18
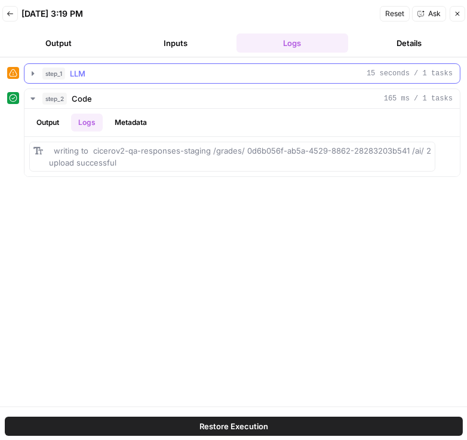
click at [29, 71] on icon "button" at bounding box center [33, 74] width 10 height 10
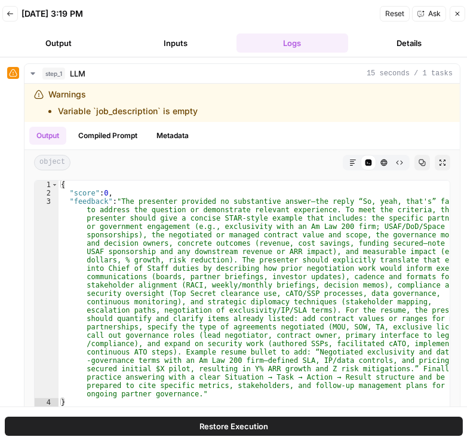
click at [164, 51] on button "Inputs" at bounding box center [176, 42] width 112 height 19
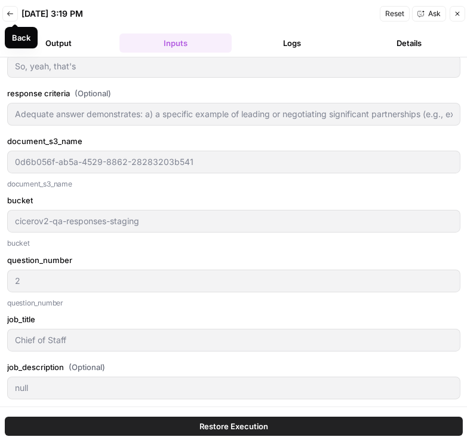
click at [11, 16] on icon "button" at bounding box center [10, 13] width 7 height 7
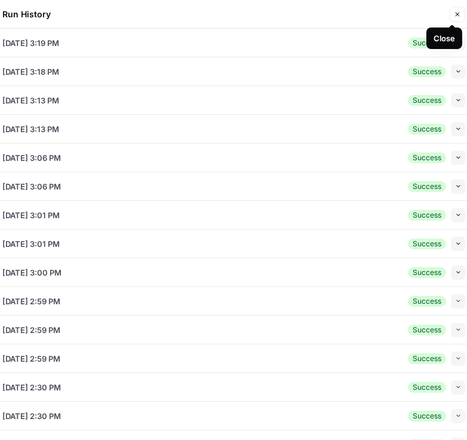
click at [454, 10] on button "Close" at bounding box center [458, 15] width 16 height 16
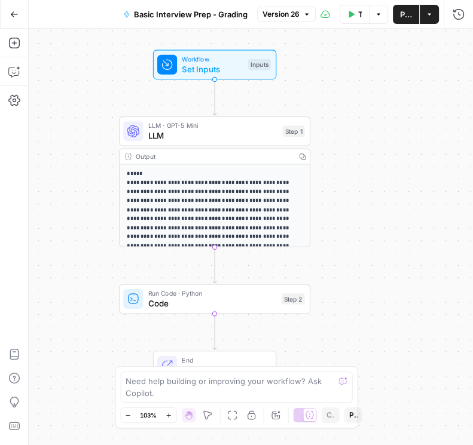
drag, startPoint x: 280, startPoint y: 85, endPoint x: 313, endPoint y: 97, distance: 35.3
click at [313, 97] on div "**********" at bounding box center [251, 237] width 444 height 417
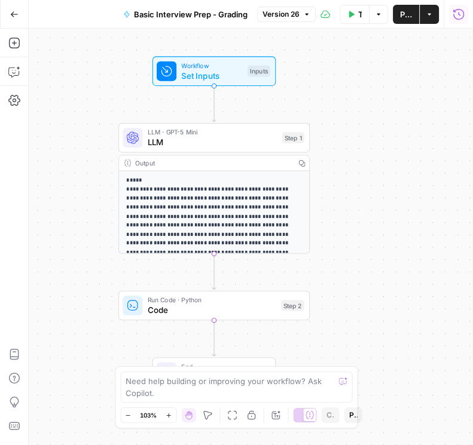
click at [458, 16] on icon "button" at bounding box center [458, 14] width 12 height 12
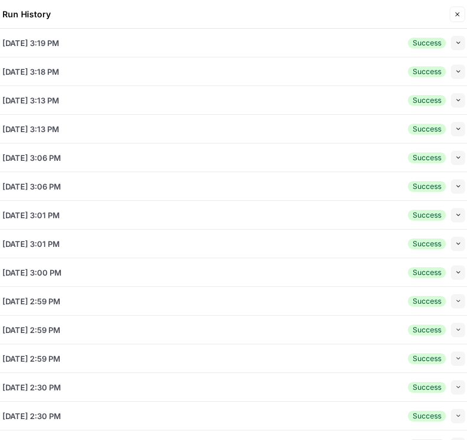
click at [455, 41] on icon "button" at bounding box center [458, 42] width 7 height 7
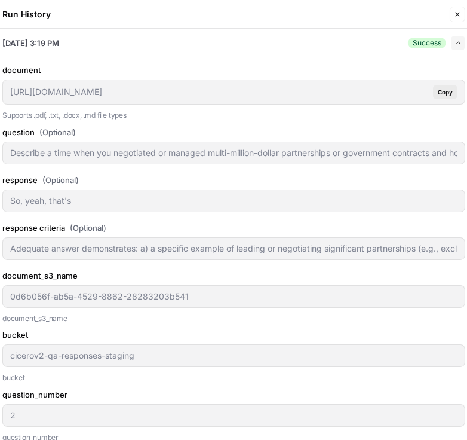
click at [455, 41] on icon "button" at bounding box center [458, 42] width 7 height 7
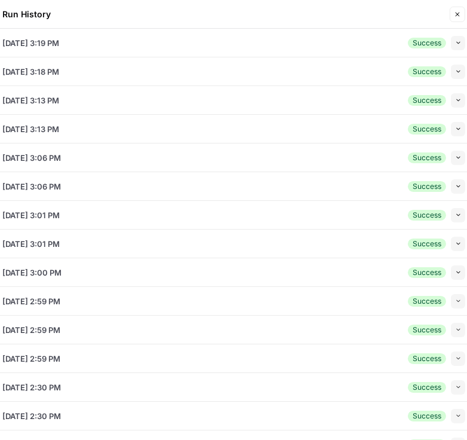
click at [464, 15] on button "Close" at bounding box center [458, 15] width 16 height 16
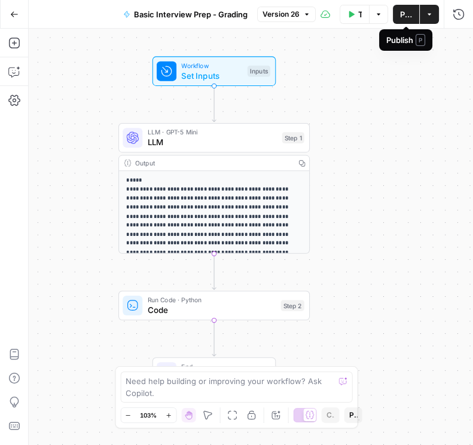
click at [399, 20] on button "Publish" at bounding box center [406, 14] width 26 height 19
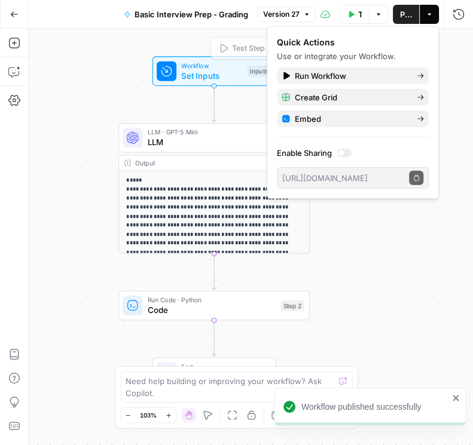
click at [80, 72] on div "**********" at bounding box center [251, 237] width 444 height 417
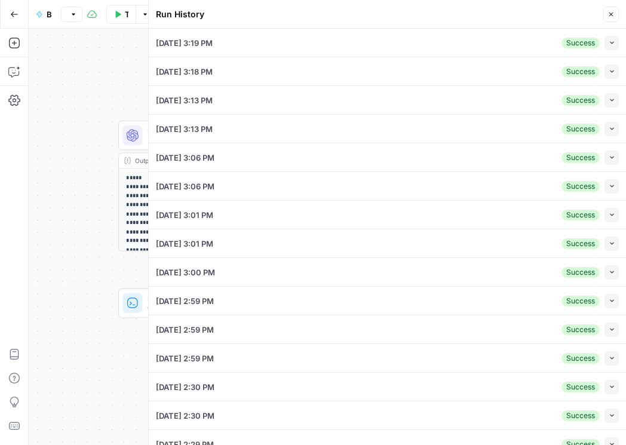
click at [472, 43] on icon "button" at bounding box center [612, 42] width 7 height 7
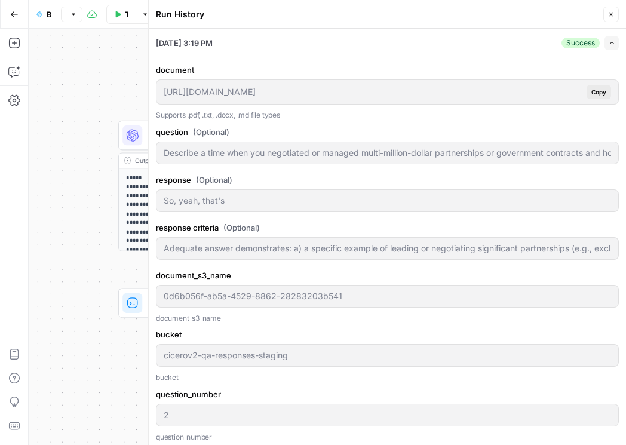
click at [472, 11] on button "Close" at bounding box center [612, 15] width 16 height 16
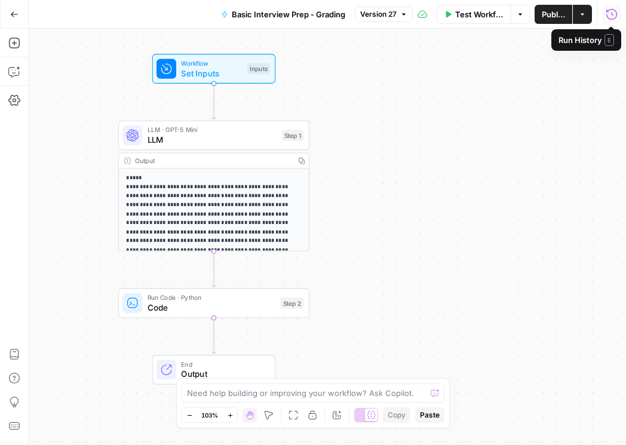
click at [472, 19] on icon "button" at bounding box center [612, 14] width 12 height 12
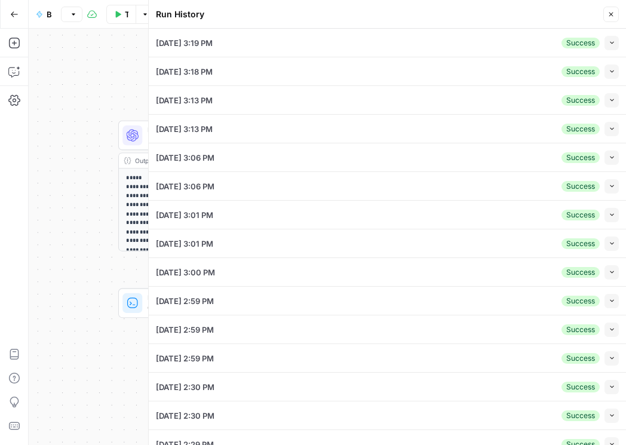
click at [472, 17] on icon "button" at bounding box center [611, 14] width 7 height 7
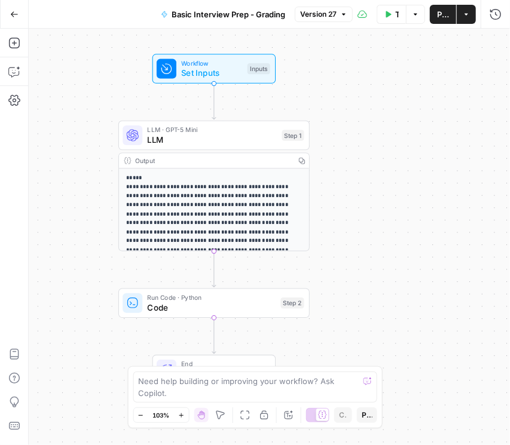
drag, startPoint x: 359, startPoint y: 0, endPoint x: 352, endPoint y: 57, distance: 57.2
click at [346, 60] on div "**********" at bounding box center [269, 237] width 481 height 417
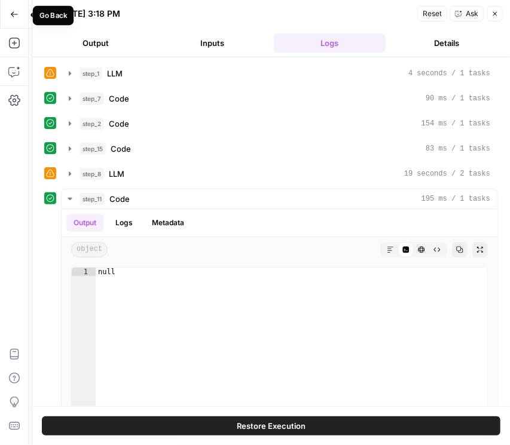
click at [51, 17] on div "Go Back" at bounding box center [53, 15] width 28 height 11
click at [45, 14] on icon "button" at bounding box center [47, 13] width 6 height 5
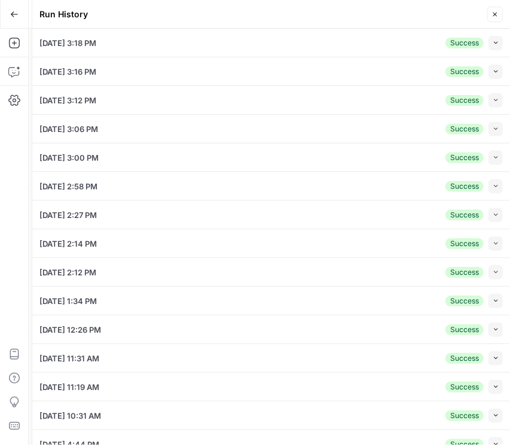
click at [12, 19] on button "Go Back" at bounding box center [15, 15] width 22 height 22
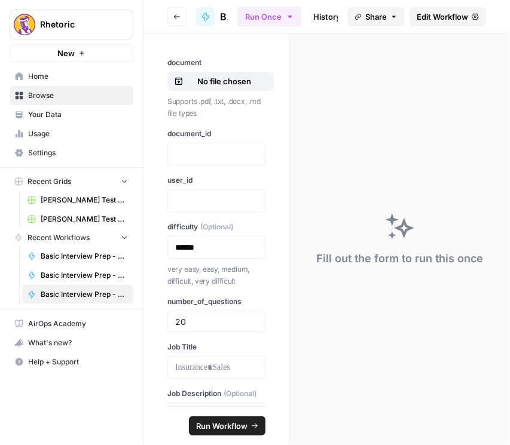
click at [179, 22] on button "Go back" at bounding box center [176, 16] width 19 height 19
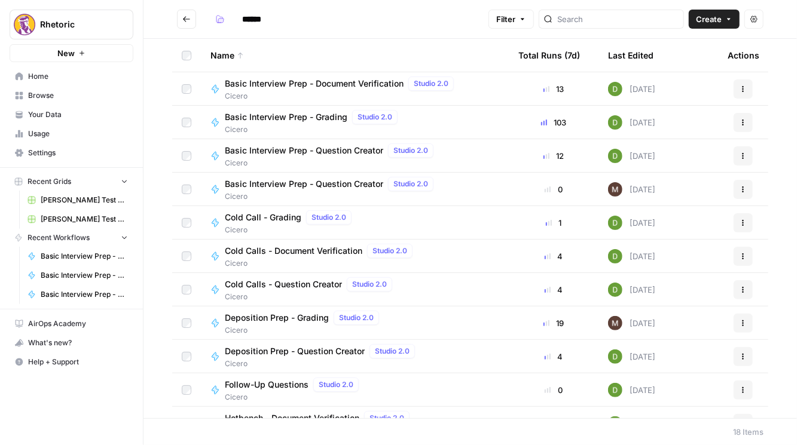
click at [270, 283] on span "Cold Calls - Question Creator" at bounding box center [283, 285] width 117 height 12
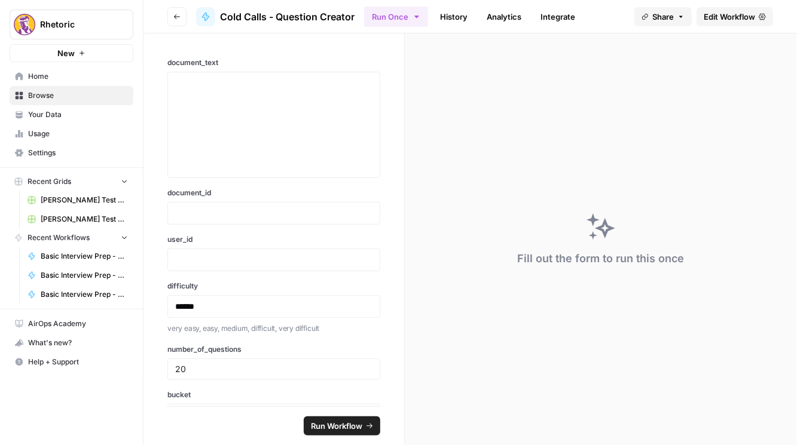
click at [509, 16] on span "Edit Workflow" at bounding box center [729, 17] width 51 height 12
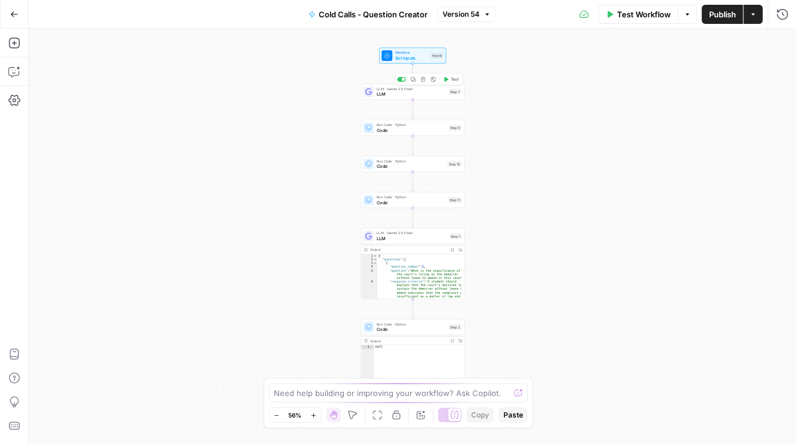
click at [380, 93] on span "LLM" at bounding box center [411, 94] width 69 height 7
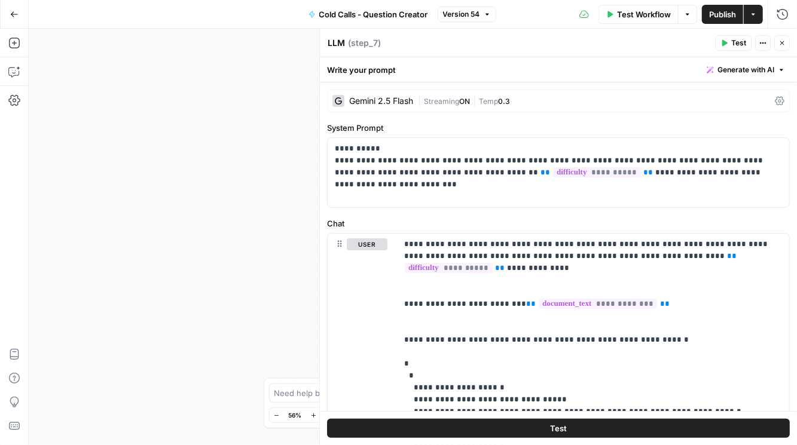
click at [509, 100] on icon at bounding box center [780, 101] width 10 height 9
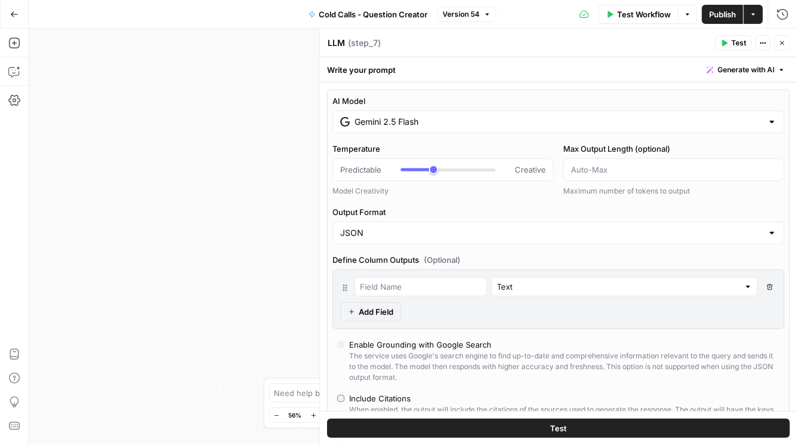
click at [509, 43] on icon "button" at bounding box center [781, 42] width 7 height 7
type input "***"
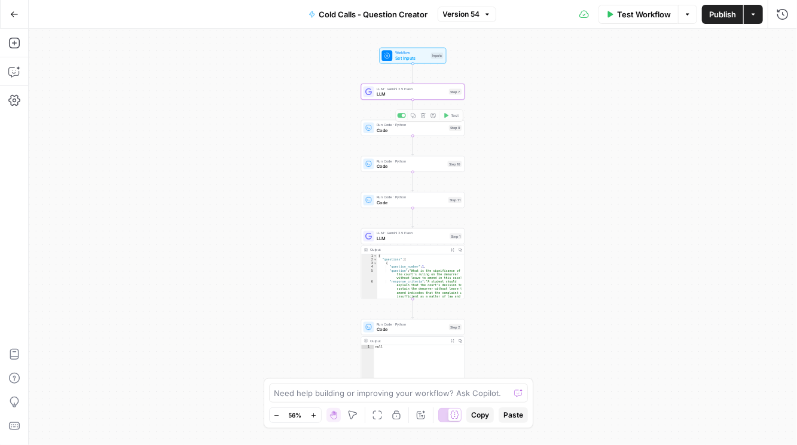
click at [399, 96] on span "LLM" at bounding box center [411, 94] width 69 height 7
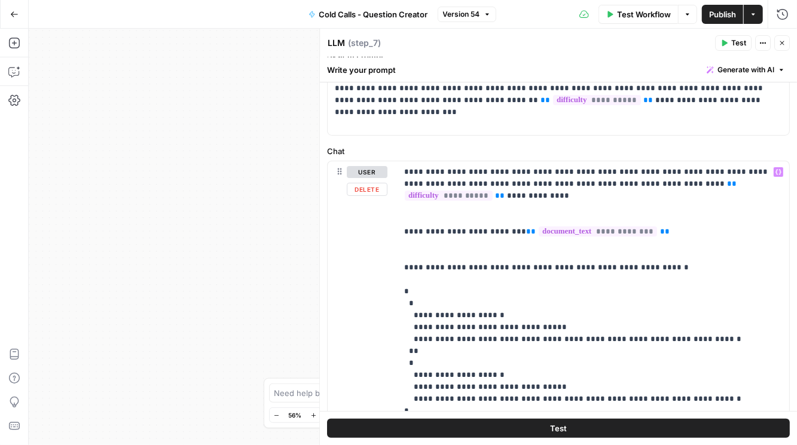
scroll to position [158, 0]
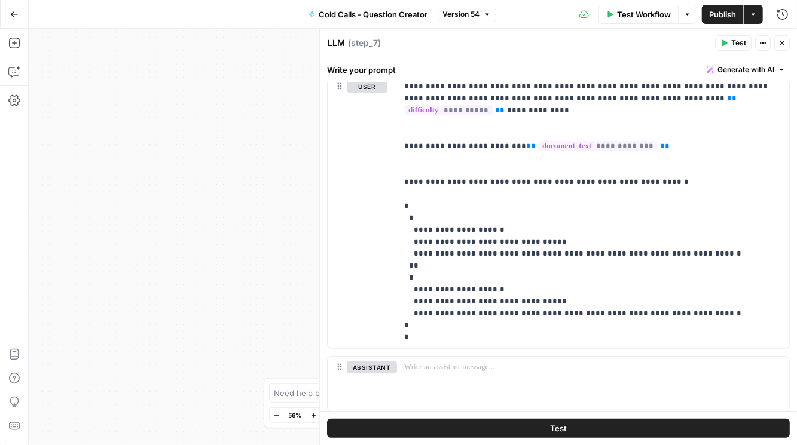
click at [509, 47] on button "Close" at bounding box center [782, 43] width 16 height 16
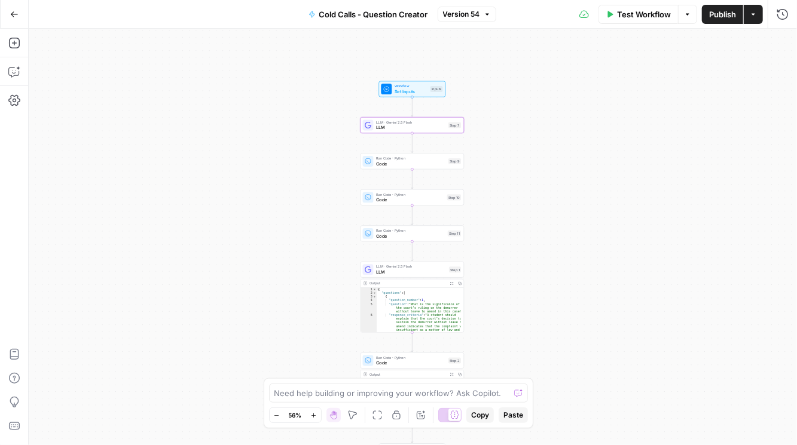
drag, startPoint x: 508, startPoint y: 111, endPoint x: 467, endPoint y: 141, distance: 50.9
click at [505, 150] on div "Workflow Set Inputs Inputs LLM · Gemini 2.5 Flash LLM Step 7 Run Code · Python …" at bounding box center [413, 237] width 768 height 417
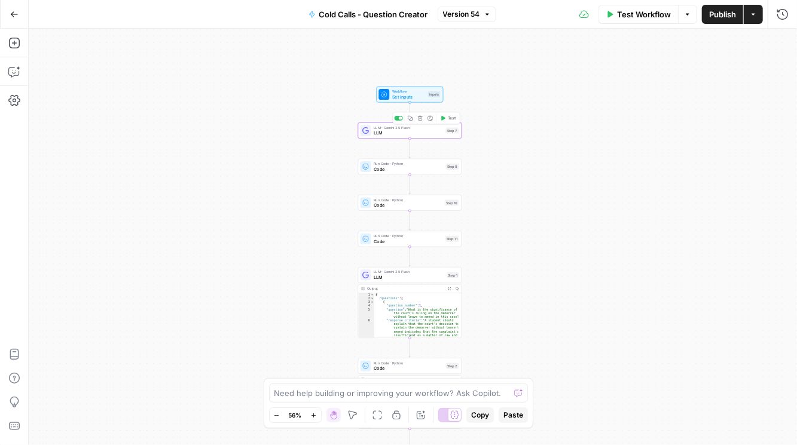
click at [410, 133] on span "LLM" at bounding box center [408, 133] width 69 height 7
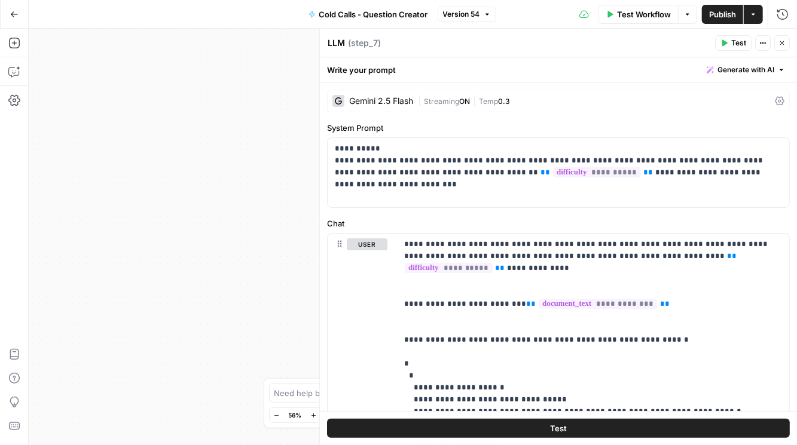
click at [509, 102] on icon at bounding box center [780, 101] width 10 height 9
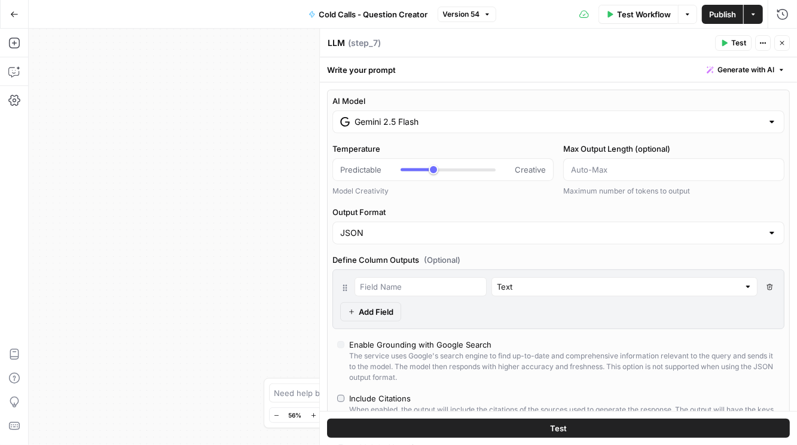
click at [509, 45] on icon "button" at bounding box center [781, 42] width 7 height 7
type input "***"
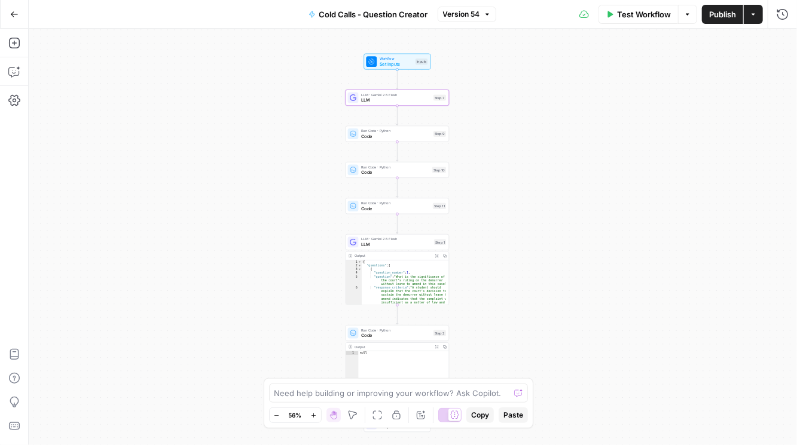
drag, startPoint x: 537, startPoint y: 250, endPoint x: 519, endPoint y: 227, distance: 29.9
click at [509, 227] on div "Workflow Set Inputs Inputs LLM · Gemini 2.5 Flash LLM Step 7 Run Code · Python …" at bounding box center [413, 237] width 768 height 417
click at [392, 240] on span "LLM · Gemini 2.5 Flash" at bounding box center [395, 239] width 71 height 5
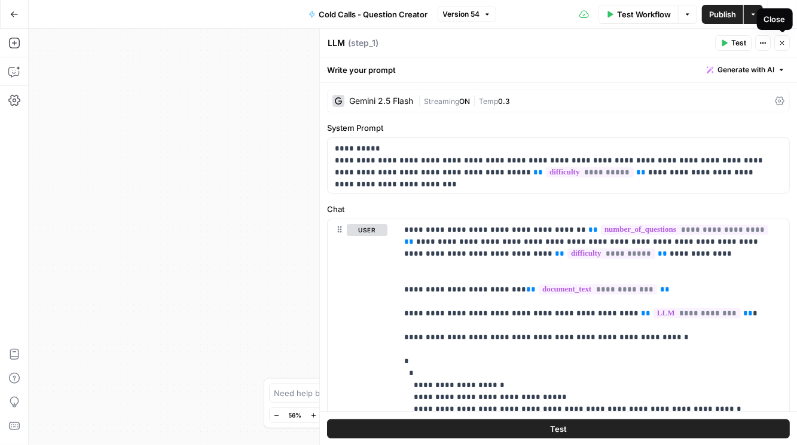
click at [509, 47] on button "Close" at bounding box center [782, 43] width 16 height 16
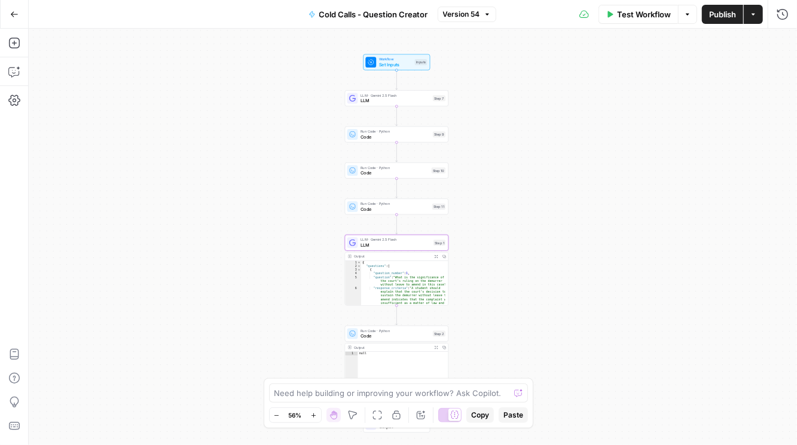
click at [16, 14] on icon "button" at bounding box center [14, 13] width 7 height 5
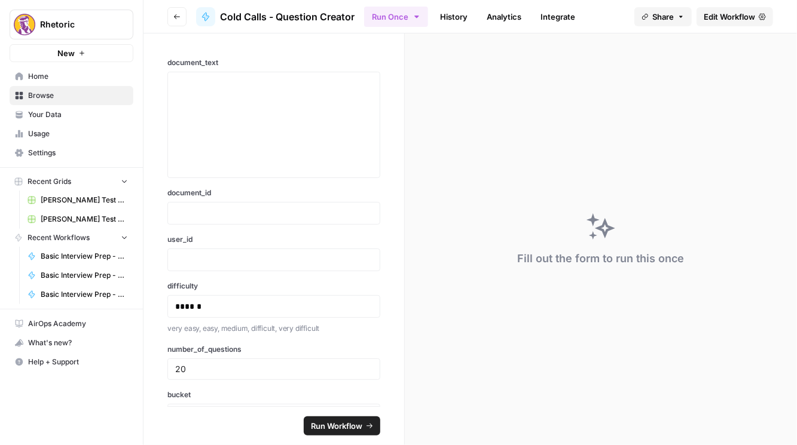
click at [181, 16] on button "Go back" at bounding box center [176, 16] width 19 height 19
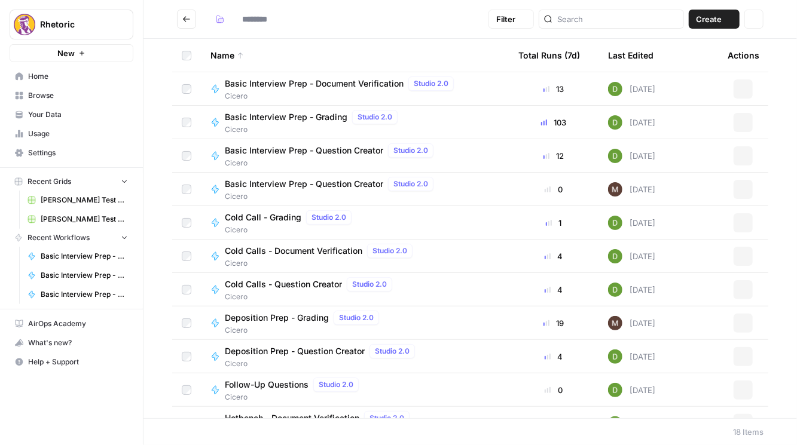
type input "******"
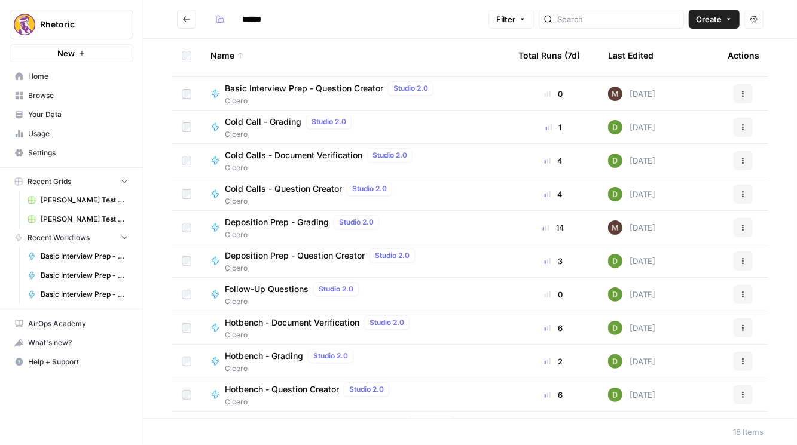
scroll to position [102, 0]
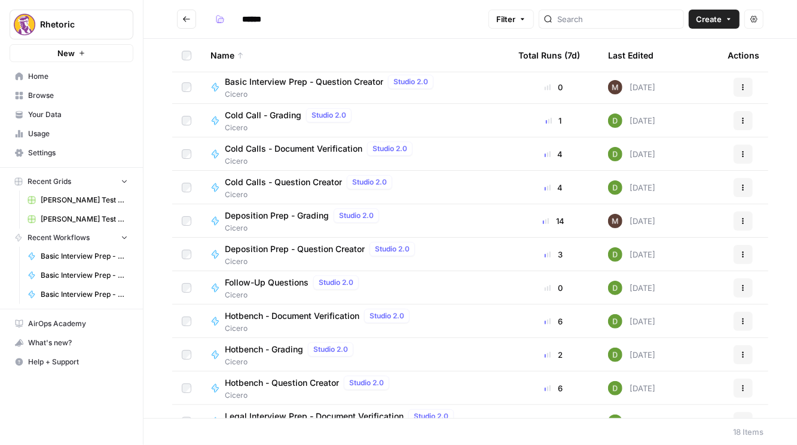
click at [291, 380] on span "Hotbench - Question Creator" at bounding box center [282, 383] width 114 height 12
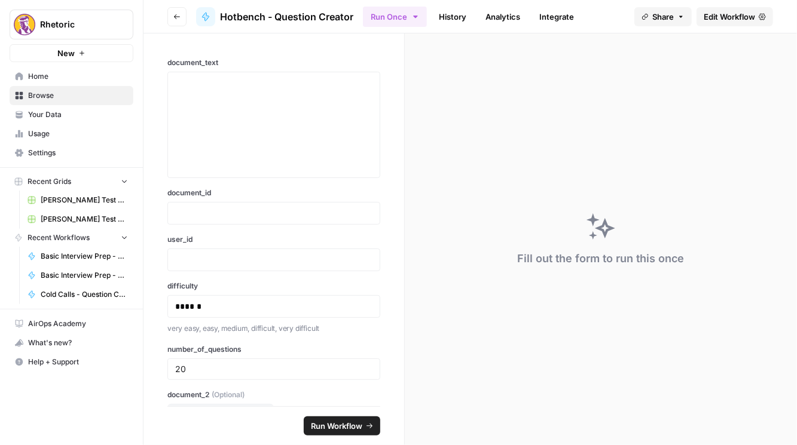
click at [509, 13] on span "Edit Workflow" at bounding box center [729, 17] width 51 height 12
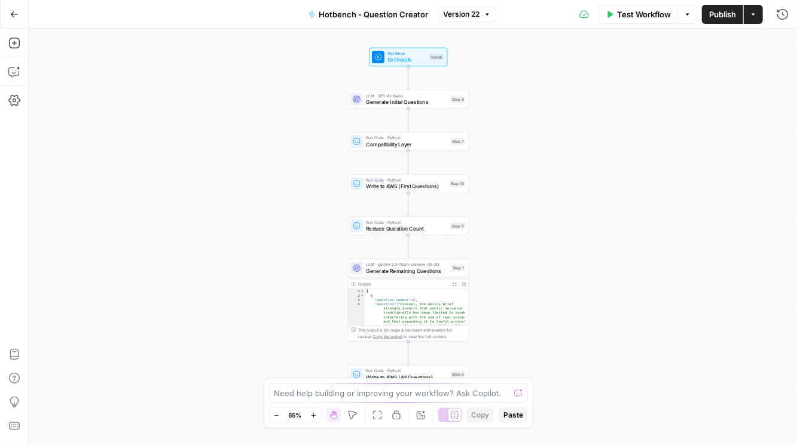
click at [394, 270] on span "Generate Remaining Questions" at bounding box center [407, 271] width 82 height 8
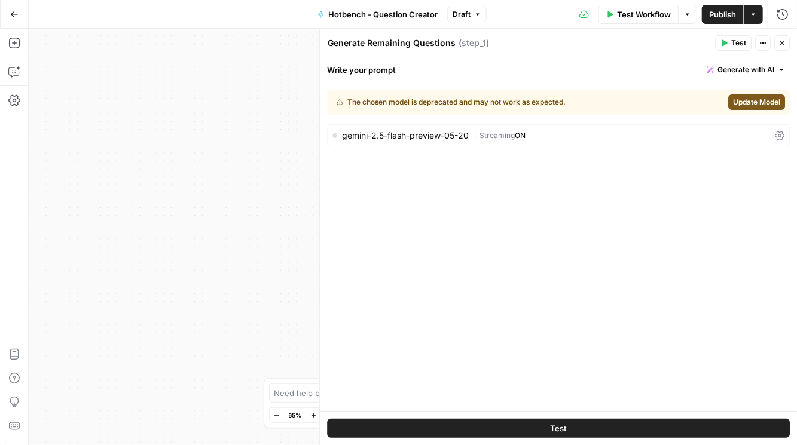
click at [509, 100] on span "Update Model" at bounding box center [756, 102] width 47 height 11
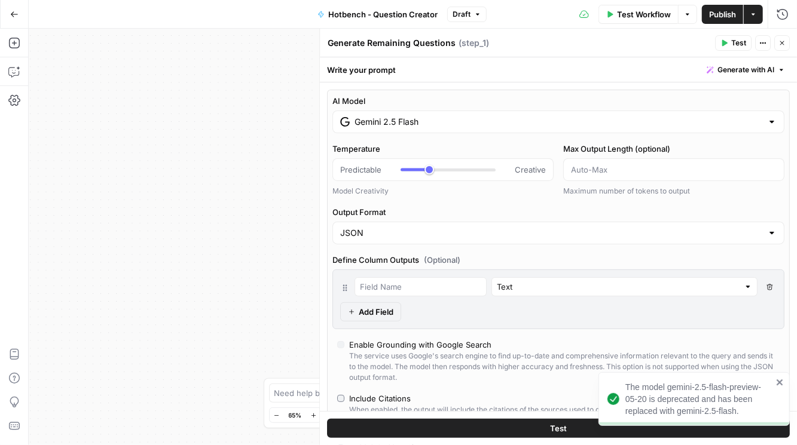
click at [509, 123] on input "Gemini 2.5 Flash" at bounding box center [558, 122] width 408 height 12
drag, startPoint x: 778, startPoint y: 43, endPoint x: 748, endPoint y: 66, distance: 37.5
click at [509, 43] on icon "button" at bounding box center [781, 42] width 7 height 7
type input "***"
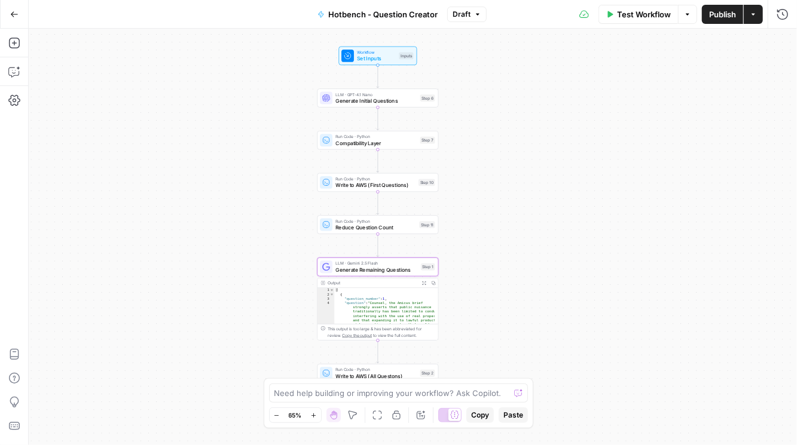
drag, startPoint x: 582, startPoint y: 151, endPoint x: 551, endPoint y: 134, distance: 35.3
click at [509, 134] on div "Workflow Set Inputs Inputs LLM · GPT-4.1 Nano Generate Initial Questions Step 6…" at bounding box center [413, 237] width 768 height 417
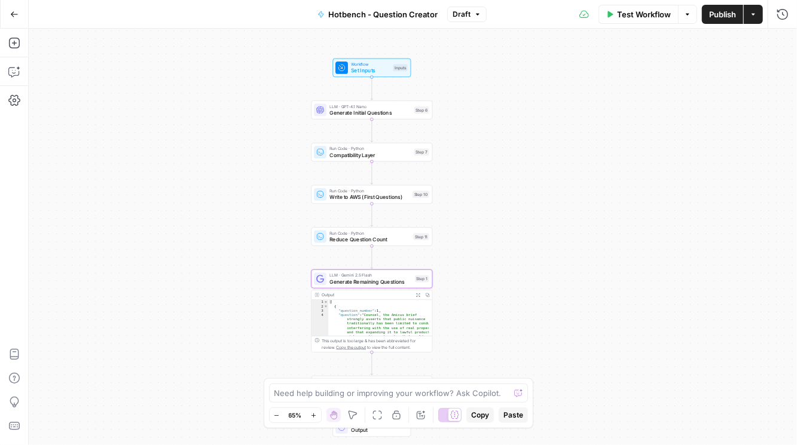
drag, startPoint x: 496, startPoint y: 106, endPoint x: 481, endPoint y: 109, distance: 14.7
click at [481, 109] on div "Workflow Set Inputs Inputs LLM · GPT-4.1 Nano Generate Initial Questions Step 6…" at bounding box center [413, 237] width 768 height 417
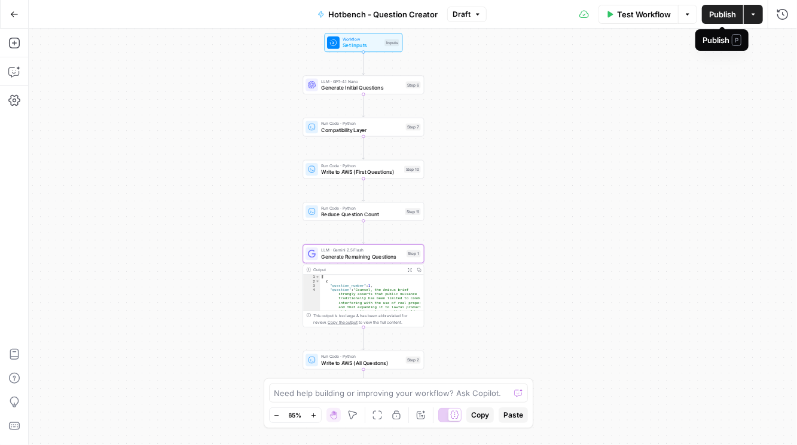
click at [509, 17] on span "Publish" at bounding box center [722, 14] width 27 height 12
click at [16, 18] on button "Go Back" at bounding box center [15, 15] width 22 height 22
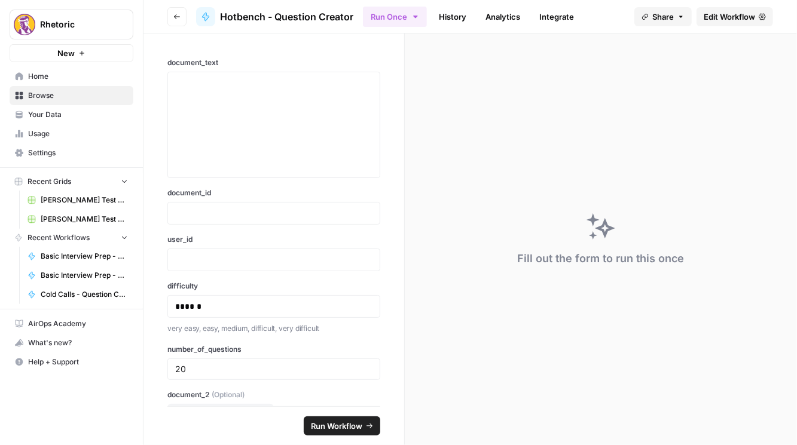
click at [174, 15] on icon "button" at bounding box center [176, 16] width 7 height 7
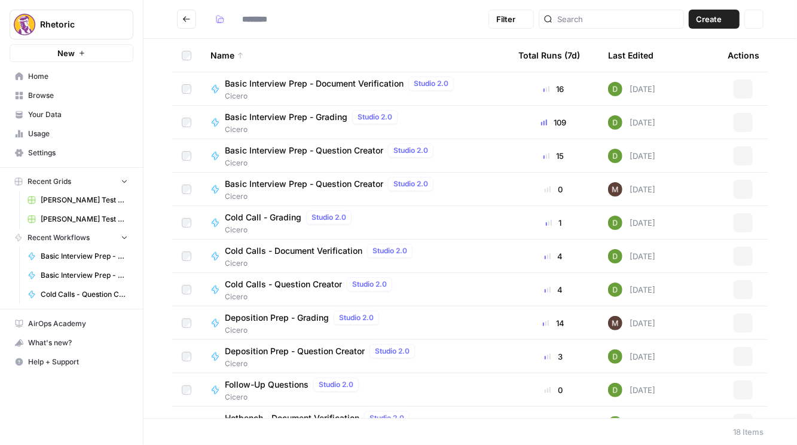
type input "******"
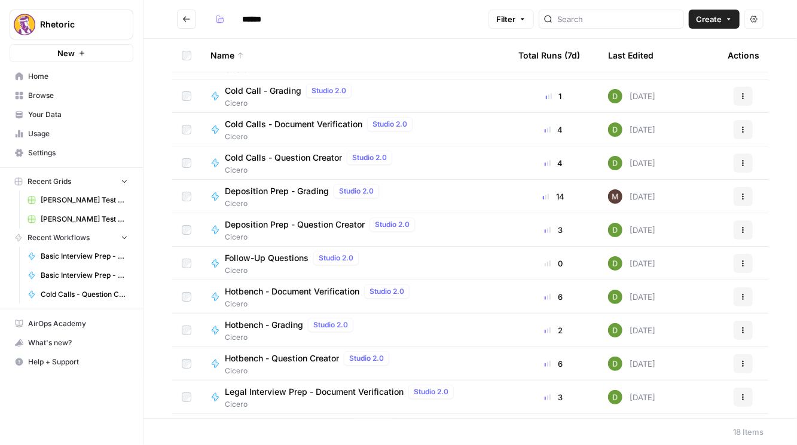
scroll to position [136, 0]
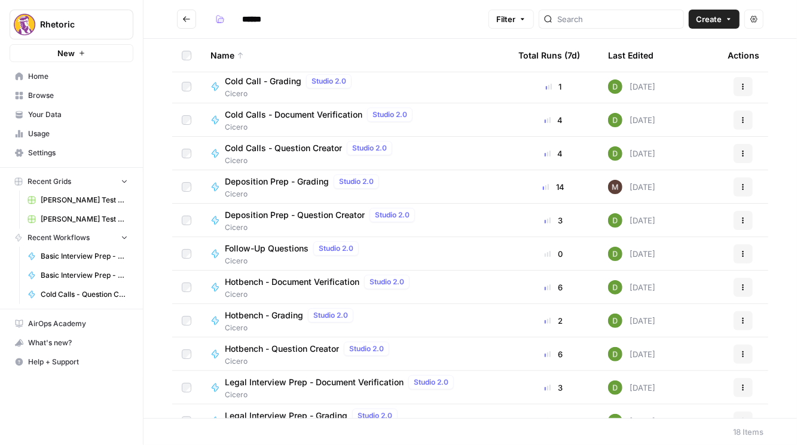
click at [286, 316] on span "Hotbench - Grading" at bounding box center [264, 316] width 78 height 12
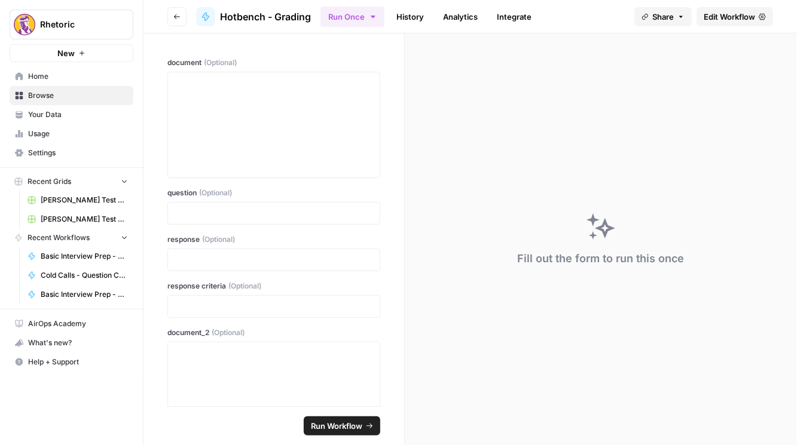
click at [509, 22] on span "Edit Workflow" at bounding box center [729, 17] width 51 height 12
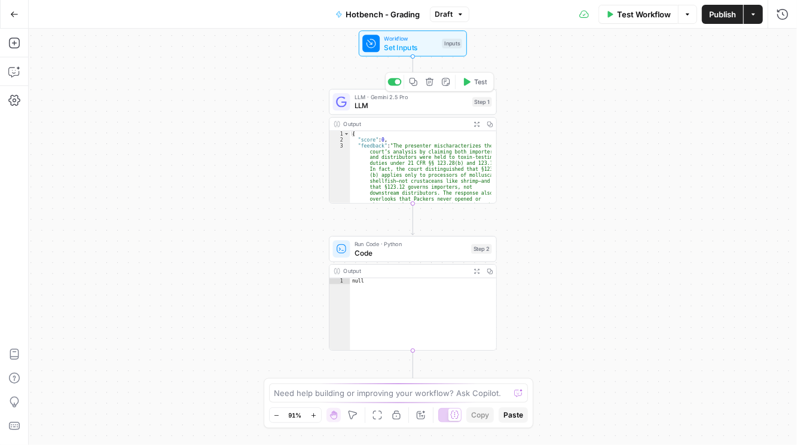
click at [429, 103] on span "LLM" at bounding box center [411, 105] width 114 height 11
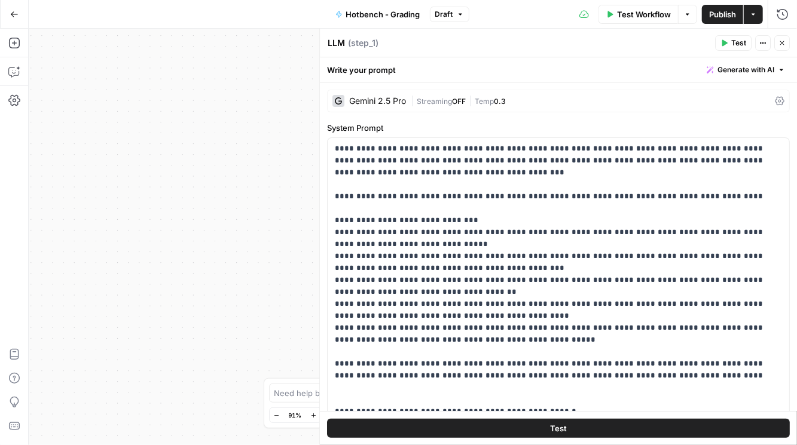
click at [509, 103] on icon at bounding box center [780, 101] width 10 height 10
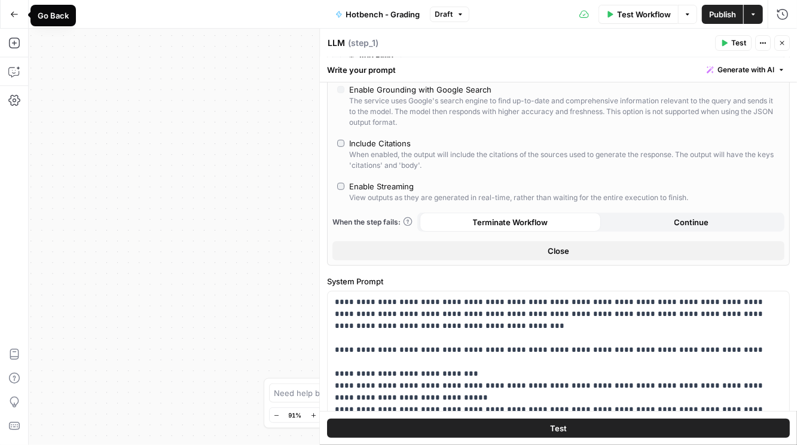
scroll to position [402, 0]
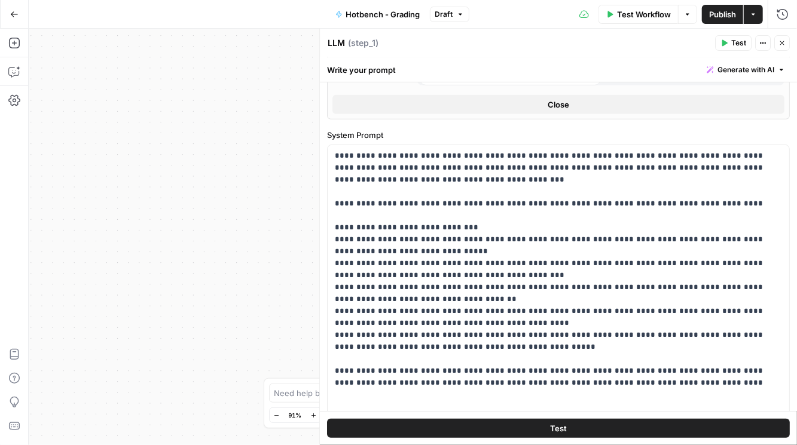
click at [19, 14] on button "Go Back" at bounding box center [15, 15] width 22 height 22
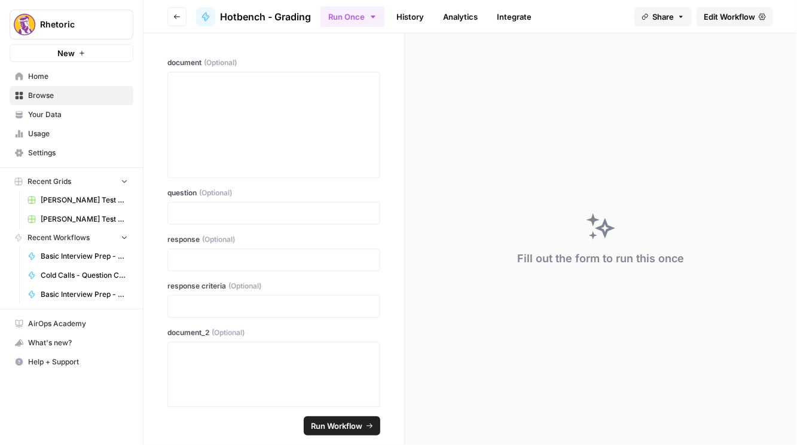
click at [178, 17] on icon "button" at bounding box center [176, 16] width 7 height 7
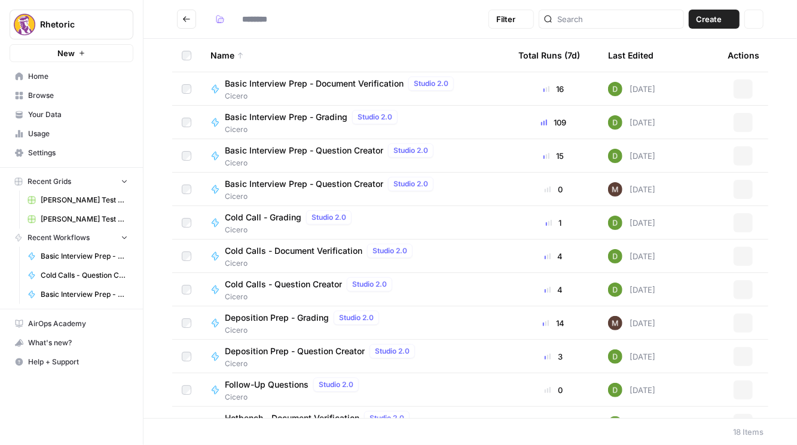
type input "******"
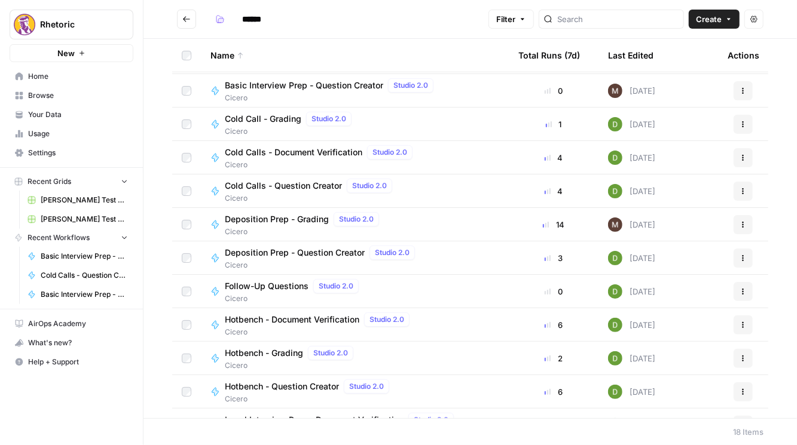
scroll to position [102, 0]
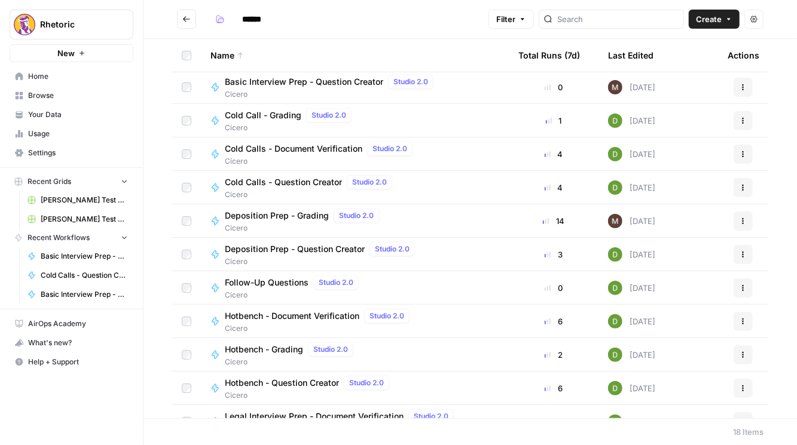
click at [286, 384] on span "Hotbench - Question Creator" at bounding box center [282, 383] width 114 height 12
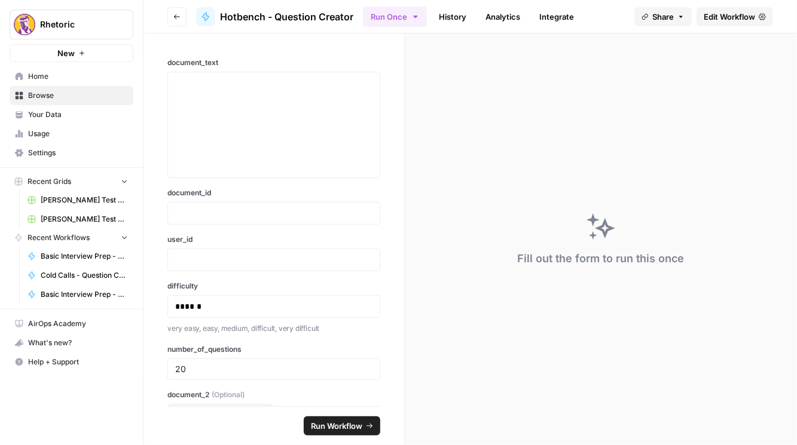
click at [509, 17] on span "Edit Workflow" at bounding box center [729, 17] width 51 height 12
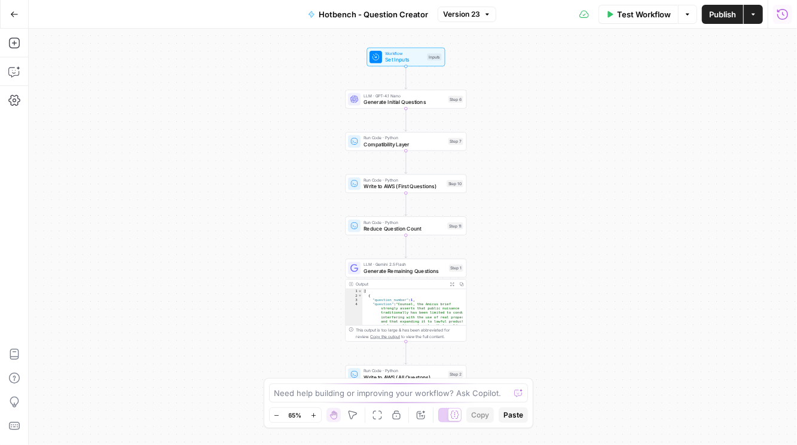
click at [509, 14] on icon "button" at bounding box center [782, 14] width 12 height 12
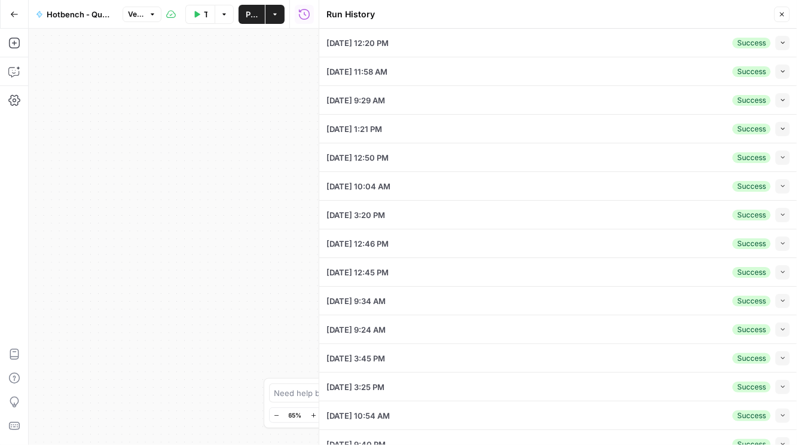
click at [509, 41] on icon "button" at bounding box center [782, 42] width 7 height 7
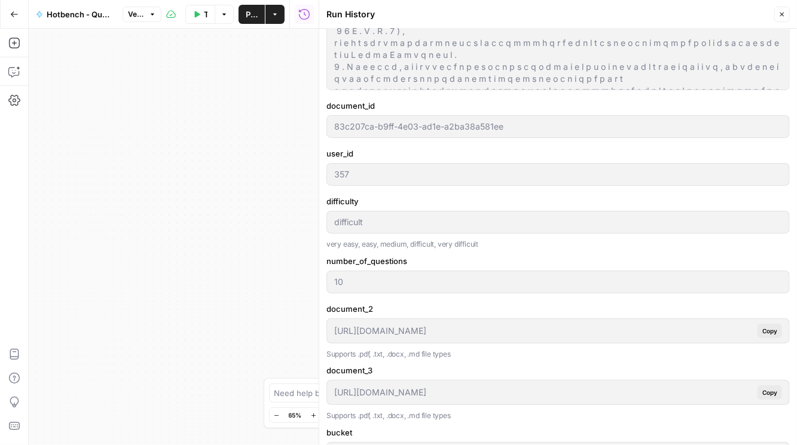
scroll to position [375, 0]
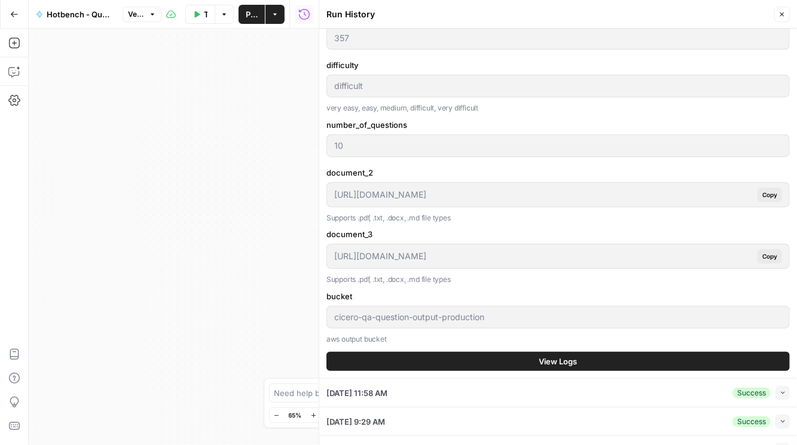
click at [509, 359] on span "View Logs" at bounding box center [558, 362] width 38 height 12
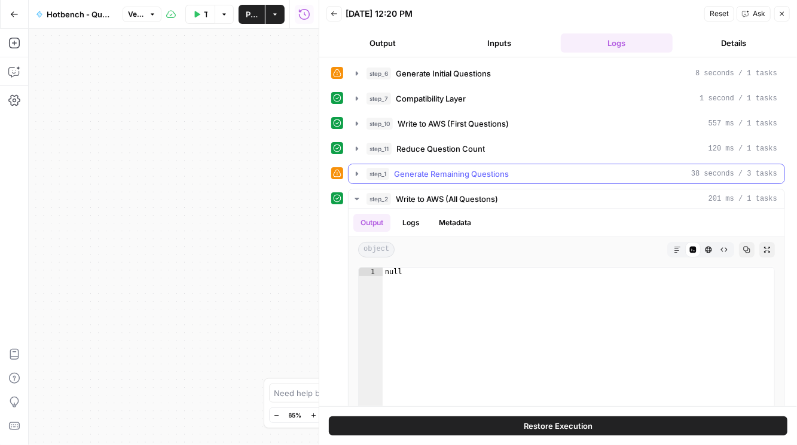
click at [354, 175] on icon "button" at bounding box center [357, 174] width 10 height 10
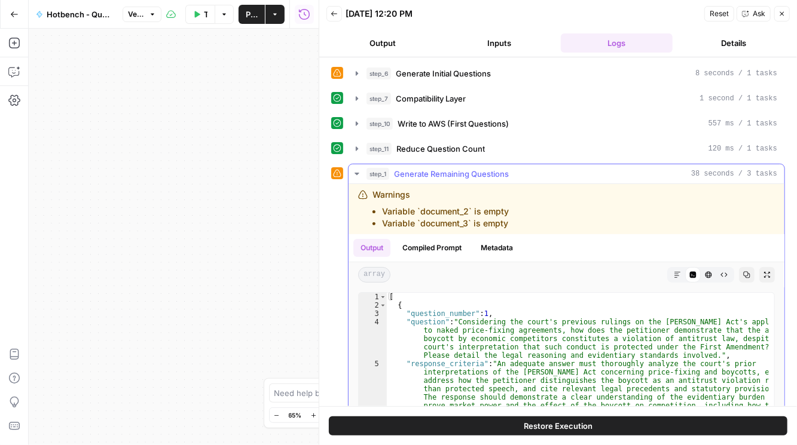
click at [415, 249] on button "Compiled Prompt" at bounding box center [432, 248] width 74 height 18
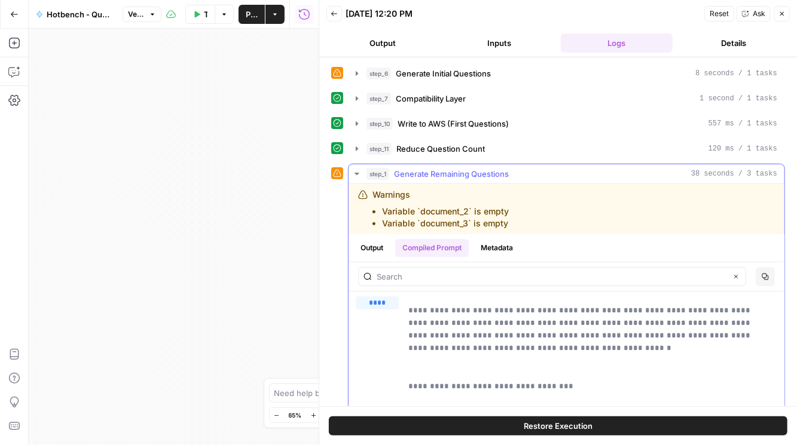
click at [368, 244] on button "Output" at bounding box center [371, 248] width 37 height 18
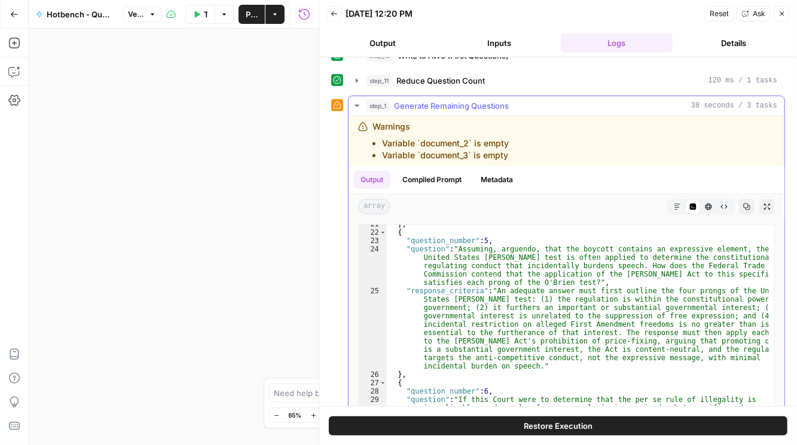
scroll to position [696, 0]
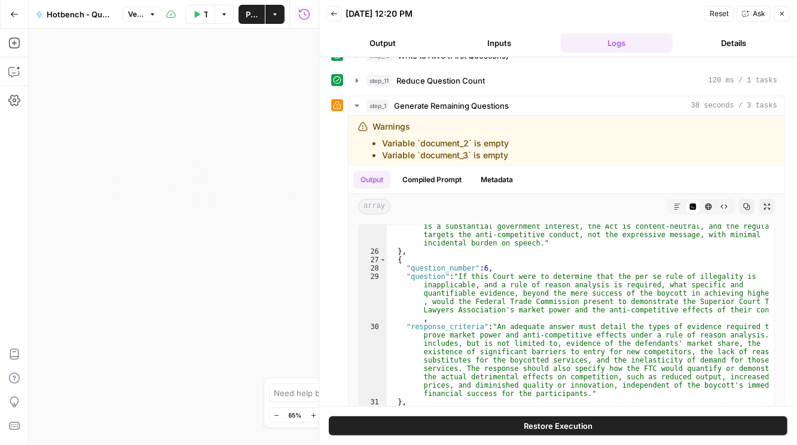
click at [509, 19] on button "Close" at bounding box center [782, 14] width 16 height 16
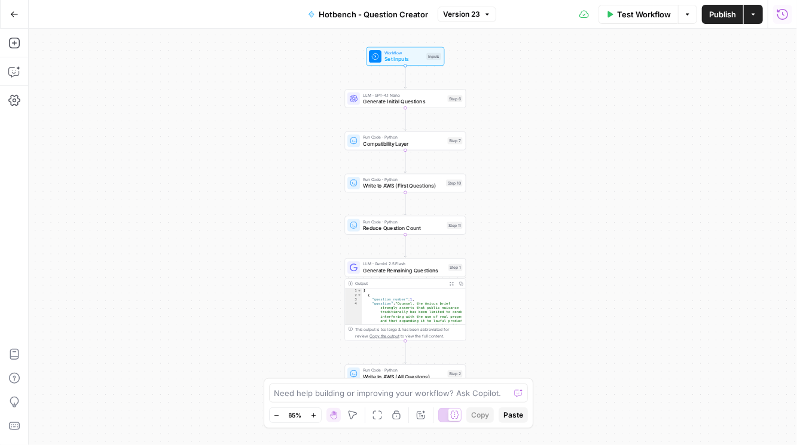
drag, startPoint x: 584, startPoint y: 218, endPoint x: 573, endPoint y: 215, distance: 11.0
click at [509, 216] on div "Workflow Set Inputs Inputs LLM · GPT-4.1 Nano Generate Initial Questions Step 6…" at bounding box center [413, 237] width 768 height 417
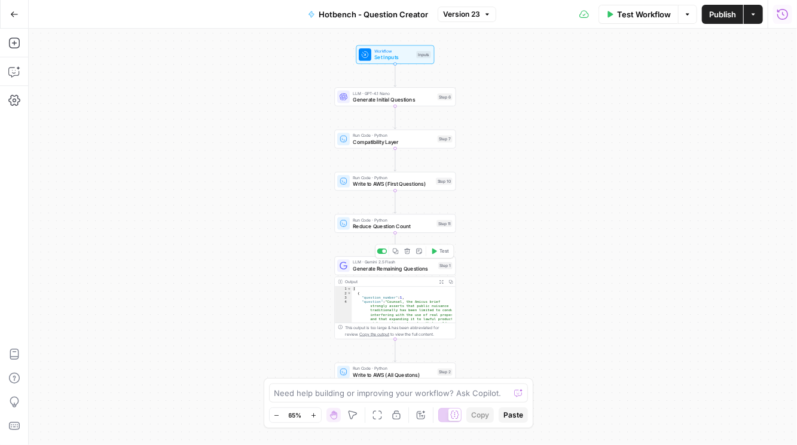
click at [403, 273] on div "LLM · Gemini 2.5 Flash Generate Remaining Questions Step 1 Copy step Delete ste…" at bounding box center [395, 265] width 121 height 19
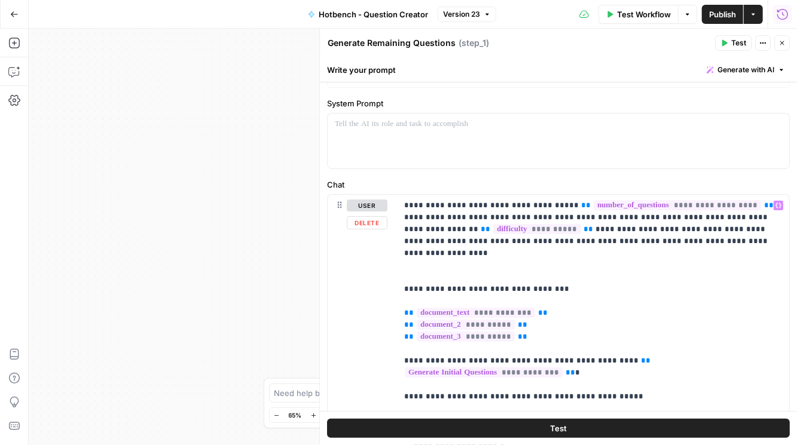
scroll to position [0, 0]
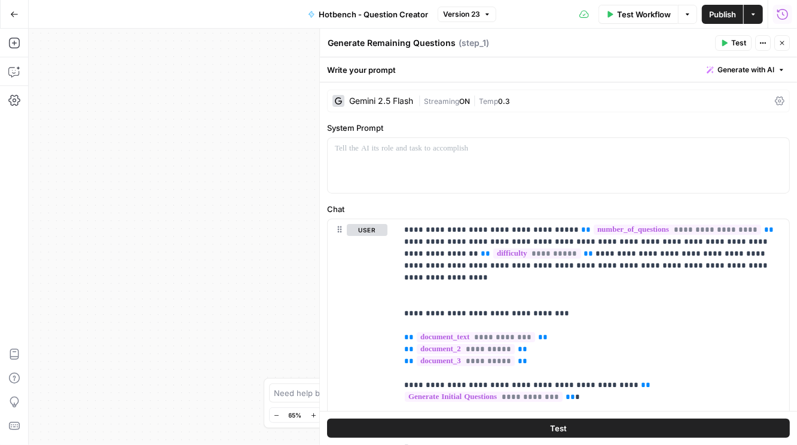
click at [268, 93] on div "Workflow Set Inputs Inputs LLM · GPT-4.1 Nano Generate Initial Questions Step 6…" at bounding box center [413, 237] width 768 height 417
click at [11, 17] on icon "button" at bounding box center [14, 14] width 8 height 8
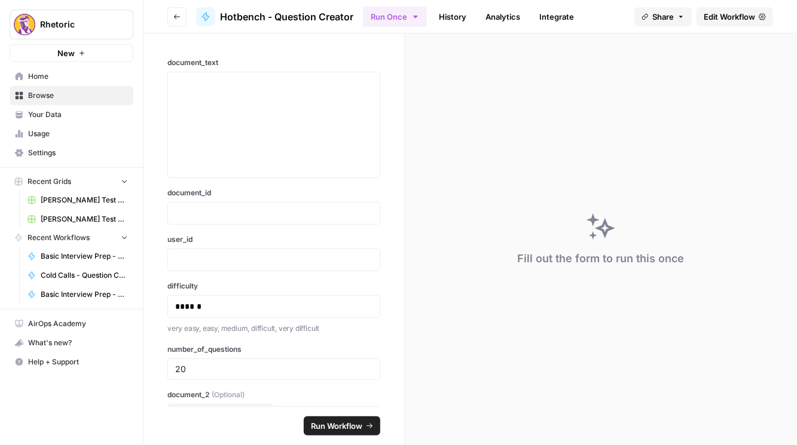
click at [179, 15] on icon "button" at bounding box center [176, 16] width 7 height 7
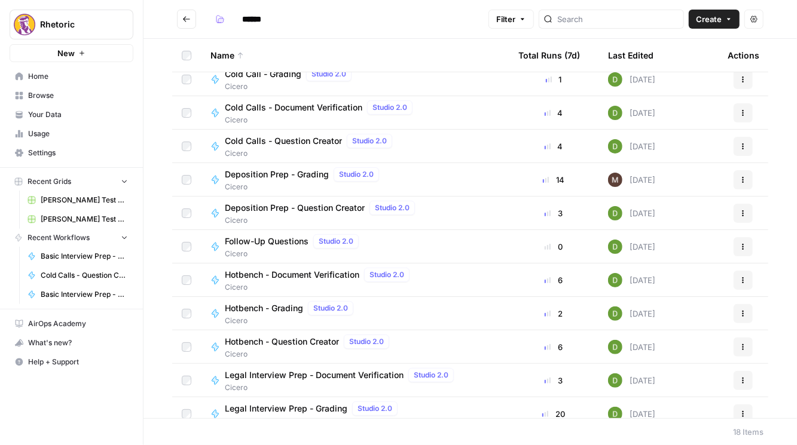
scroll to position [51, 0]
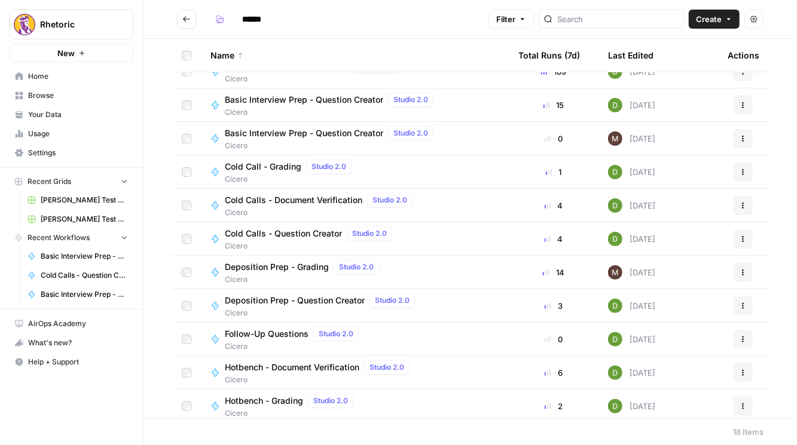
click at [306, 301] on span "Deposition Prep - Question Creator" at bounding box center [295, 301] width 140 height 12
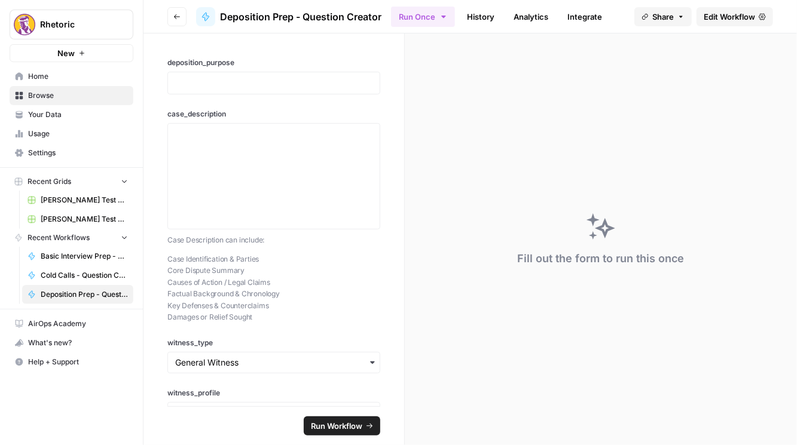
click at [509, 16] on span "Edit Workflow" at bounding box center [729, 17] width 51 height 12
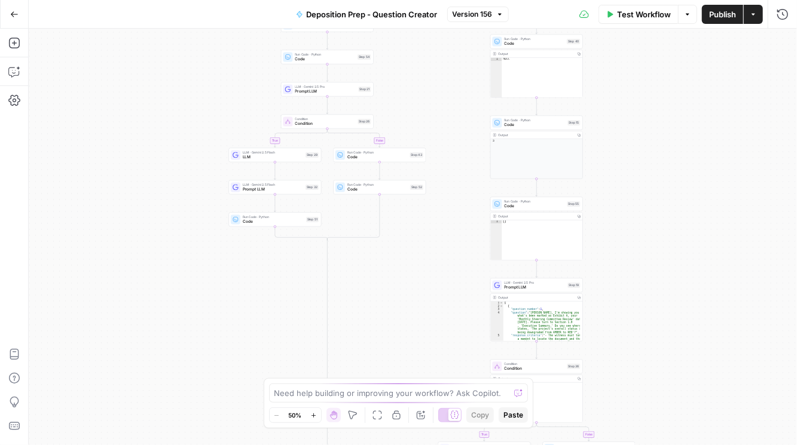
drag, startPoint x: 384, startPoint y: 249, endPoint x: 394, endPoint y: 294, distance: 46.7
click at [393, 299] on div "true false true false true false Workflow Set Inputs Inputs Condition Condition…" at bounding box center [413, 237] width 768 height 417
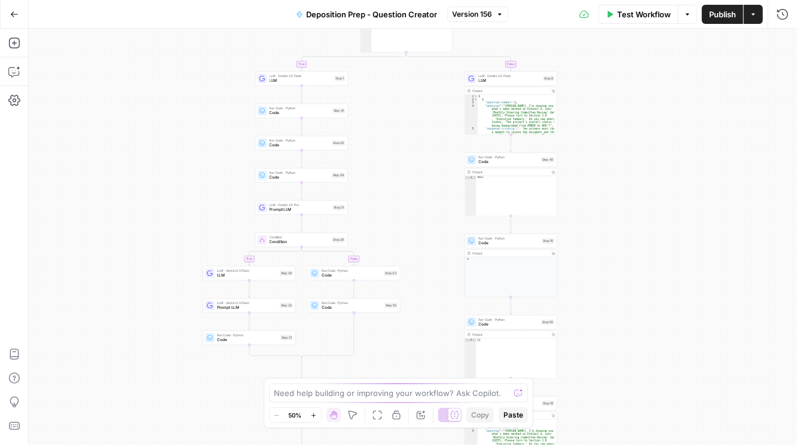
drag, startPoint x: 417, startPoint y: 156, endPoint x: 383, endPoint y: 233, distance: 83.5
click at [392, 231] on div "true false true false true false Workflow Set Inputs Inputs Condition Condition…" at bounding box center [413, 237] width 768 height 417
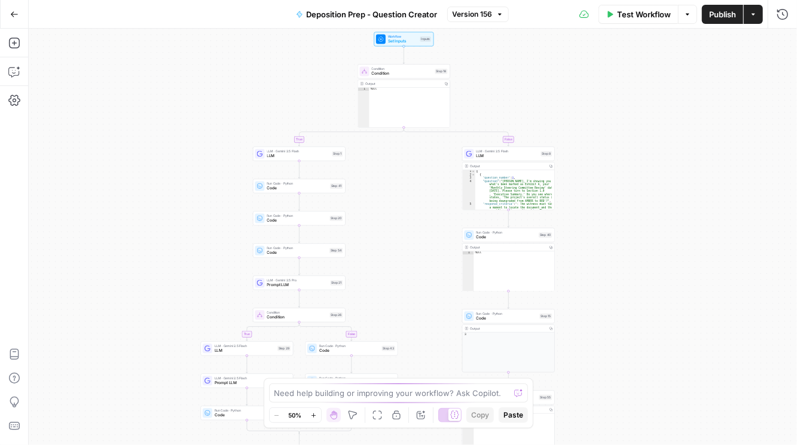
drag, startPoint x: 374, startPoint y: 156, endPoint x: 374, endPoint y: 194, distance: 38.3
click at [380, 192] on div "true false true false true false Workflow Set Inputs Inputs Condition Condition…" at bounding box center [413, 237] width 768 height 417
click at [278, 160] on div "LLM · Gemini 2.5 Flash LLM Step 1 Copy step Delete step Add Note Test" at bounding box center [298, 155] width 93 height 14
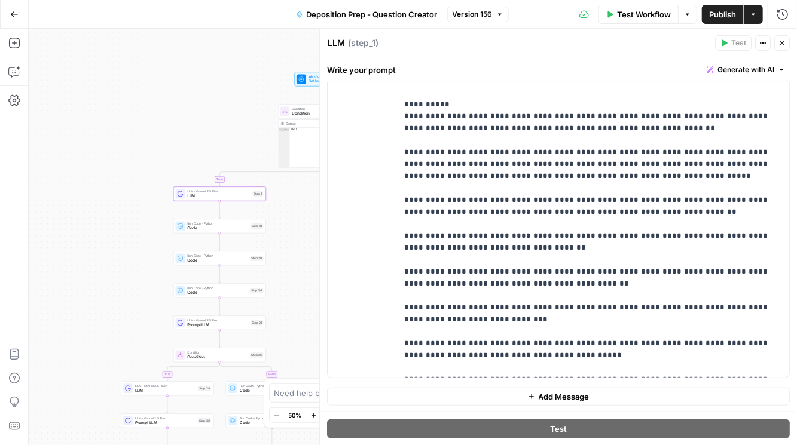
drag, startPoint x: 211, startPoint y: 173, endPoint x: 97, endPoint y: 219, distance: 122.8
click at [97, 221] on div "true false true false true false Workflow Set Inputs Inputs Condition Condition…" at bounding box center [413, 237] width 768 height 417
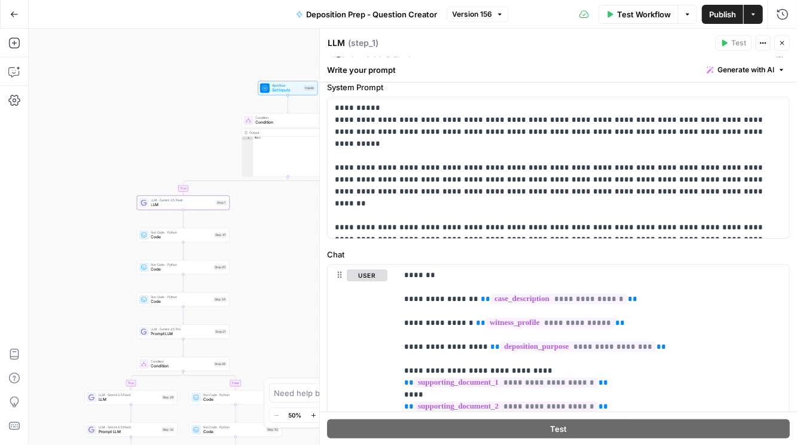
scroll to position [39, 0]
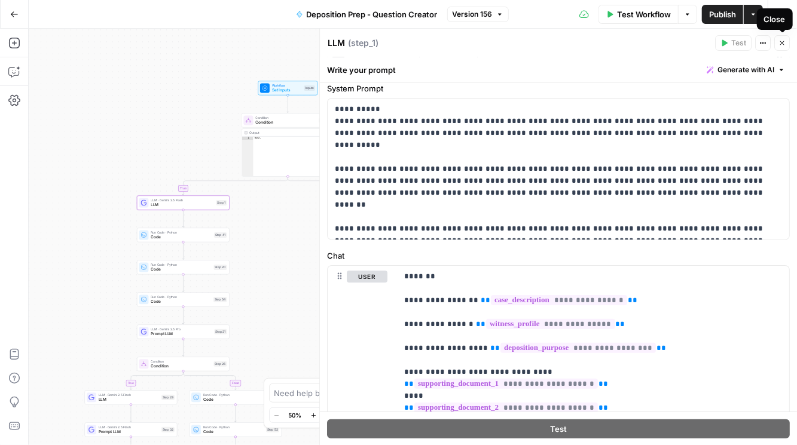
click at [509, 45] on button "Close" at bounding box center [782, 43] width 16 height 16
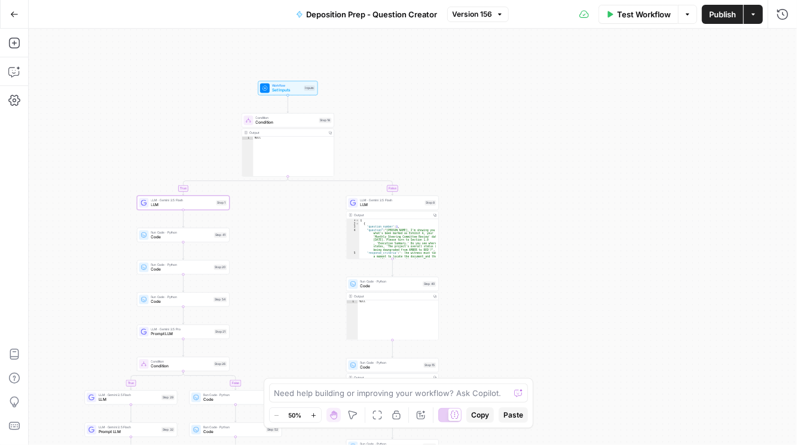
click at [9, 7] on button "Go Back" at bounding box center [15, 15] width 22 height 22
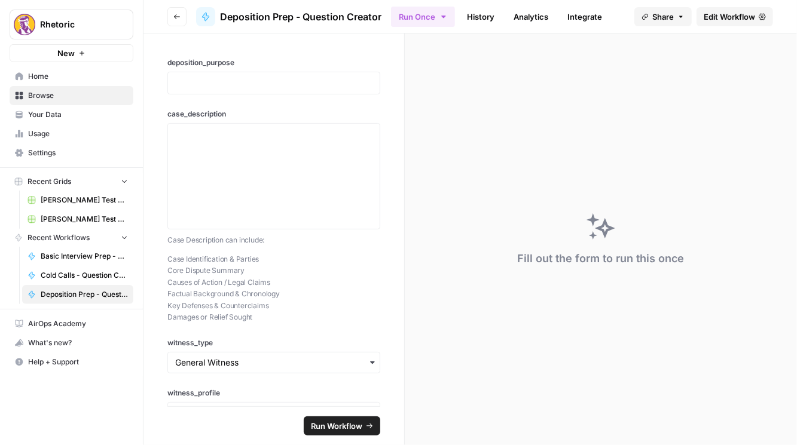
click at [175, 16] on icon "button" at bounding box center [176, 16] width 7 height 7
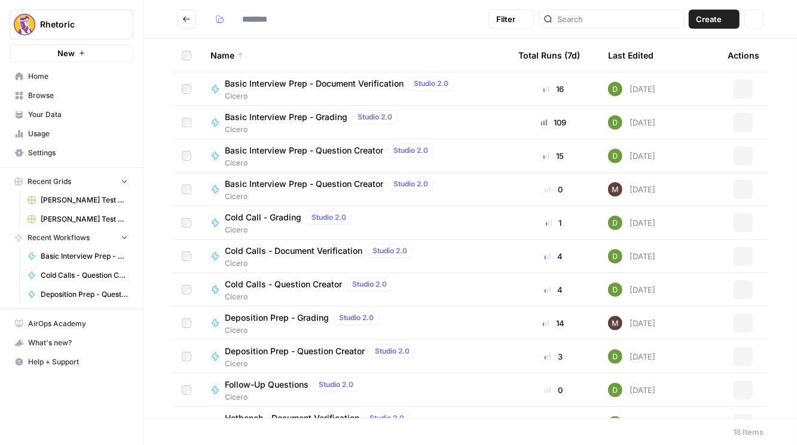
type input "******"
click at [275, 315] on span "Deposition Prep - Grading" at bounding box center [277, 318] width 104 height 12
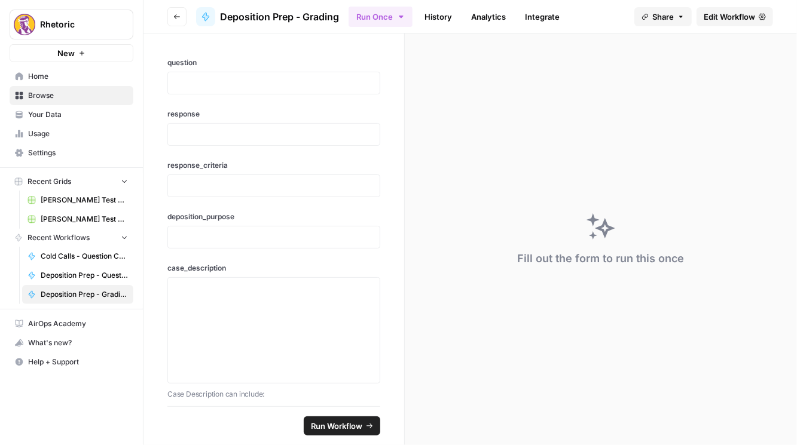
click at [509, 17] on span "Edit Workflow" at bounding box center [729, 17] width 51 height 12
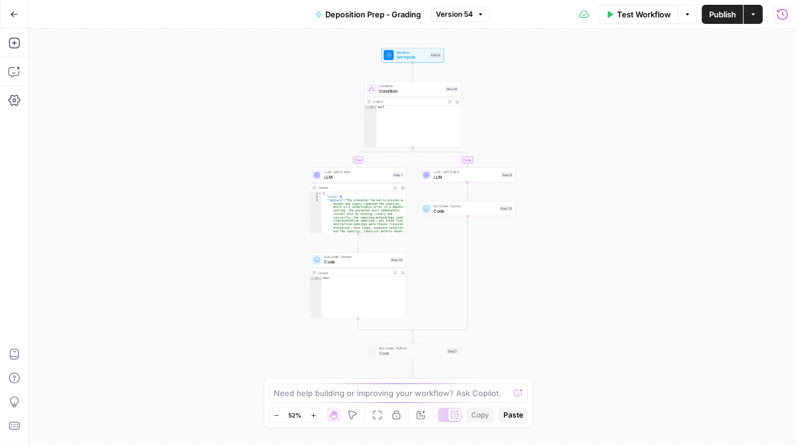
click at [509, 11] on icon "button" at bounding box center [782, 14] width 12 height 12
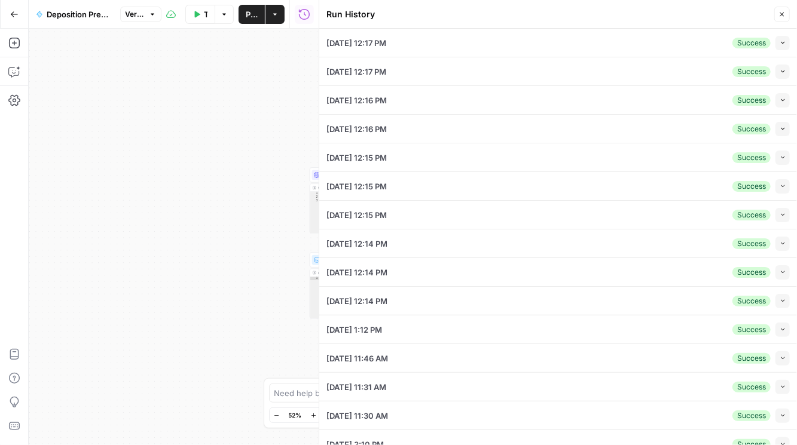
click at [509, 42] on icon "button" at bounding box center [782, 42] width 7 height 7
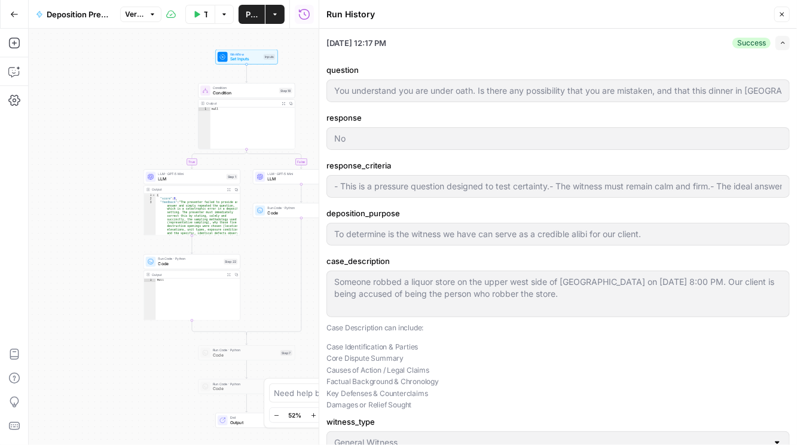
drag, startPoint x: 215, startPoint y: 231, endPoint x: 35, endPoint y: 231, distance: 179.9
click at [33, 231] on div "true false Workflow Set Inputs Inputs Condition Condition Step 18 Output Expand…" at bounding box center [174, 237] width 290 height 417
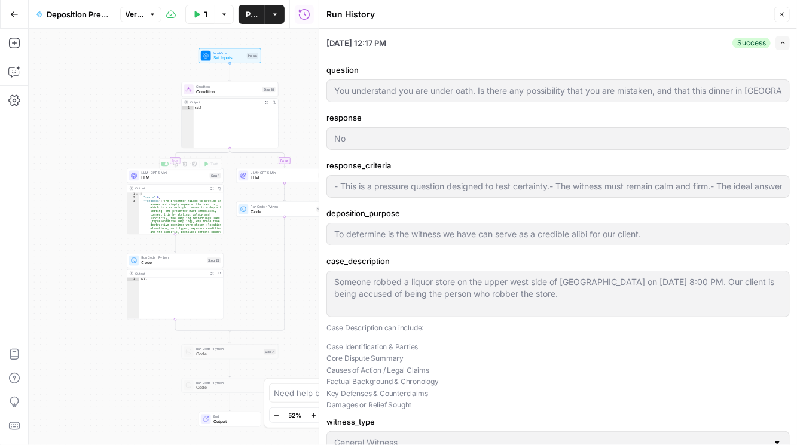
click at [175, 177] on span "LLM" at bounding box center [175, 178] width 66 height 6
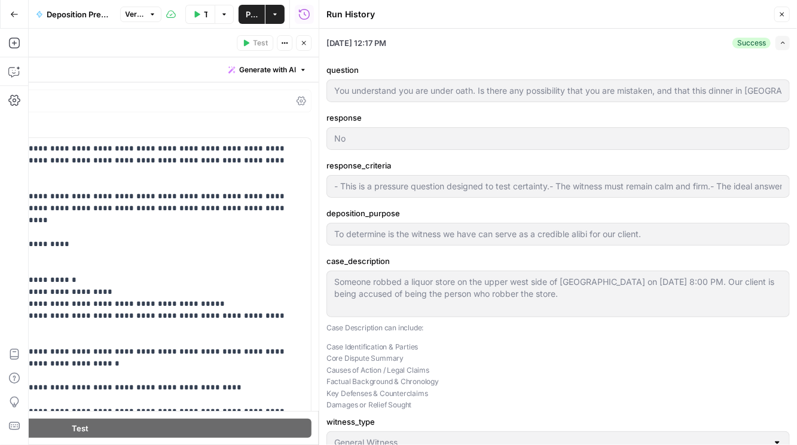
click at [509, 16] on icon "button" at bounding box center [781, 14] width 7 height 7
type input "- This is a pressure question designed to test certainty.- The witness must rem…"
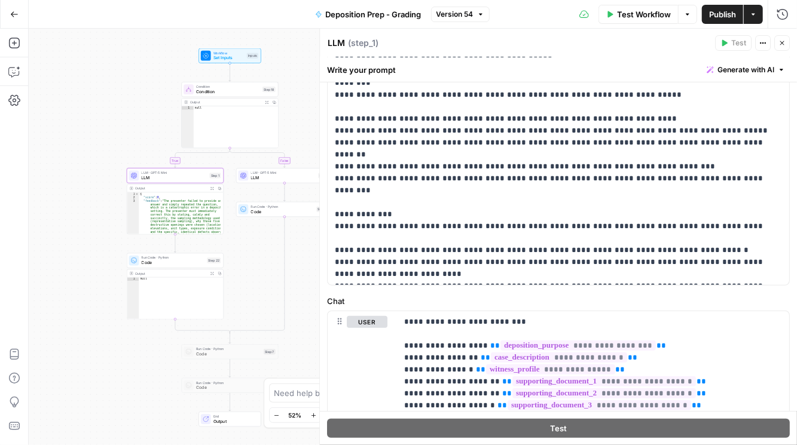
scroll to position [341, 0]
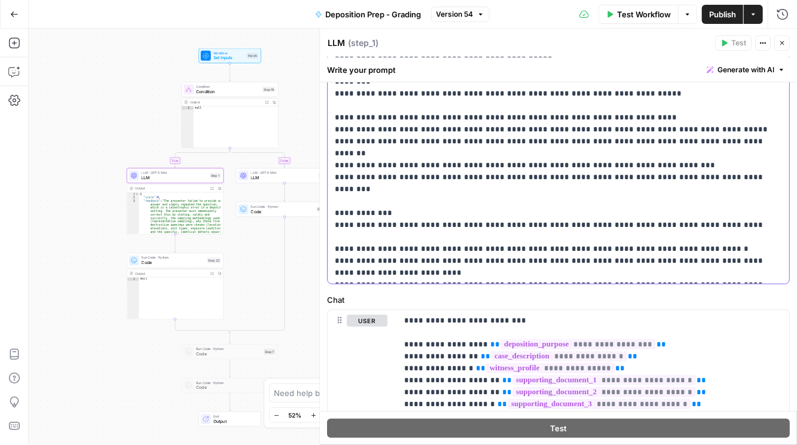
drag, startPoint x: 483, startPoint y: 213, endPoint x: 337, endPoint y: 188, distance: 148.5
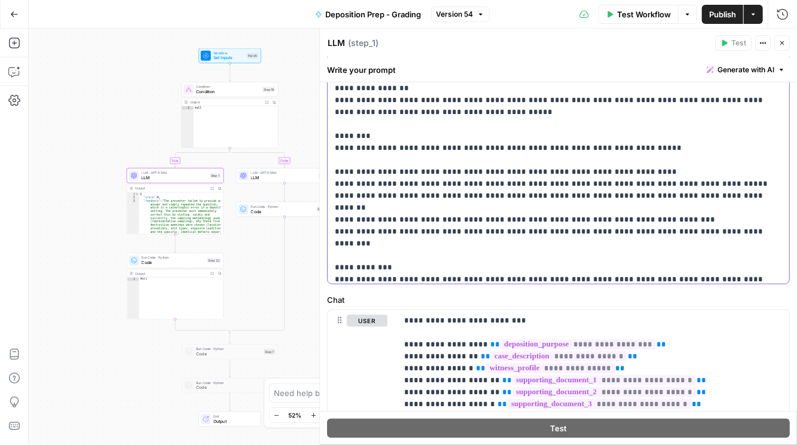
scroll to position [289, 0]
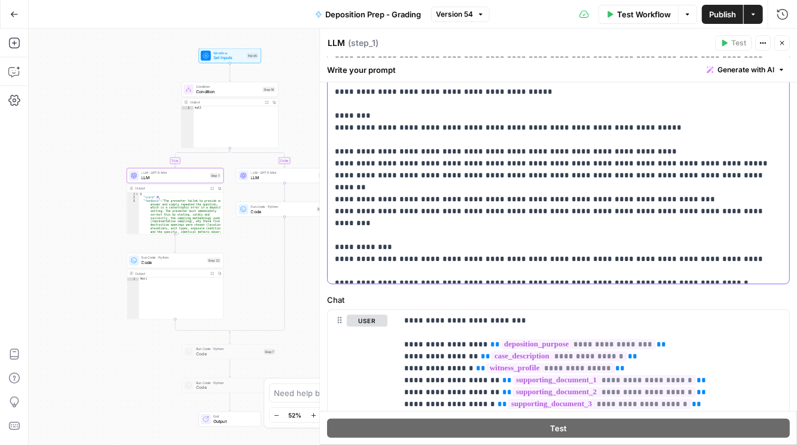
drag, startPoint x: 488, startPoint y: 207, endPoint x: 332, endPoint y: 182, distance: 157.3
click at [332, 182] on div "**********" at bounding box center [556, 40] width 457 height 487
drag, startPoint x: 483, startPoint y: 248, endPoint x: 337, endPoint y: 186, distance: 159.1
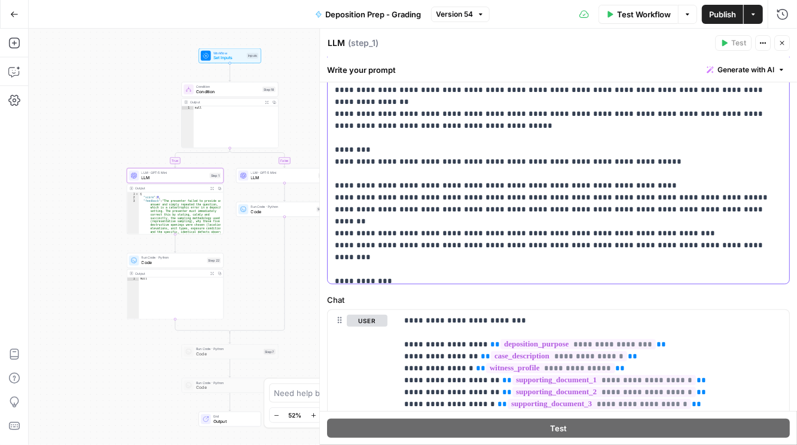
scroll to position [221, 0]
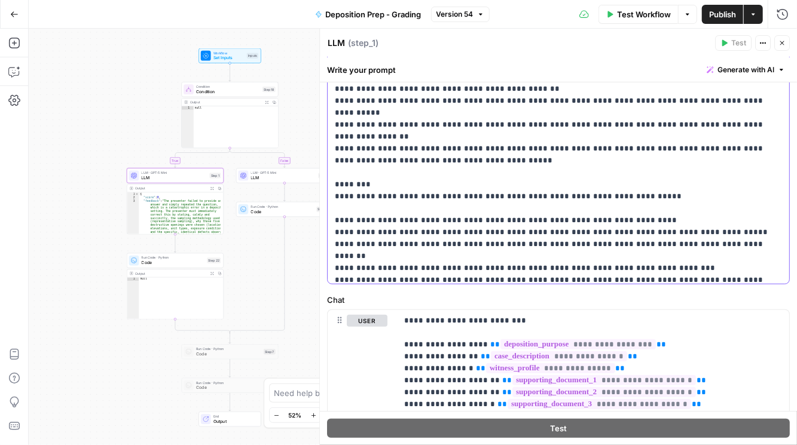
drag, startPoint x: 338, startPoint y: 146, endPoint x: 644, endPoint y: 143, distance: 306.0
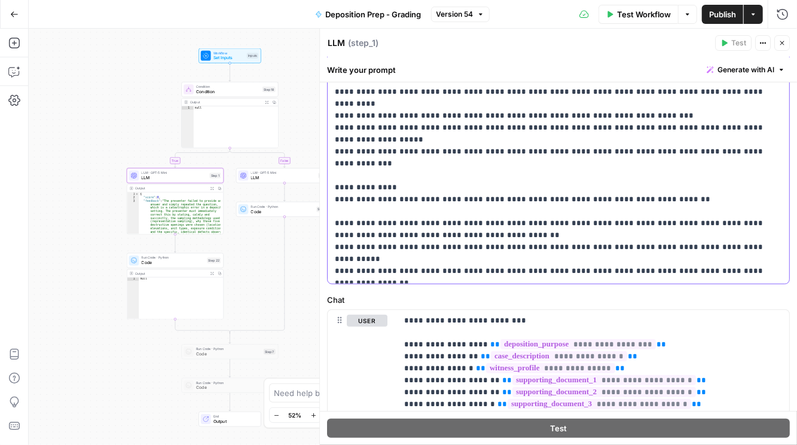
scroll to position [50, 0]
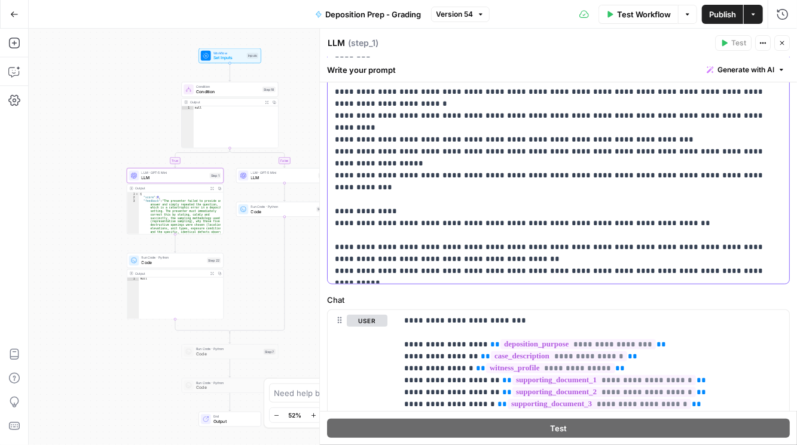
drag, startPoint x: 501, startPoint y: 209, endPoint x: 359, endPoint y: 206, distance: 142.3
click at [337, 197] on p "**********" at bounding box center [553, 151] width 437 height 801
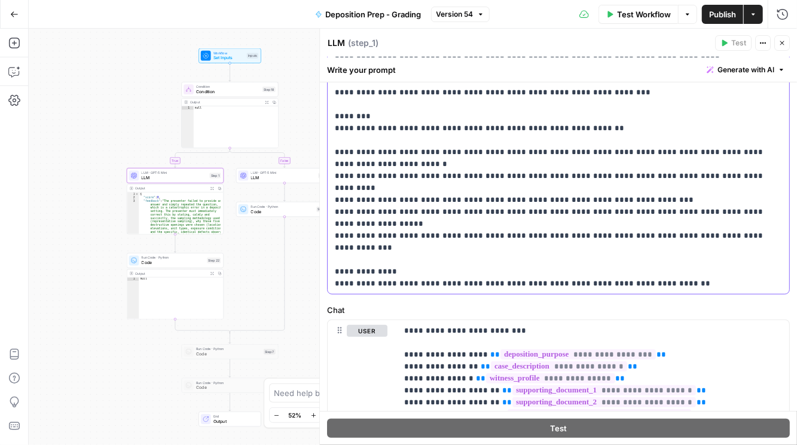
scroll to position [307, 0]
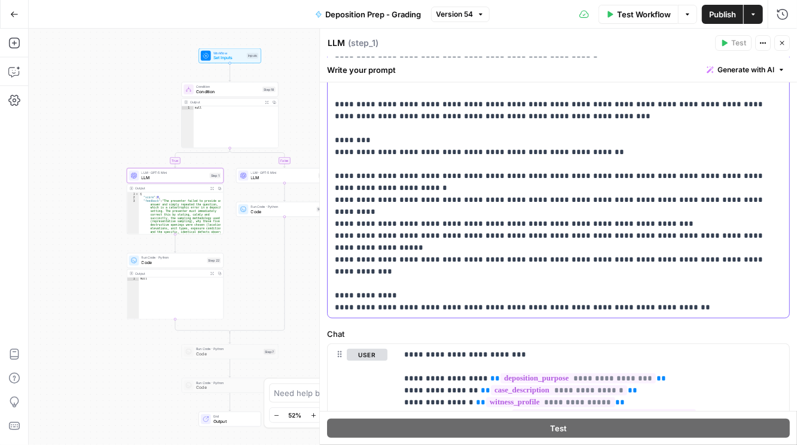
drag, startPoint x: 408, startPoint y: 164, endPoint x: 351, endPoint y: 149, distance: 58.6
click at [351, 149] on p "**********" at bounding box center [553, 236] width 437 height 801
click at [424, 161] on p "**********" at bounding box center [553, 236] width 437 height 801
click at [423, 166] on p "**********" at bounding box center [553, 236] width 437 height 801
drag, startPoint x: 424, startPoint y: 167, endPoint x: 368, endPoint y: 158, distance: 56.8
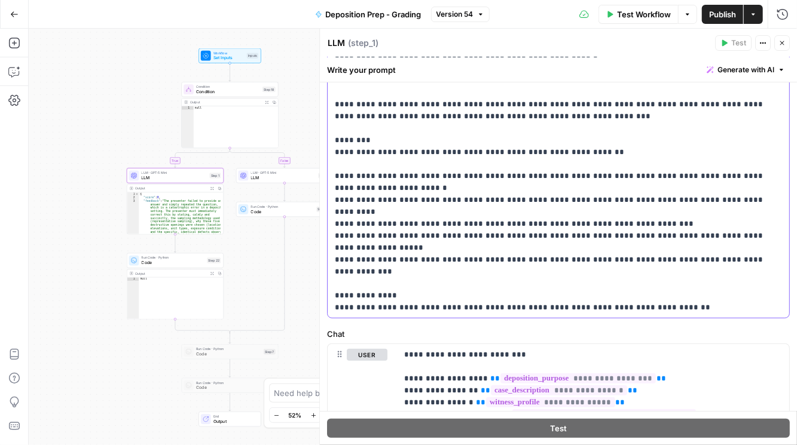
click at [331, 154] on div "**********" at bounding box center [556, 74] width 457 height 487
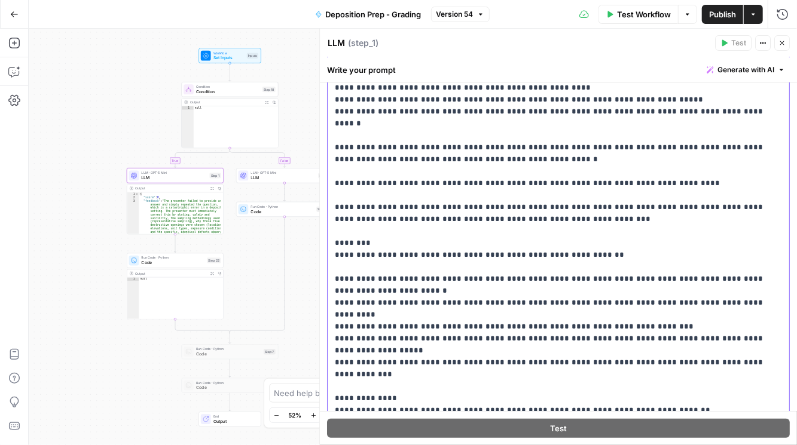
scroll to position [136, 0]
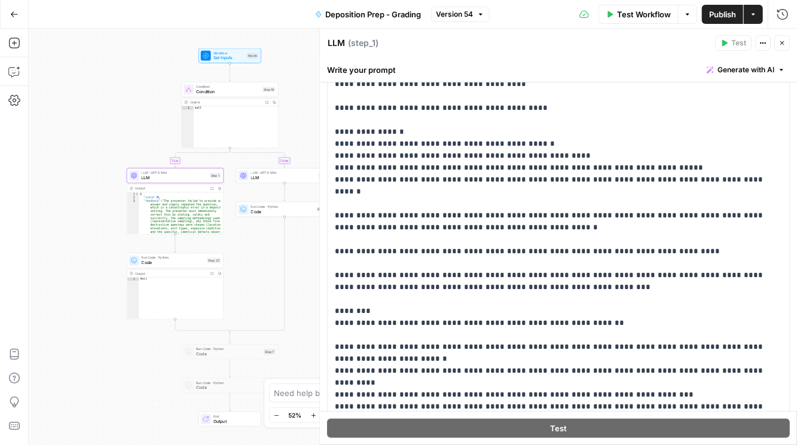
click at [509, 44] on icon "button" at bounding box center [781, 42] width 7 height 7
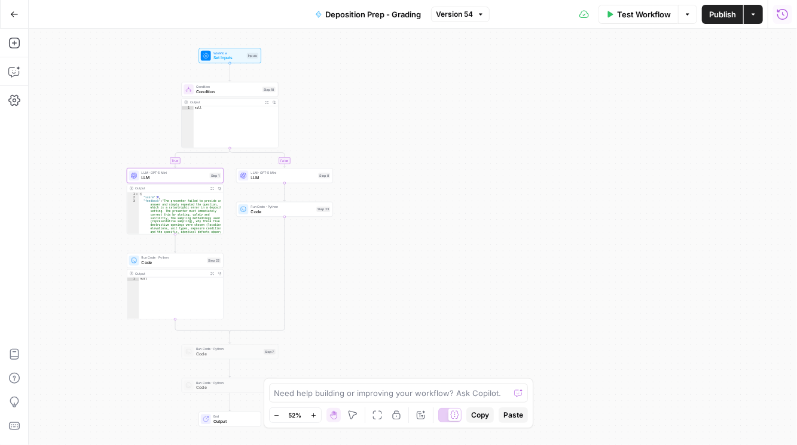
click at [509, 11] on icon "button" at bounding box center [782, 14] width 12 height 12
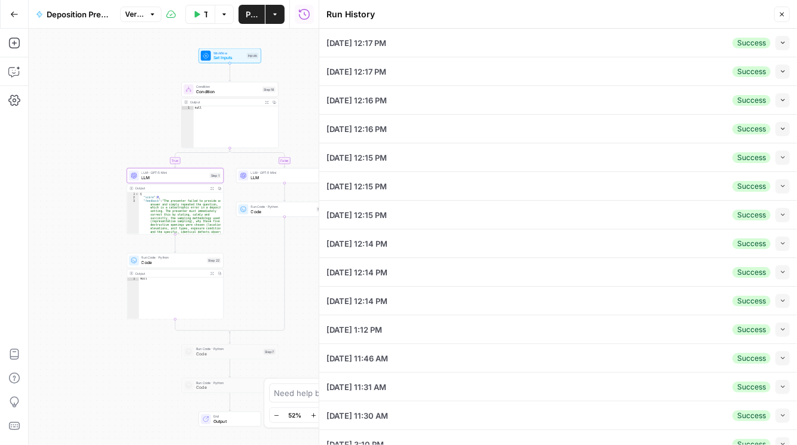
click at [509, 42] on icon "button" at bounding box center [782, 42] width 7 height 7
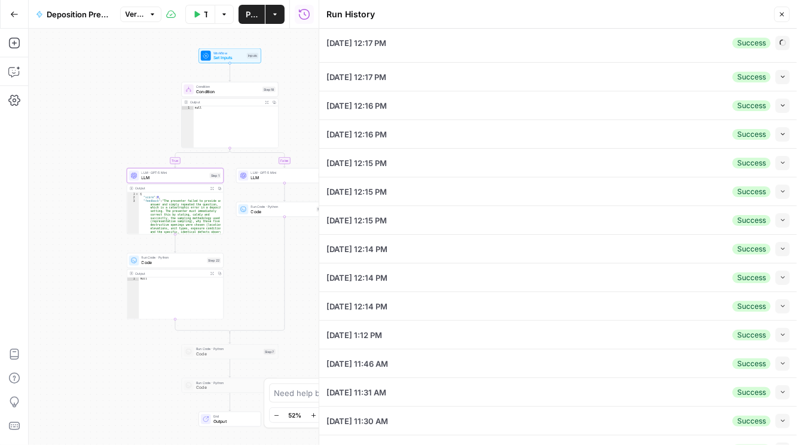
type input "- This is a pressure question designed to test certainty.- The witness must rem…"
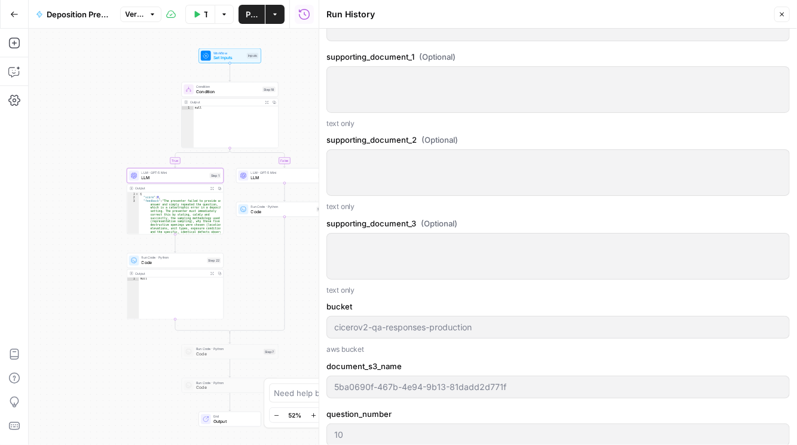
scroll to position [683, 0]
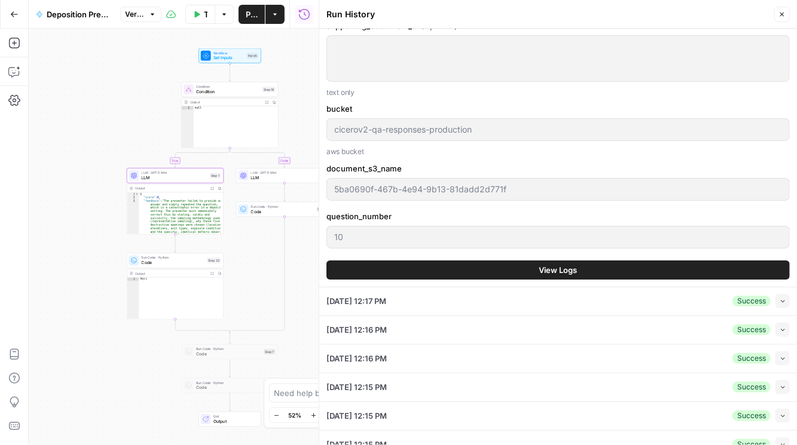
click at [509, 273] on button "View Logs" at bounding box center [557, 270] width 463 height 19
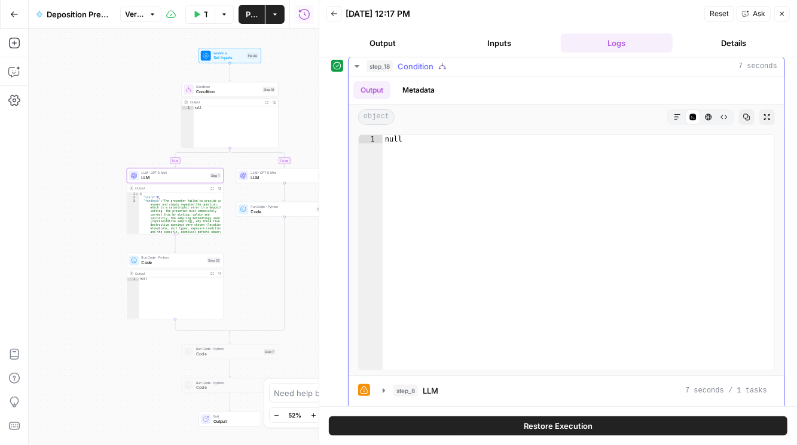
scroll to position [36, 0]
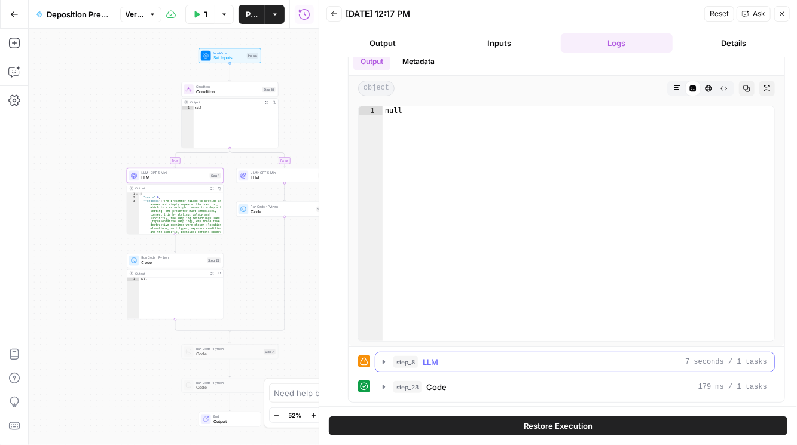
click at [389, 358] on button "step_8 LLM 7 seconds / 1 tasks" at bounding box center [574, 362] width 399 height 19
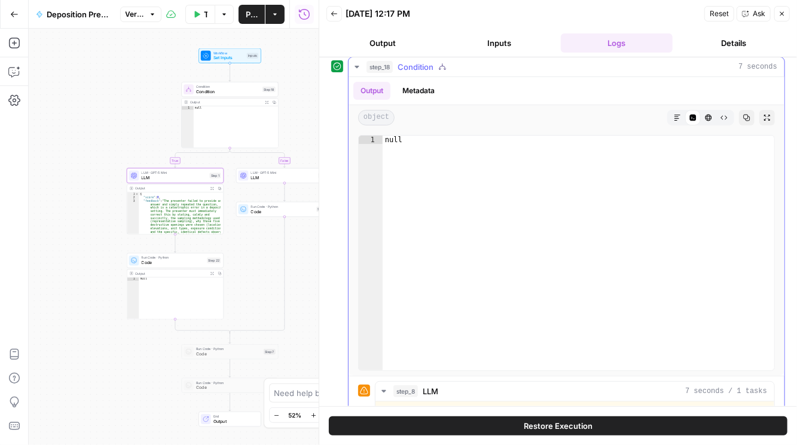
scroll to position [0, 0]
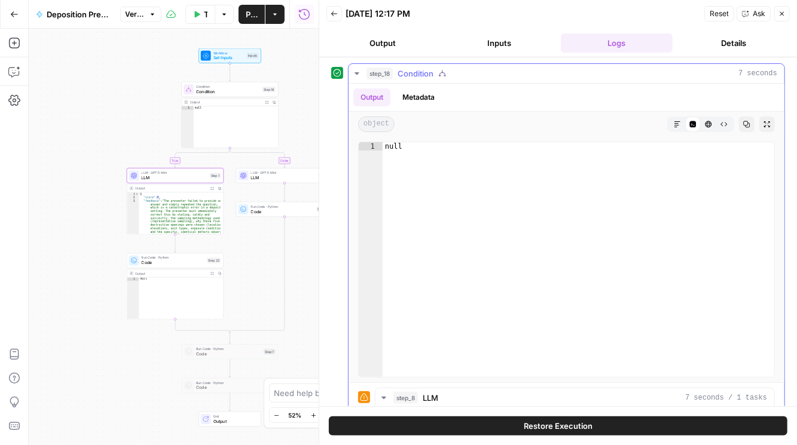
click at [359, 72] on icon "button" at bounding box center [357, 74] width 10 height 10
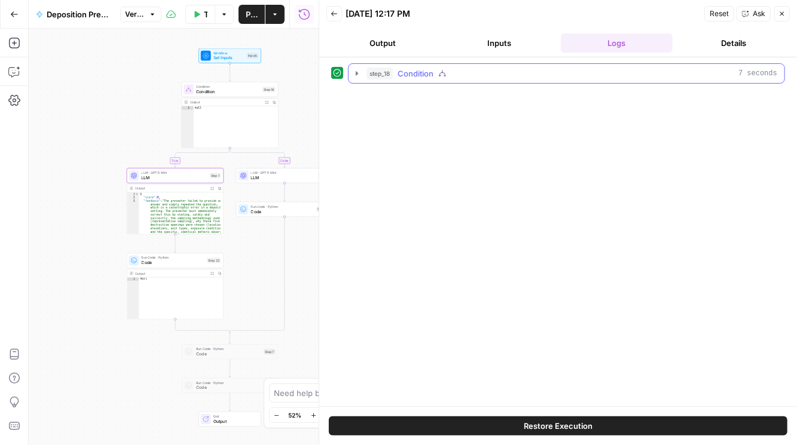
click at [355, 76] on icon "button" at bounding box center [357, 74] width 10 height 10
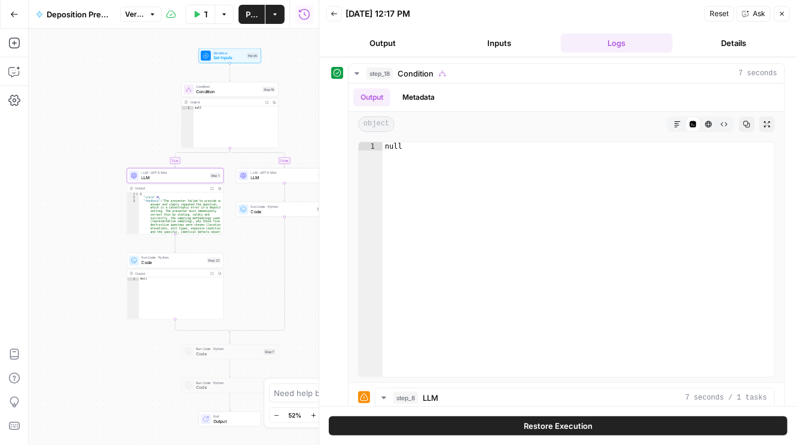
click at [507, 44] on button "Inputs" at bounding box center [500, 42] width 112 height 19
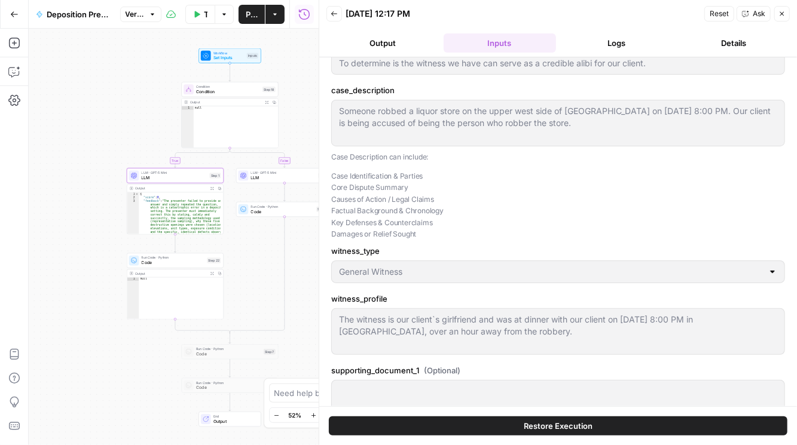
type input "- This is a pressure question designed to test certainty.- The witness must rem…"
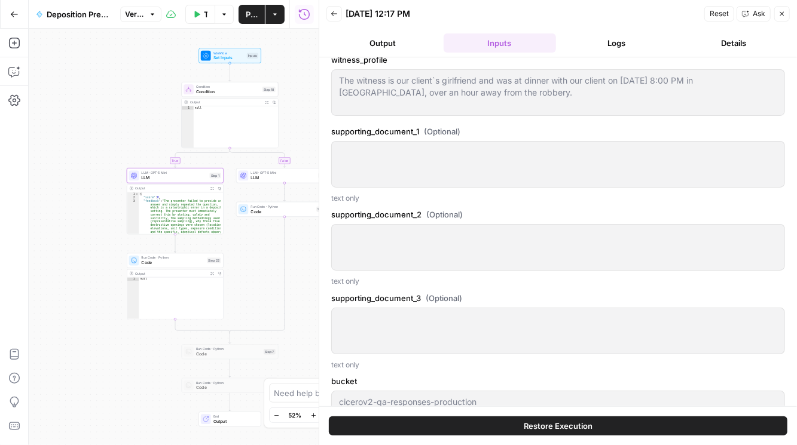
scroll to position [531, 0]
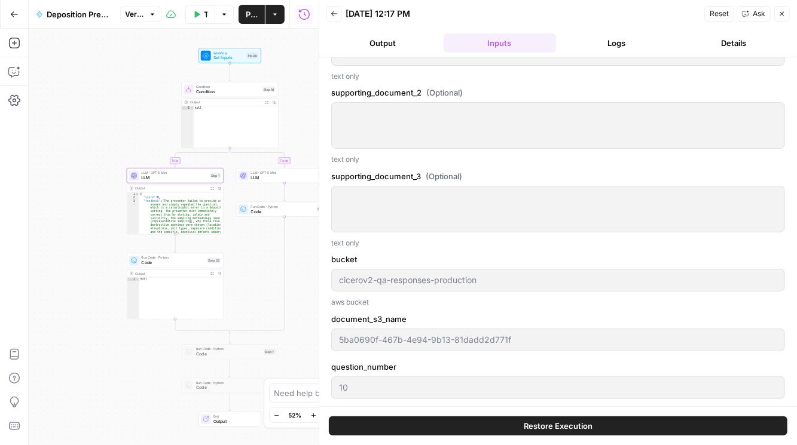
click at [414, 45] on button "Output" at bounding box center [382, 42] width 112 height 19
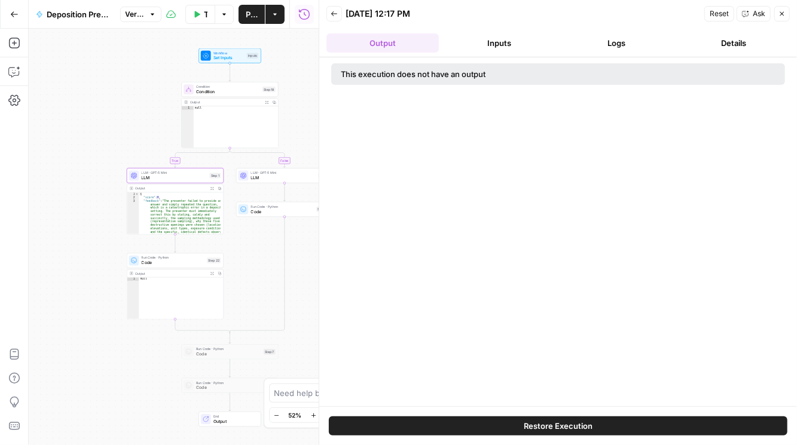
scroll to position [0, 0]
click at [393, 41] on button "Output" at bounding box center [382, 42] width 112 height 19
click at [509, 44] on button "Logs" at bounding box center [617, 42] width 112 height 19
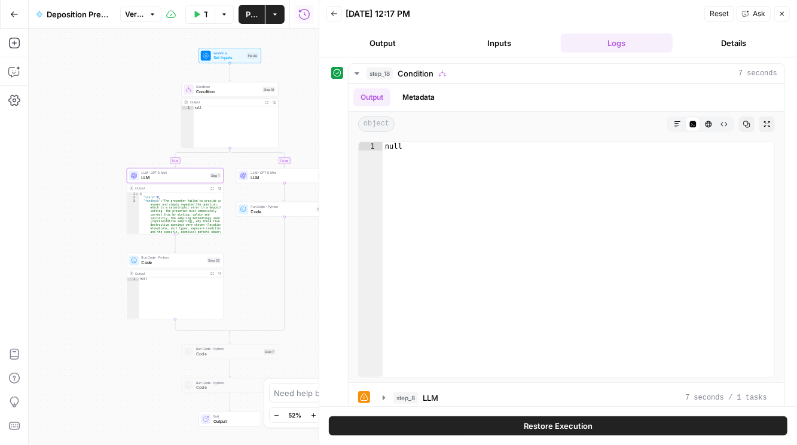
click at [509, 47] on button "Inputs" at bounding box center [500, 42] width 112 height 19
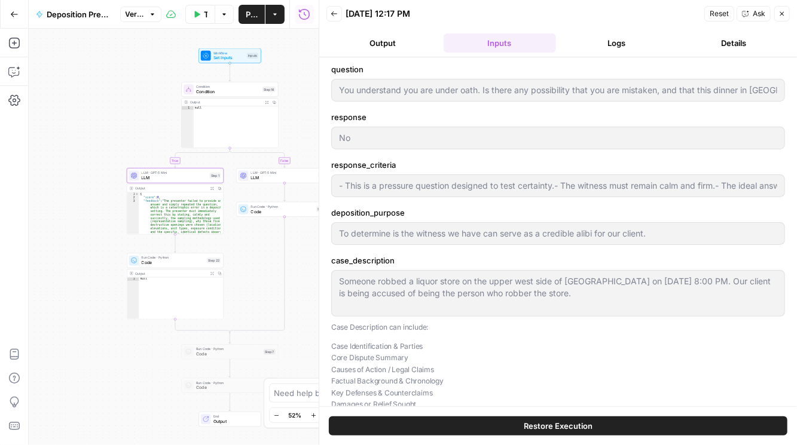
click at [509, 14] on icon "button" at bounding box center [782, 14] width 4 height 4
type input "- This is a pressure question designed to test certainty.- The witness must rem…"
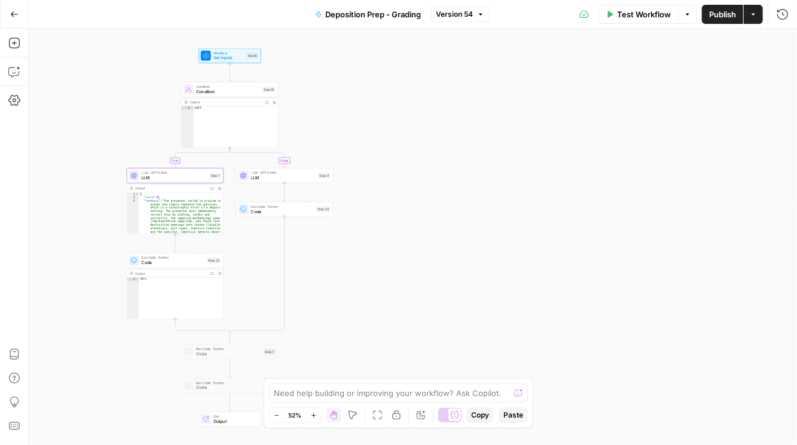
click at [168, 177] on span "LLM" at bounding box center [175, 178] width 66 height 6
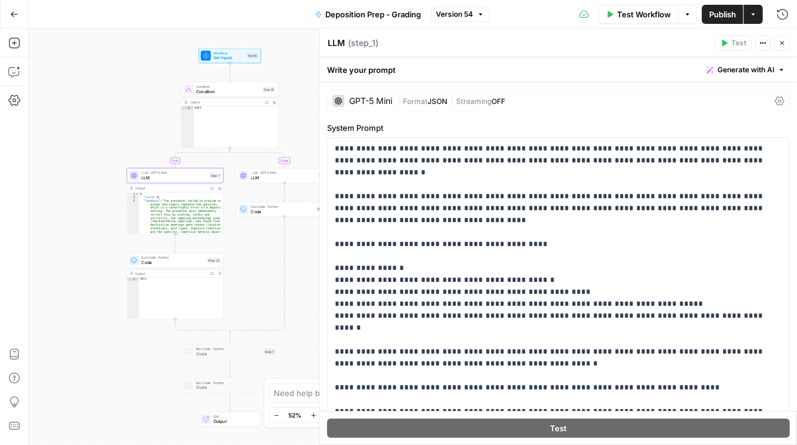
click at [509, 102] on icon at bounding box center [780, 101] width 10 height 10
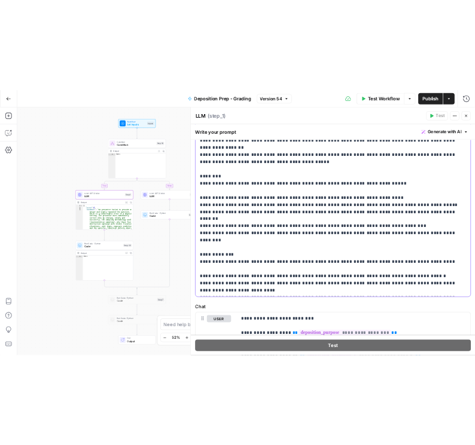
scroll to position [717, 0]
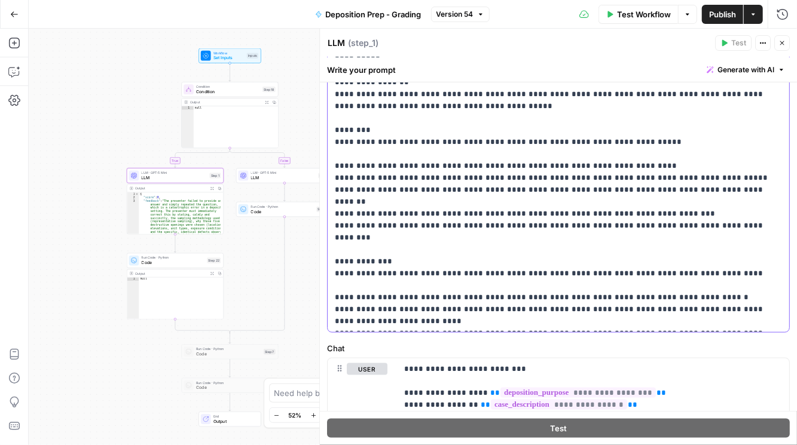
drag, startPoint x: 537, startPoint y: 342, endPoint x: 623, endPoint y: 272, distance: 110.4
click at [509, 41] on icon "button" at bounding box center [781, 42] width 7 height 7
